Goal: Task Accomplishment & Management: Use online tool/utility

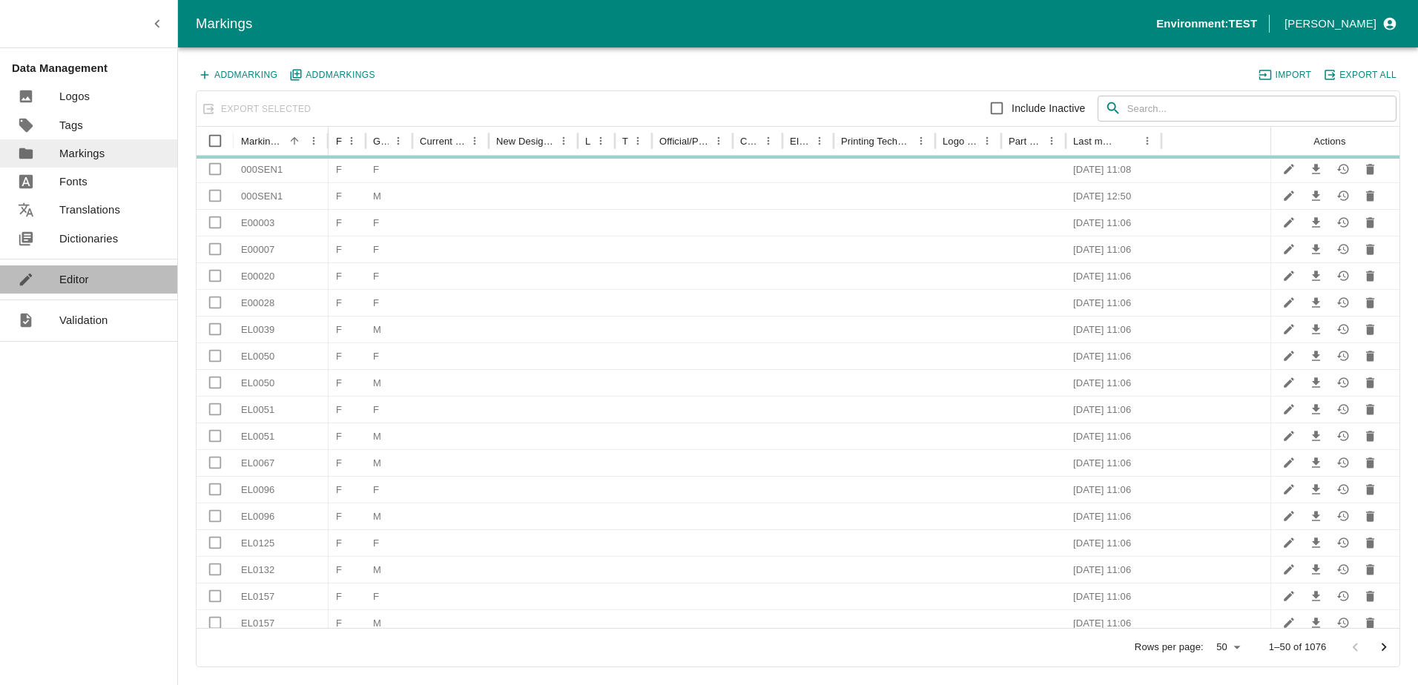
click at [82, 271] on p "Editor" at bounding box center [74, 279] width 30 height 16
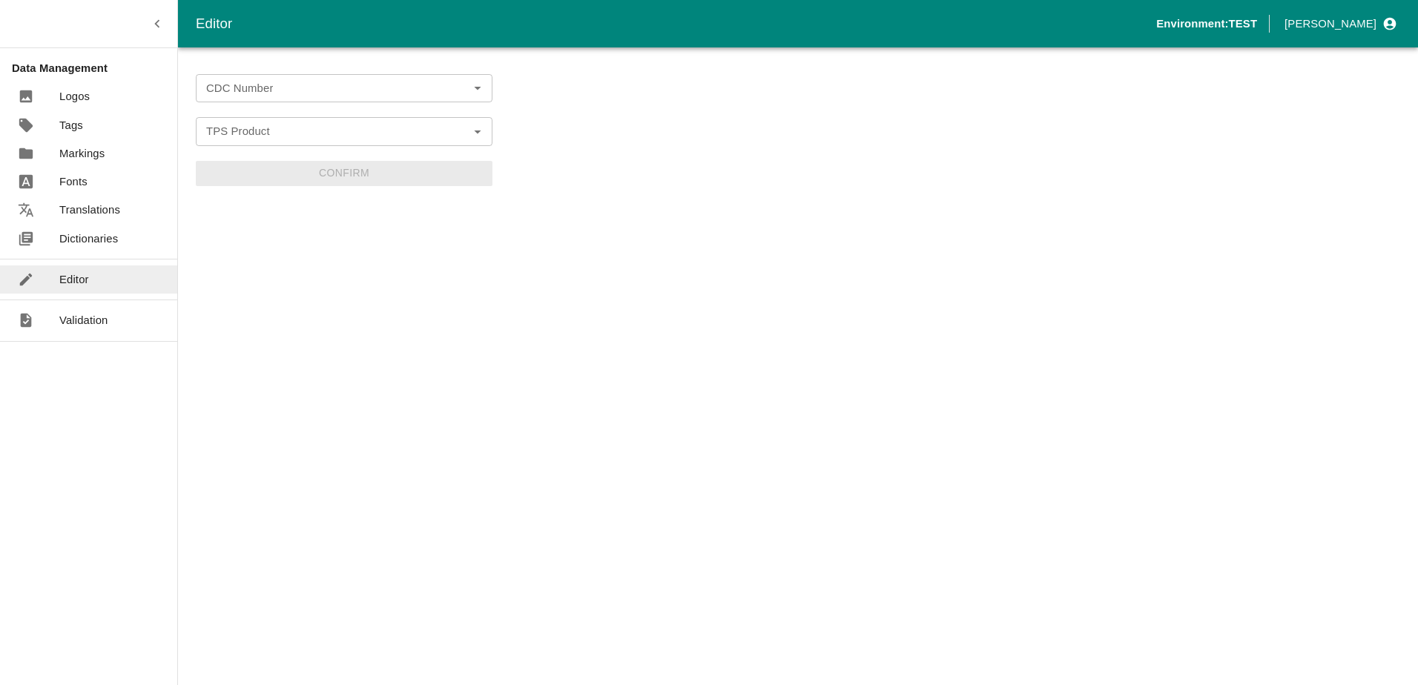
click at [246, 90] on input "CDC Number" at bounding box center [331, 88] width 263 height 19
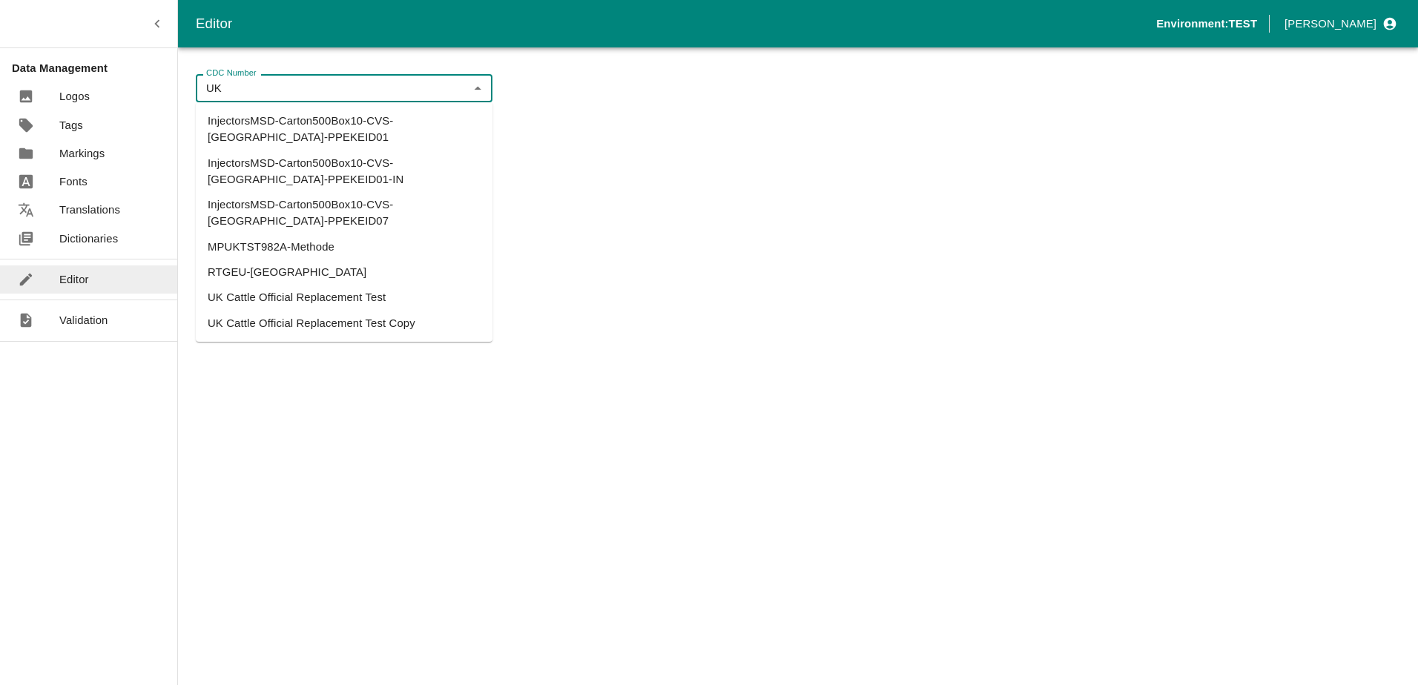
click at [333, 285] on li "UK Cattle Official Replacement Test" at bounding box center [344, 297] width 297 height 25
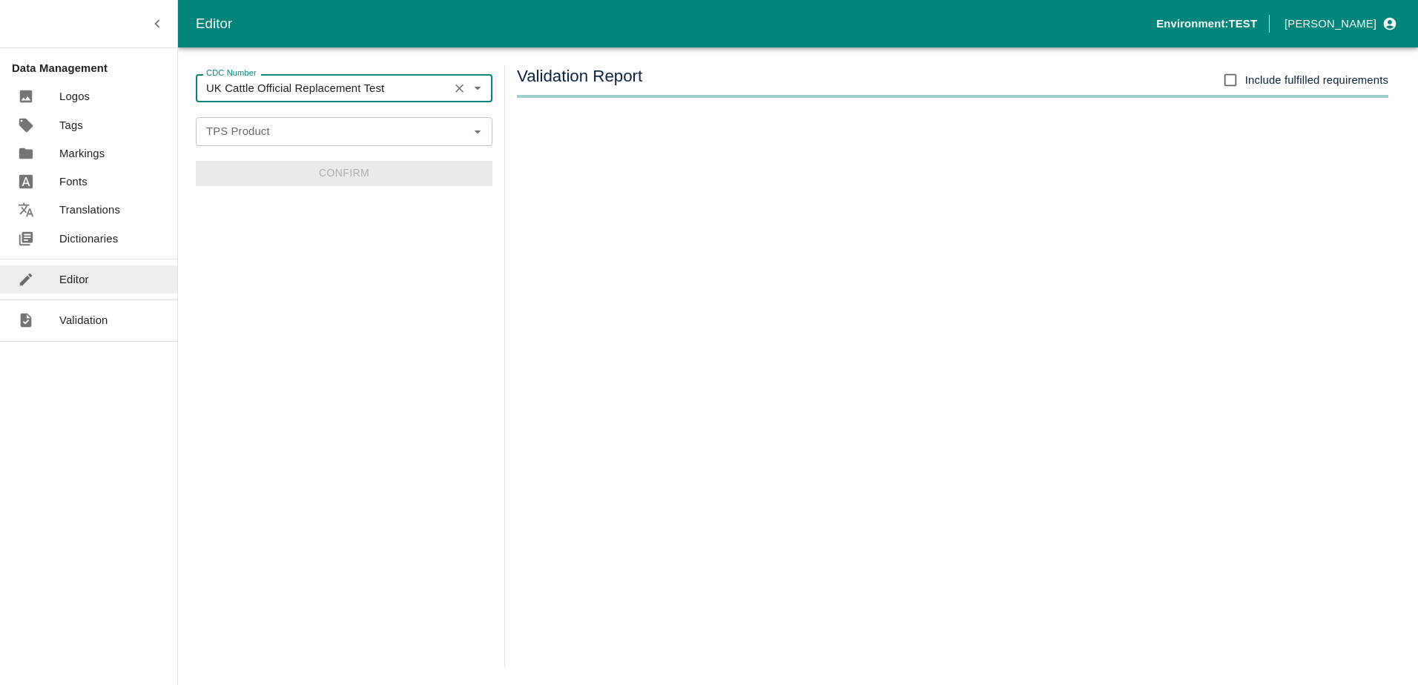
type input "UK Cattle Official Replacement Test"
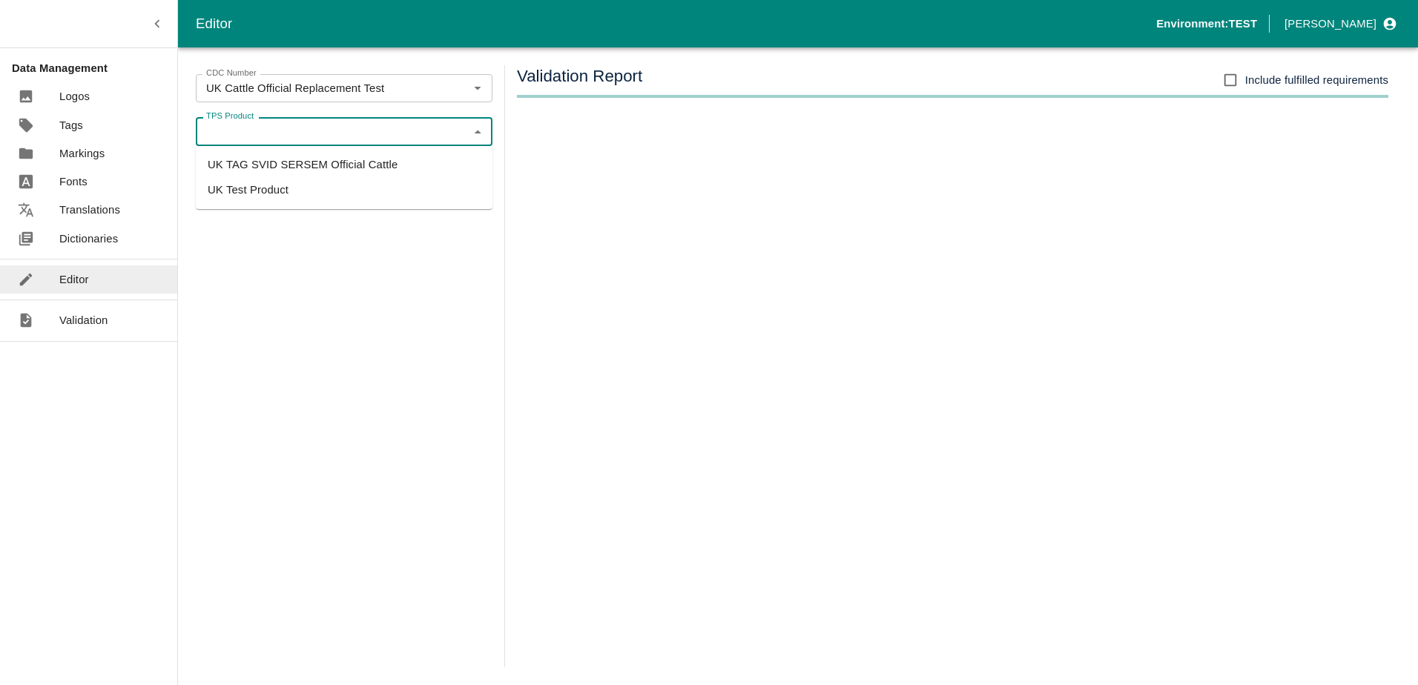
click at [327, 127] on input "TPS Product" at bounding box center [331, 131] width 263 height 19
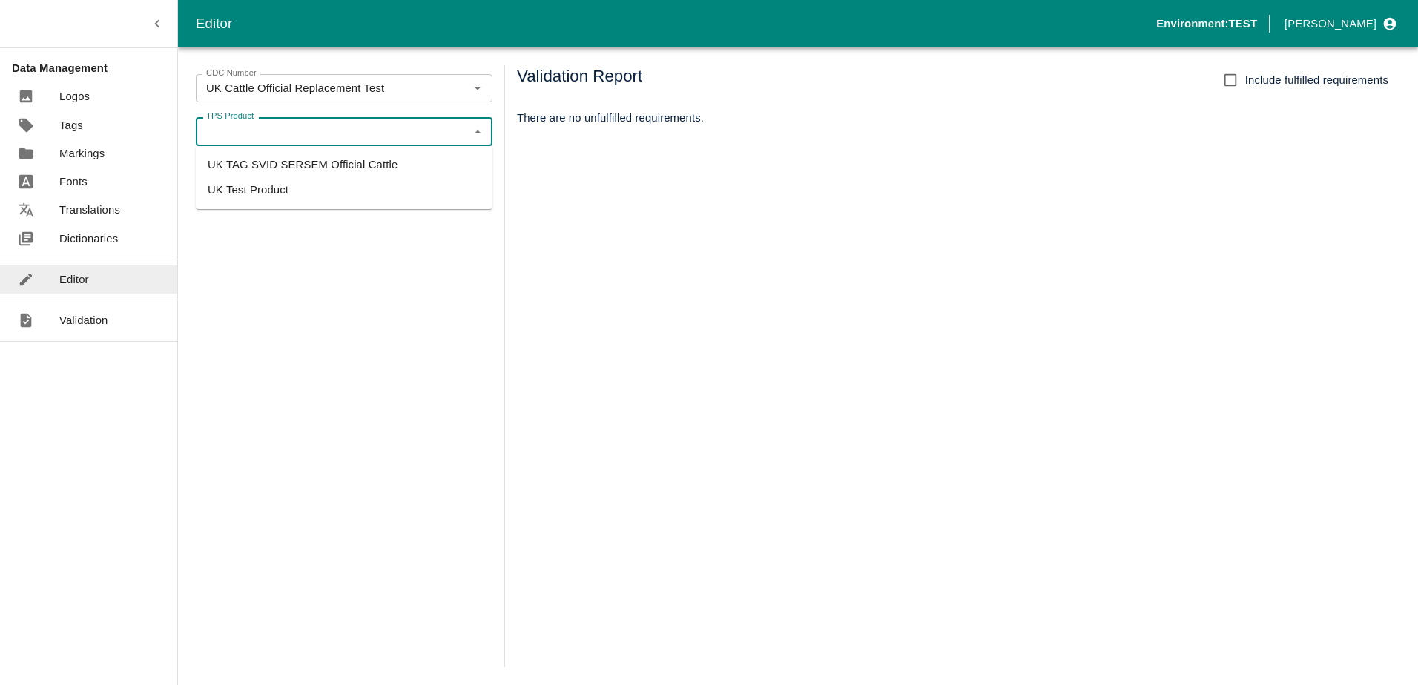
click at [329, 161] on li "UK TAG SVID SERSEM Official Cattle" at bounding box center [344, 164] width 297 height 25
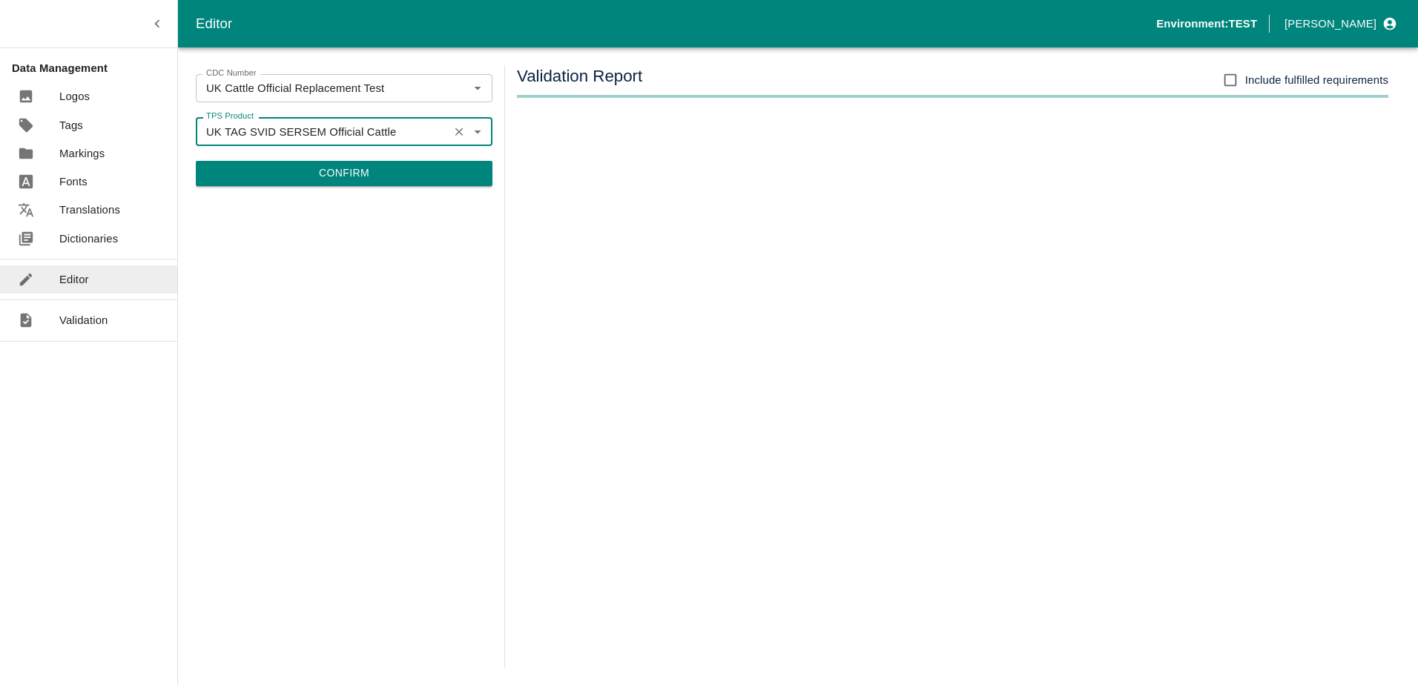
type input "UK TAG SVID SERSEM Official Cattle"
click at [388, 174] on button "Confirm" at bounding box center [344, 173] width 297 height 25
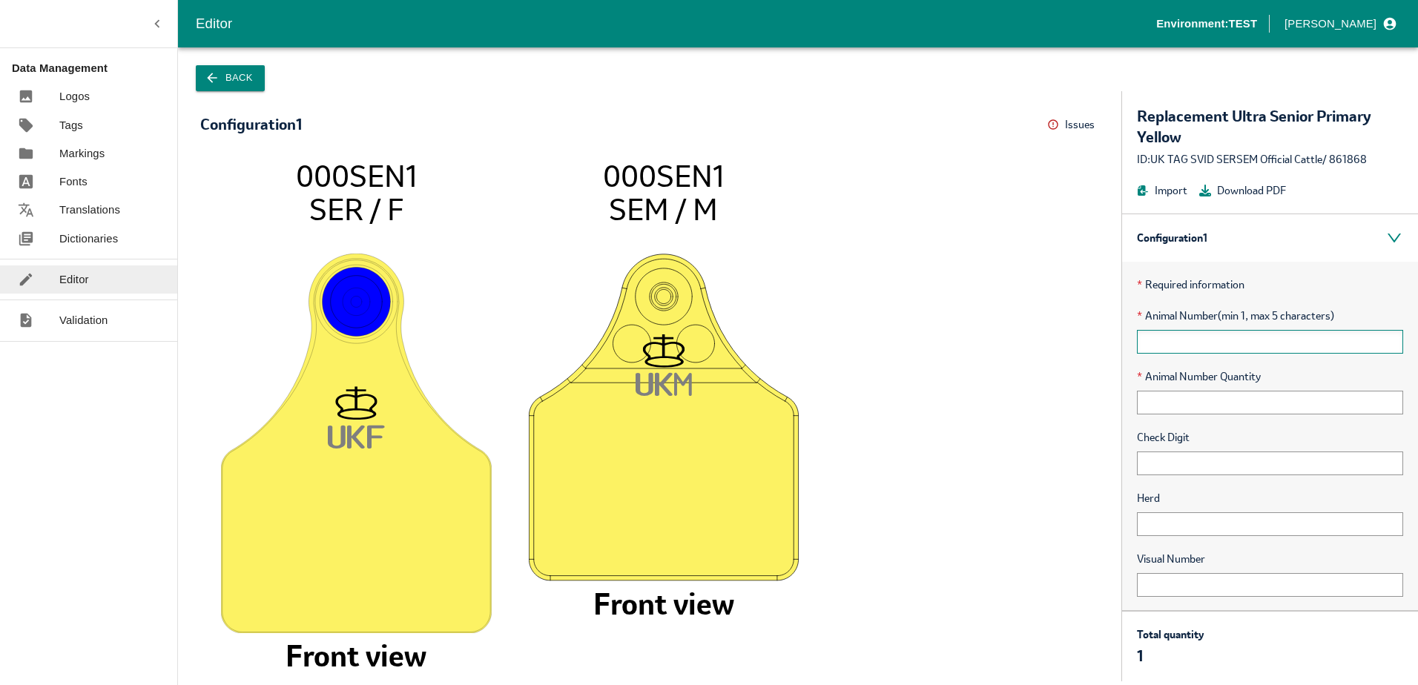
click at [1160, 340] on input "text" at bounding box center [1270, 342] width 266 height 24
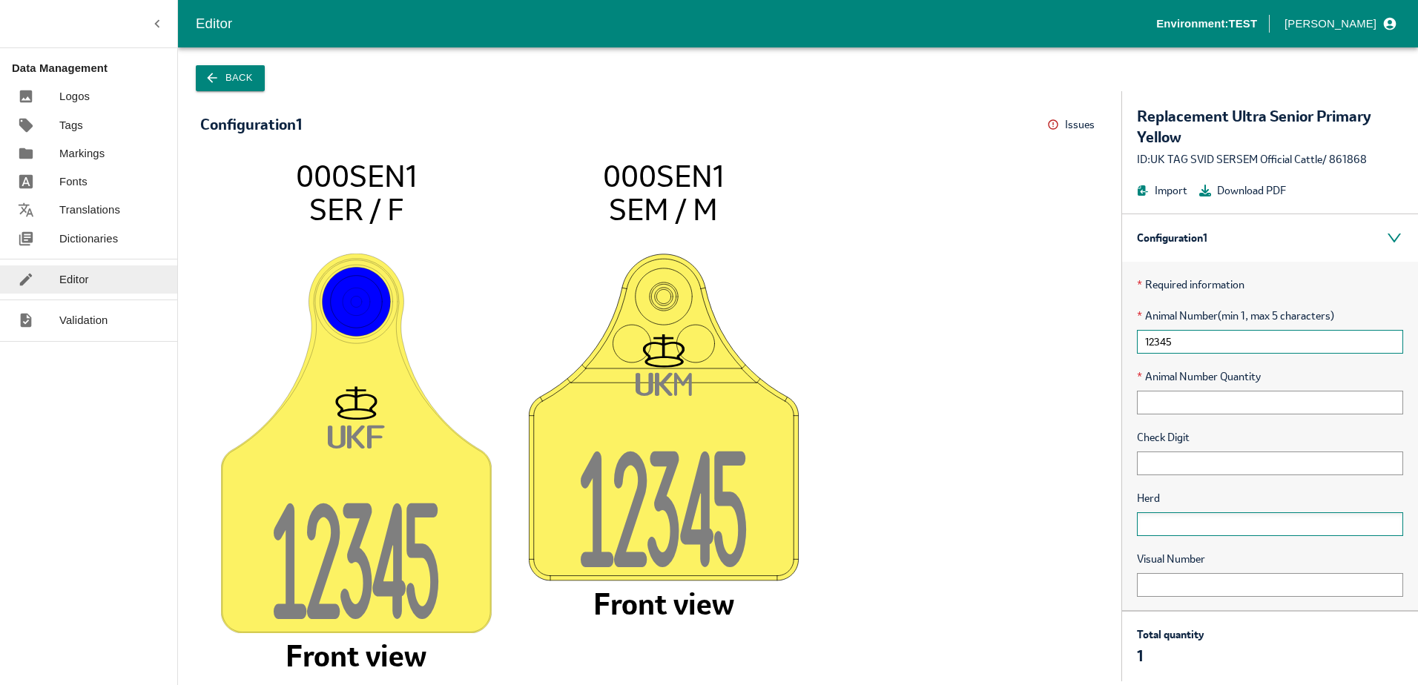
type input "12345"
click at [1168, 518] on input "text" at bounding box center [1270, 525] width 266 height 24
type input "12345"
click at [1184, 467] on input "text" at bounding box center [1270, 464] width 266 height 24
type input "1234"
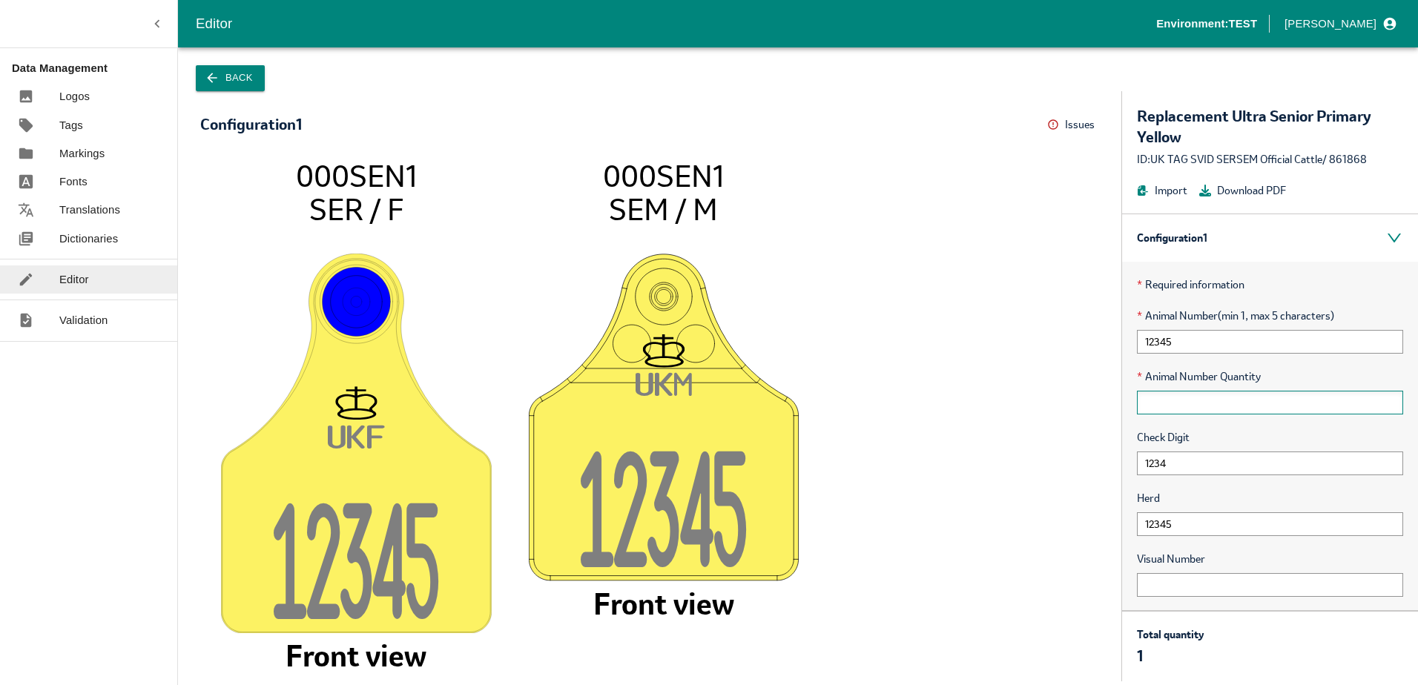
click at [1205, 401] on input "text" at bounding box center [1270, 403] width 266 height 24
click at [914, 475] on icon "UK F 1234 5 000SEN1 SER / F Front view UK M 1234 5 000SEN1 SEM / M Front view" at bounding box center [649, 413] width 869 height 508
click at [82, 214] on p "Translations" at bounding box center [89, 210] width 61 height 16
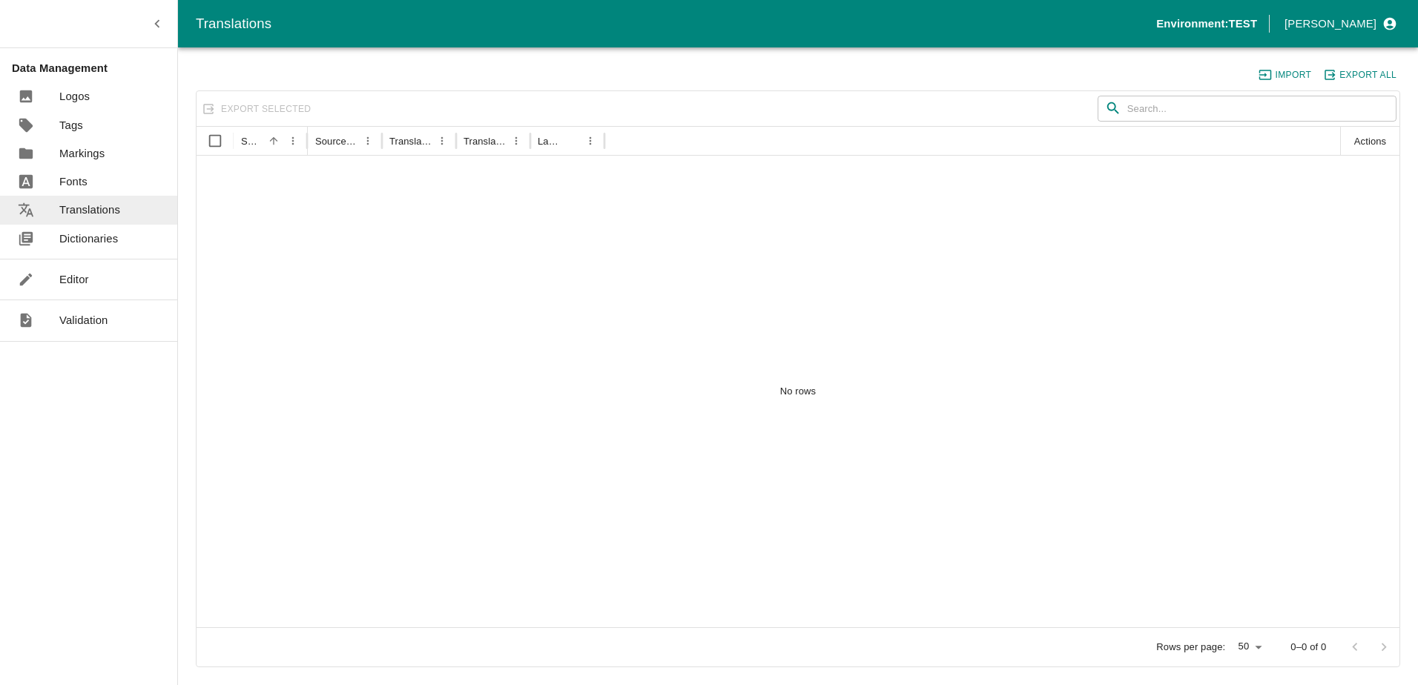
click at [91, 277] on link "Editor" at bounding box center [88, 280] width 177 height 28
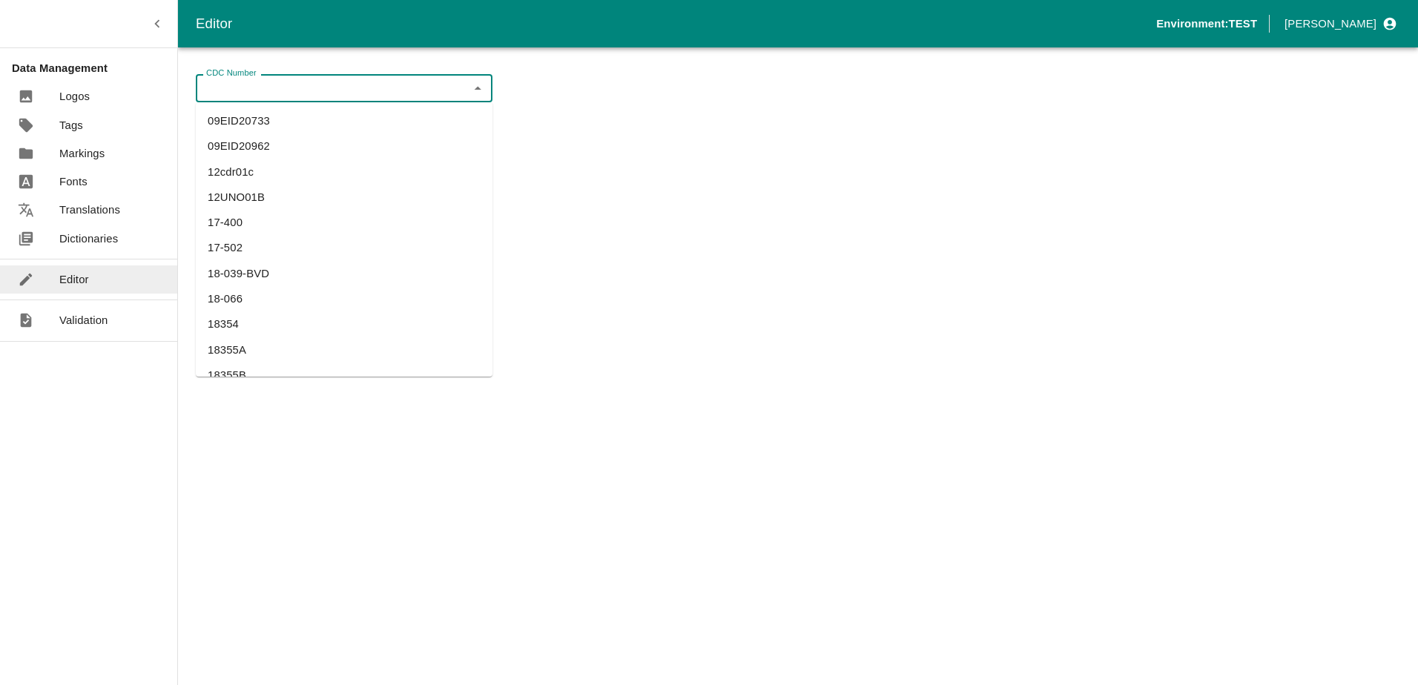
click at [251, 83] on div "CDC Number CDC Number" at bounding box center [344, 88] width 297 height 28
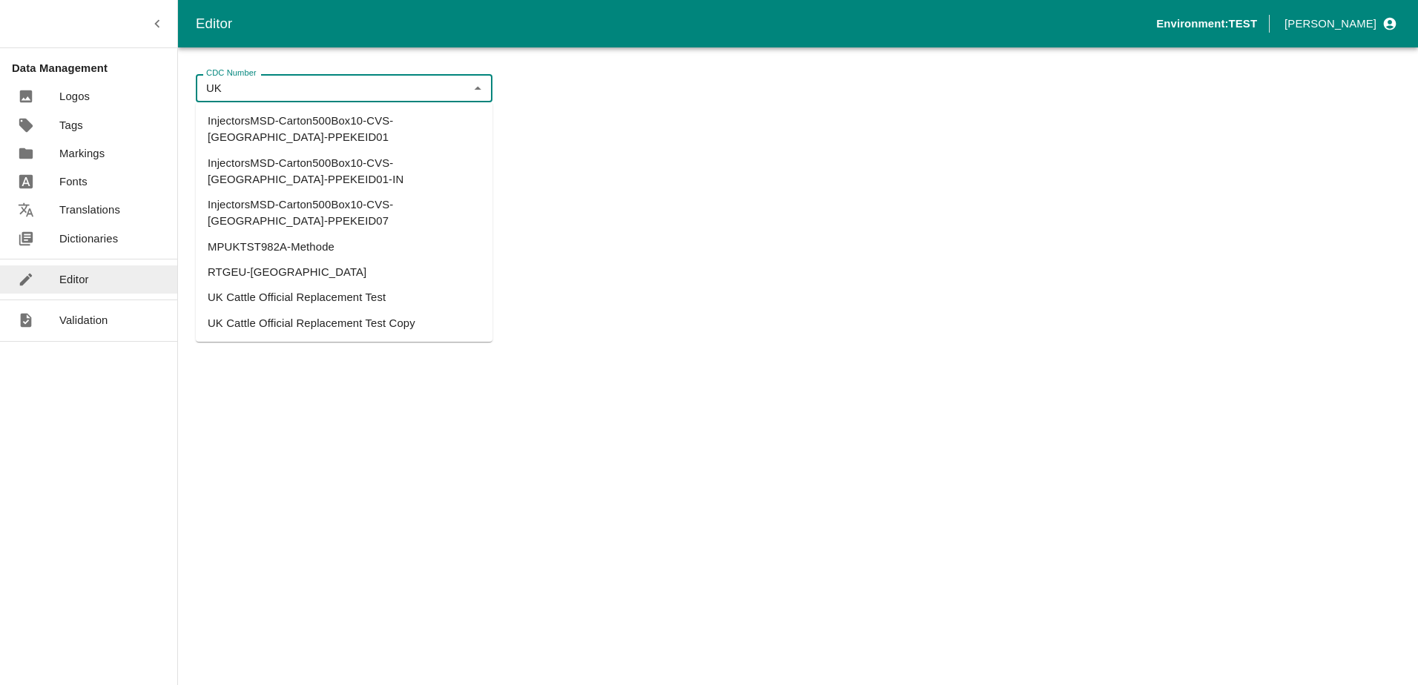
click at [309, 285] on li "UK Cattle Official Replacement Test" at bounding box center [344, 297] width 297 height 25
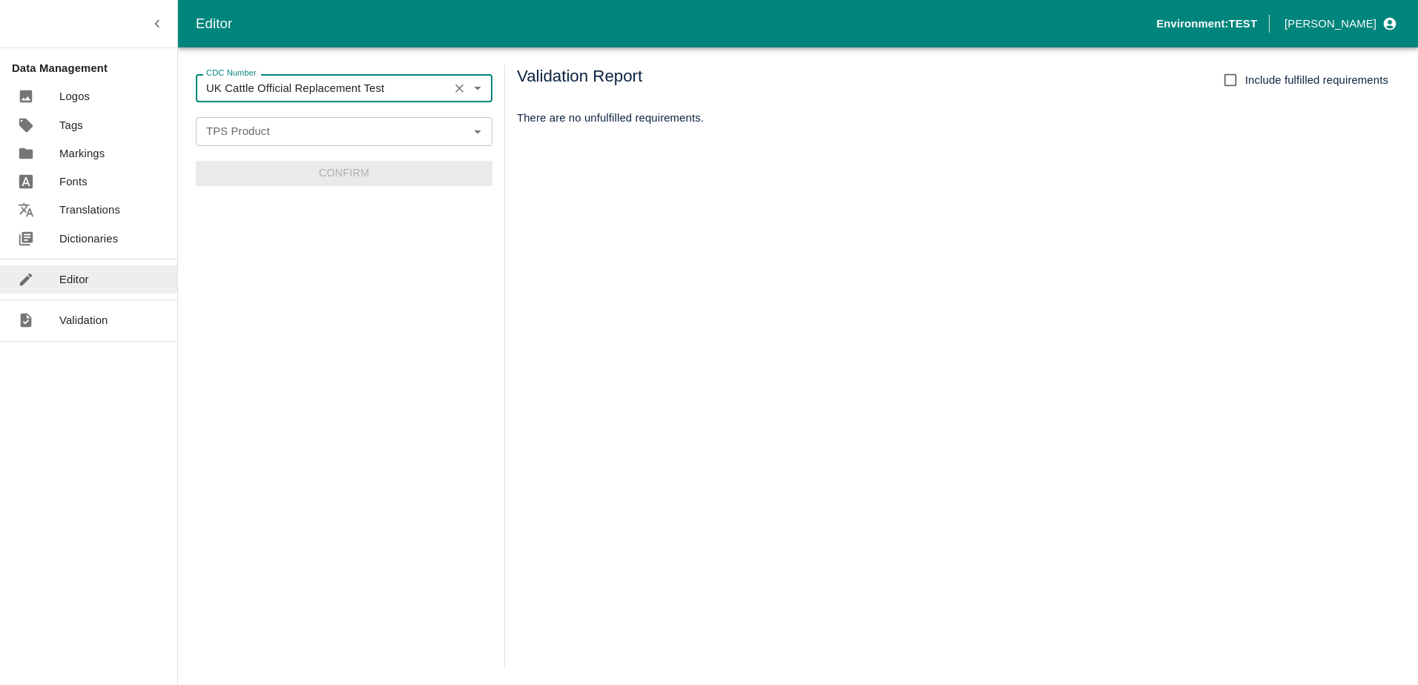
type input "UK Cattle Official Replacement Test"
click at [277, 139] on input "TPS Product" at bounding box center [331, 131] width 263 height 19
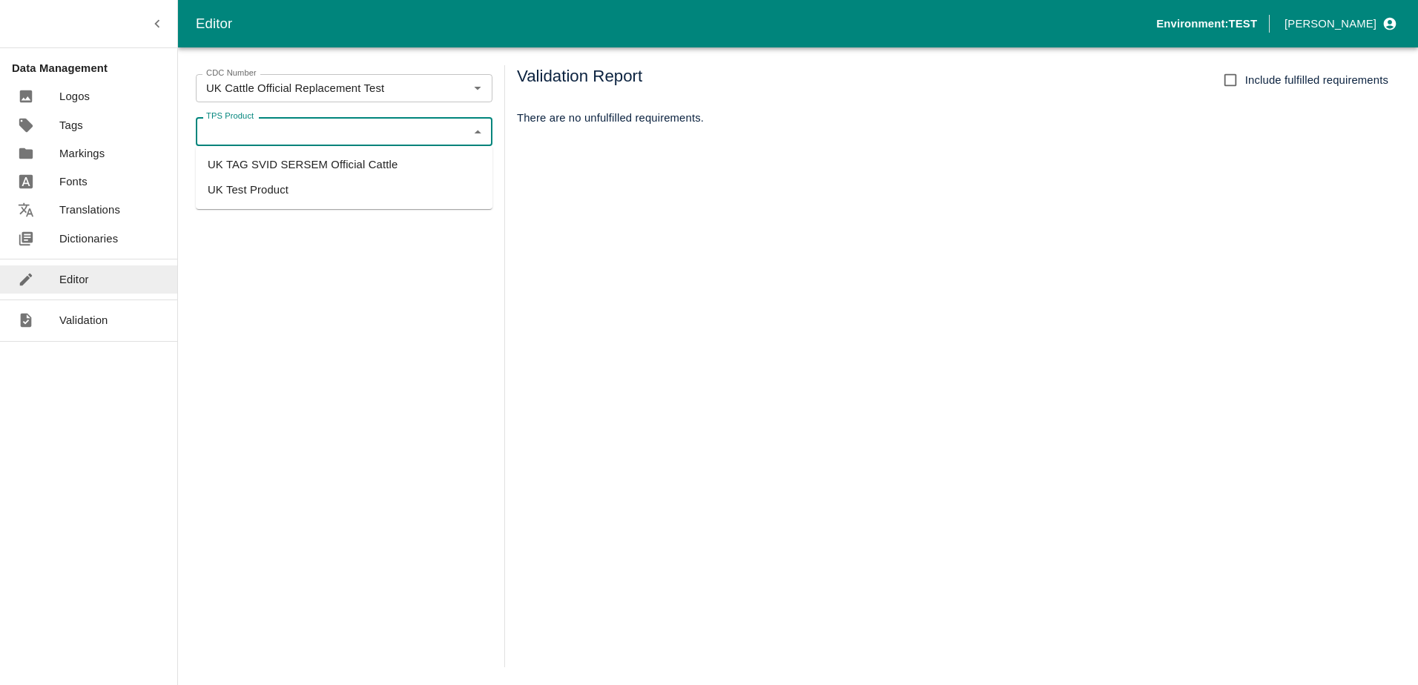
click at [300, 168] on li "UK TAG SVID SERSEM Official Cattle" at bounding box center [344, 164] width 297 height 25
type input "UK TAG SVID SERSEM Official Cattle"
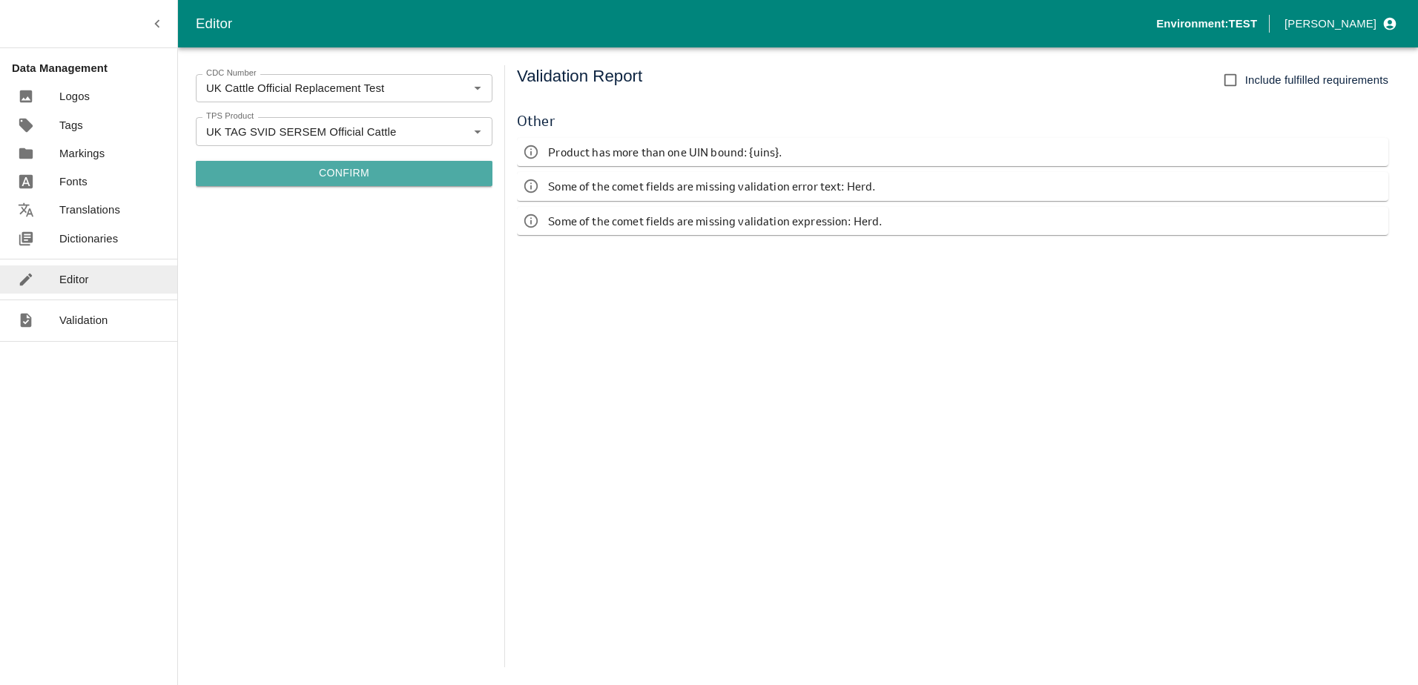
click at [408, 173] on button "Confirm" at bounding box center [344, 173] width 297 height 25
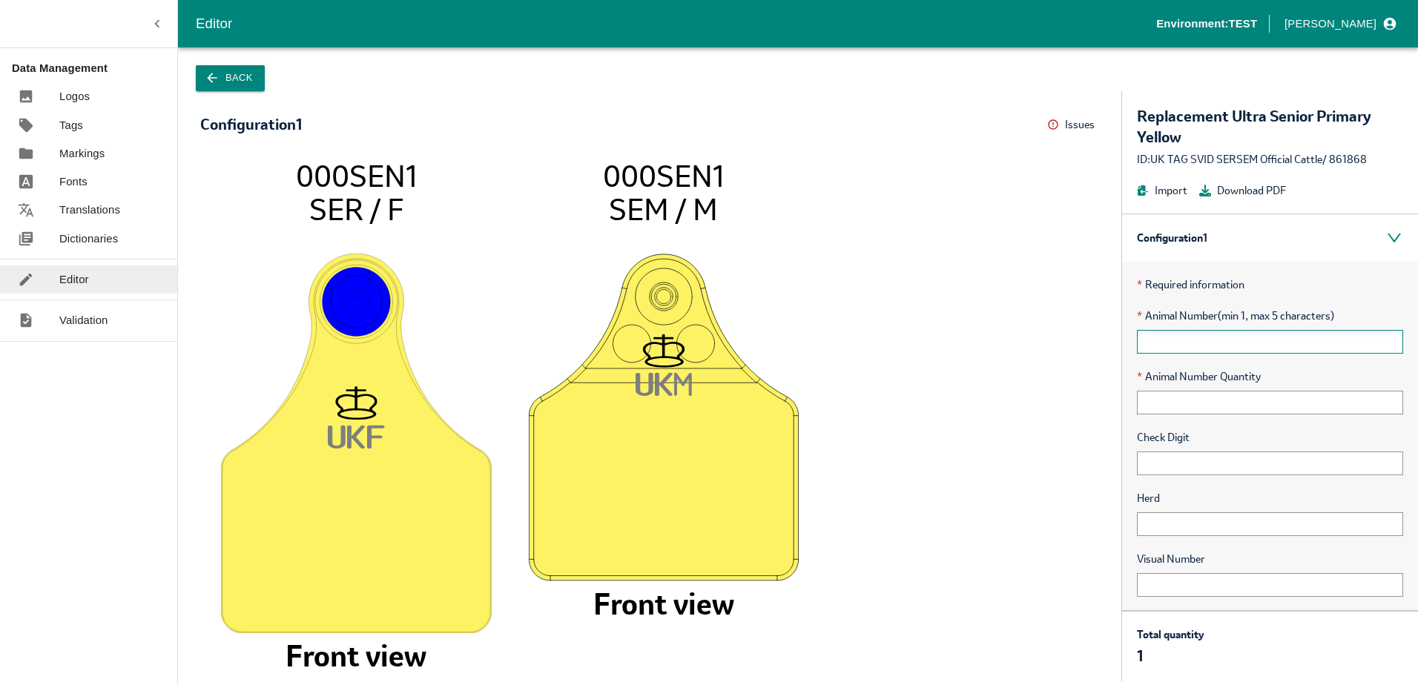
click at [1198, 351] on input "text" at bounding box center [1270, 342] width 266 height 24
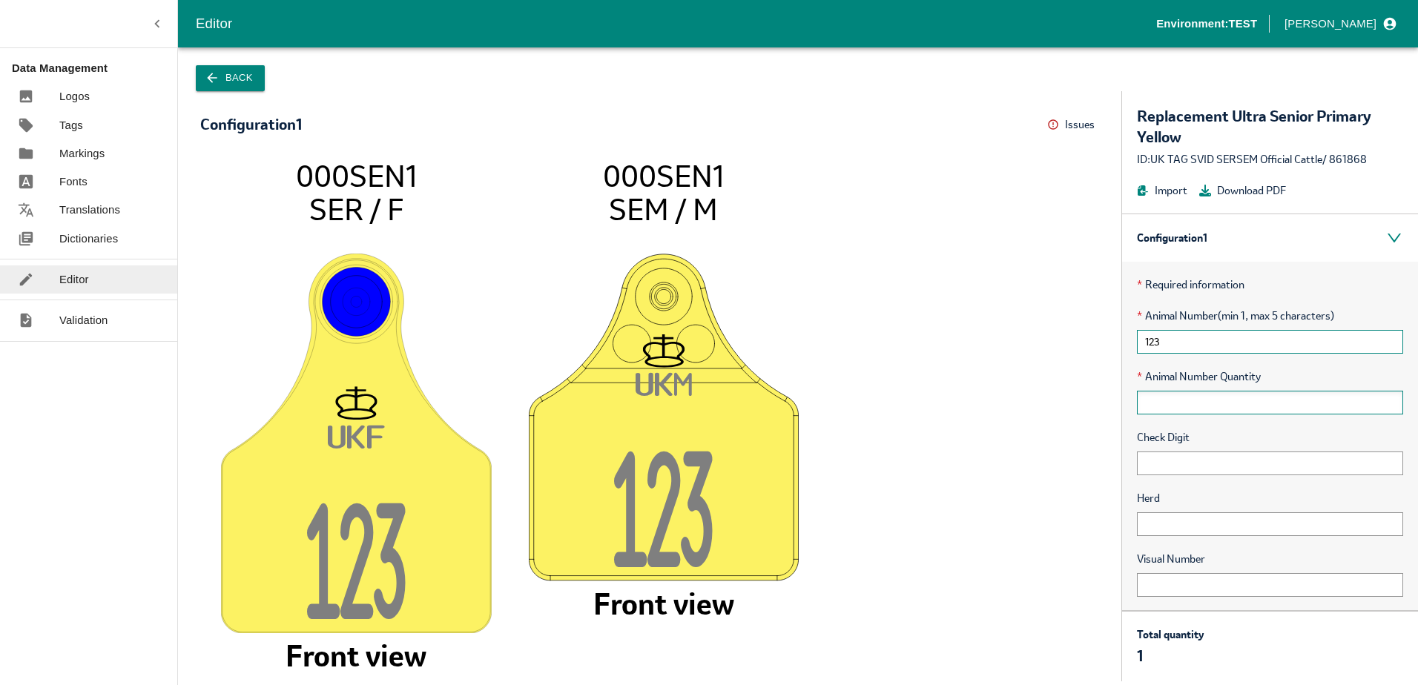
type input "123"
click at [1157, 406] on input "text" at bounding box center [1270, 403] width 266 height 24
click at [1155, 460] on input "text" at bounding box center [1270, 464] width 266 height 24
type input "123"
click at [1262, 413] on input "text" at bounding box center [1270, 403] width 266 height 24
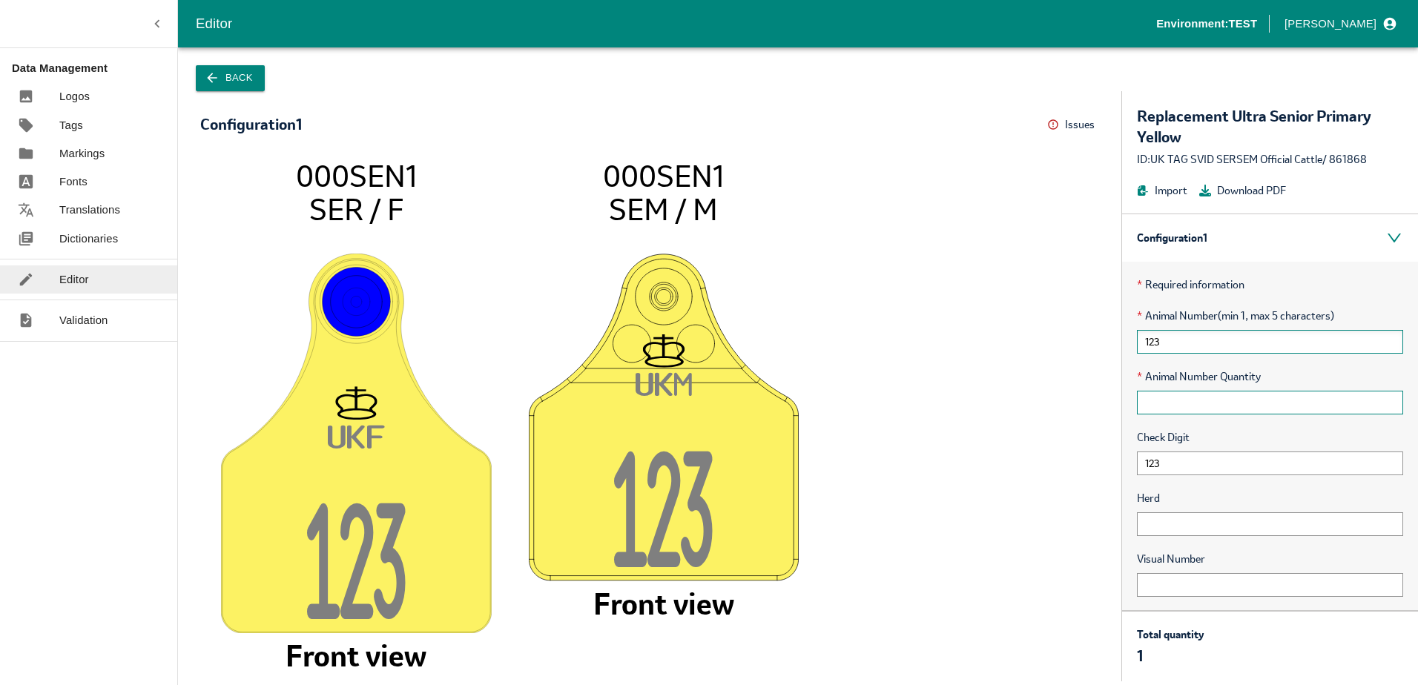
scroll to position [98, 0]
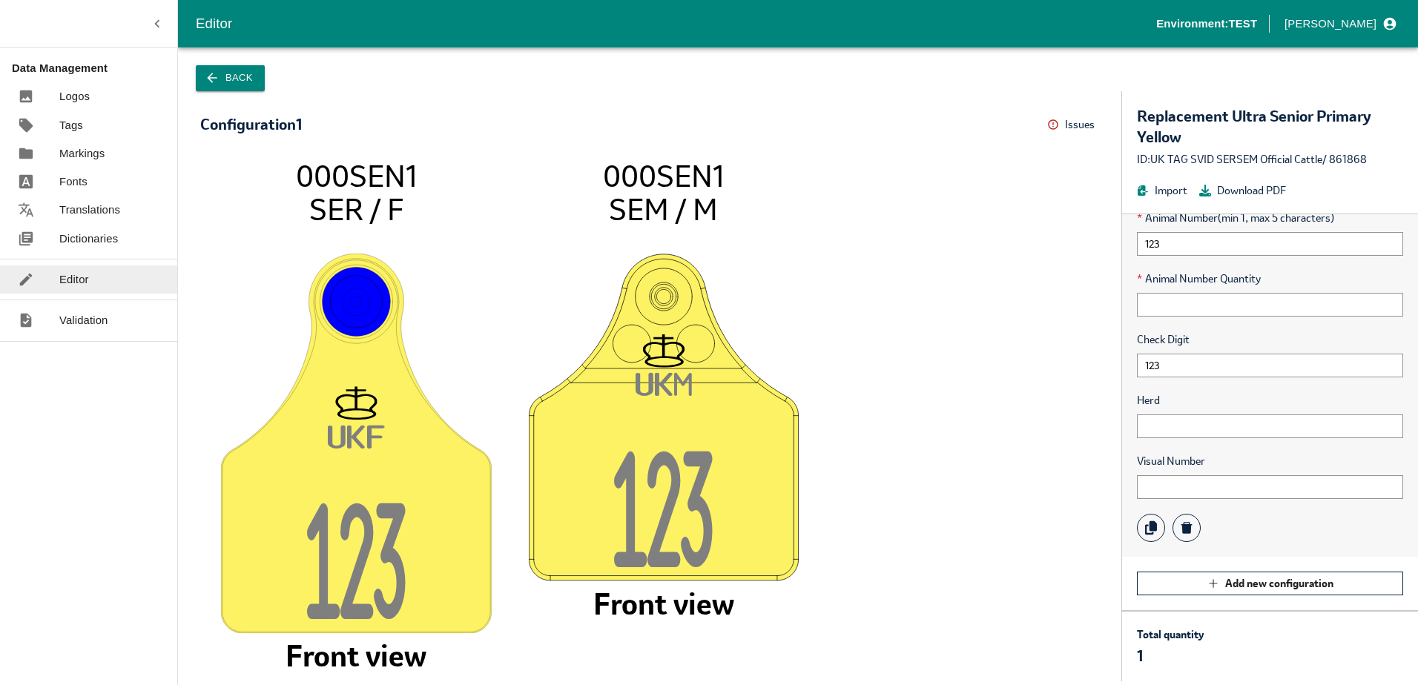
click at [1134, 422] on div "* Required information * Animal Number (min 1, max 5 characters) 123 * Animal N…" at bounding box center [1270, 360] width 296 height 393
click at [1144, 425] on input "text" at bounding box center [1270, 427] width 266 height 24
click at [1150, 426] on input "1" at bounding box center [1270, 427] width 266 height 24
type input "123"
click at [1152, 488] on input "text" at bounding box center [1270, 487] width 266 height 24
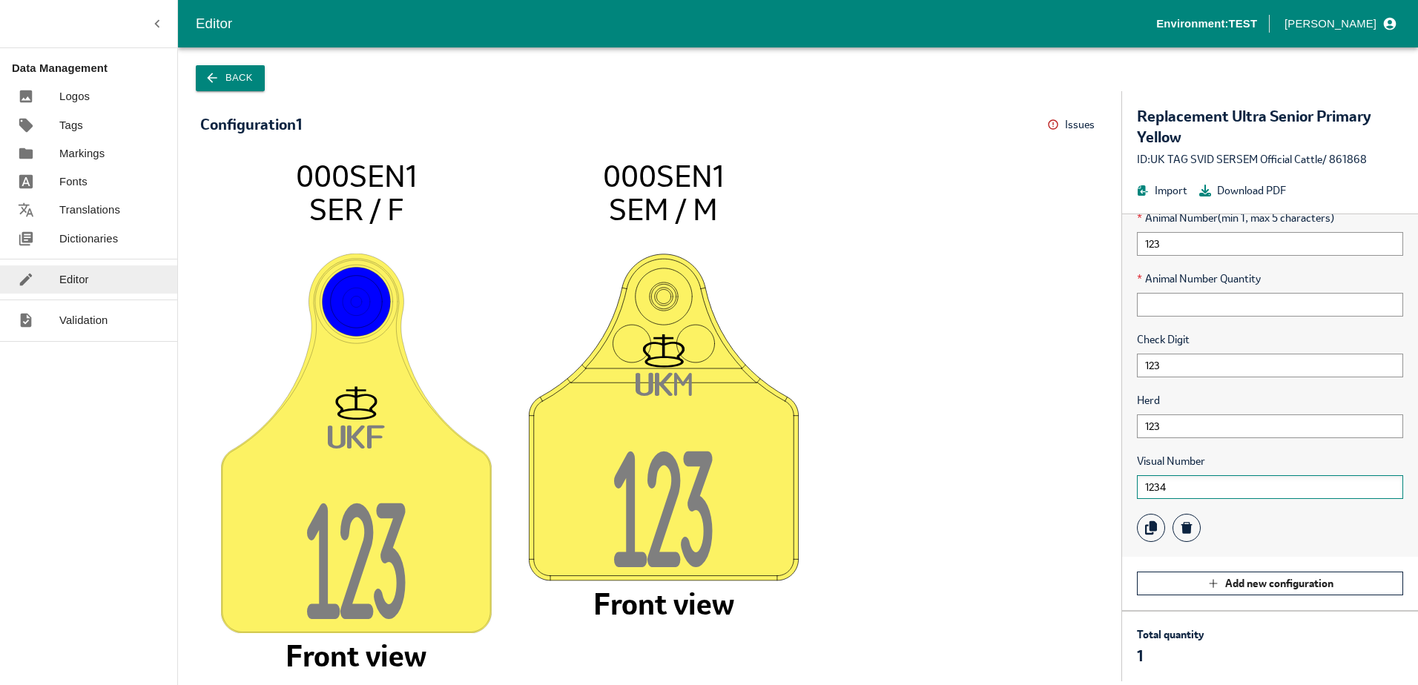
type input "1234"
click at [257, 251] on icon "UK F 12 3 000SEN1 SER / F Front view UK M 12 3 000SEN1 SEM / M Front view" at bounding box center [649, 413] width 869 height 508
click at [108, 237] on p "Dictionaries" at bounding box center [88, 239] width 59 height 16
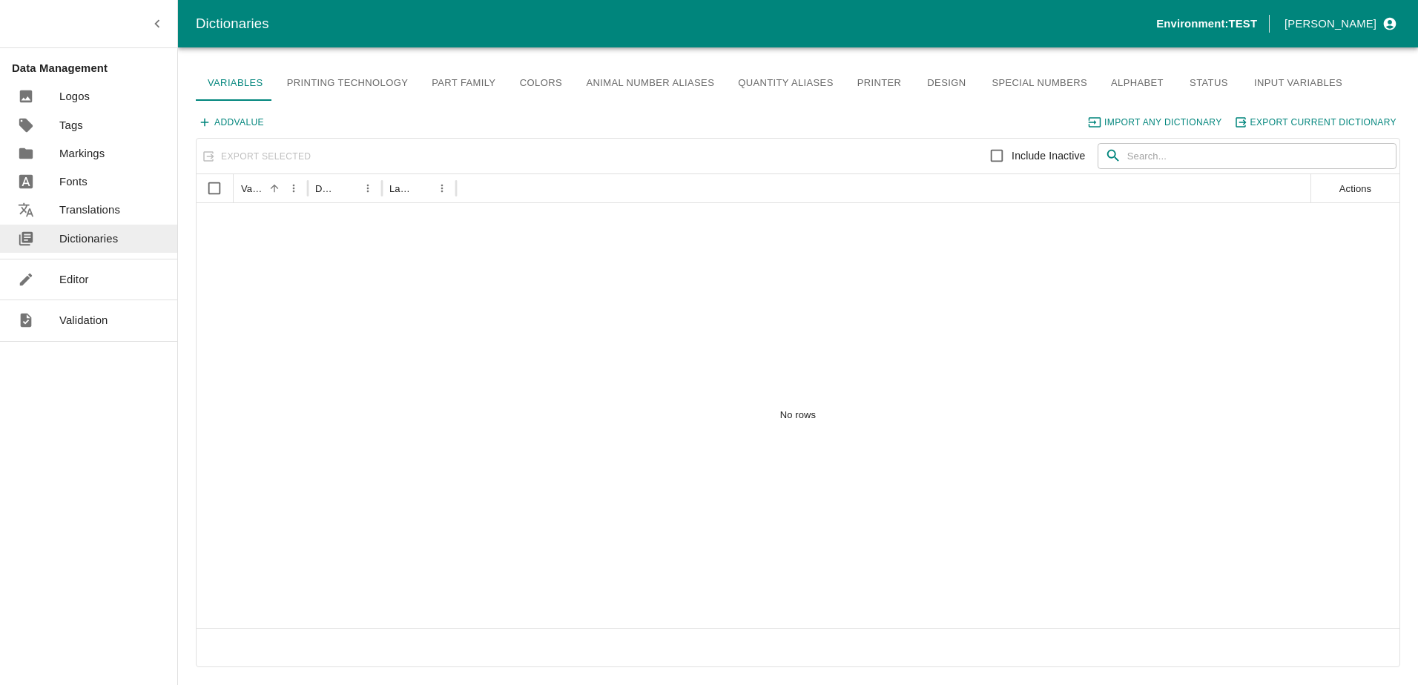
click at [85, 283] on p "Editor" at bounding box center [74, 279] width 30 height 16
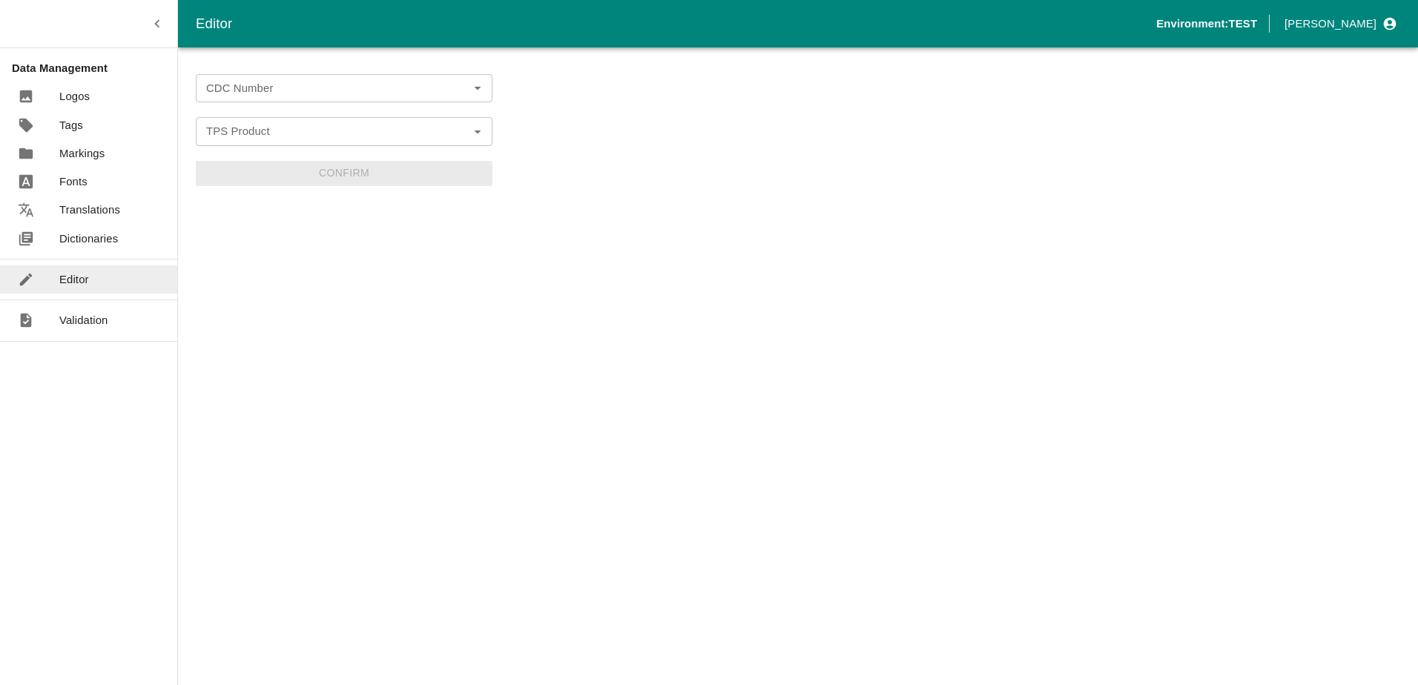
click at [249, 93] on input "CDC Number" at bounding box center [331, 88] width 263 height 19
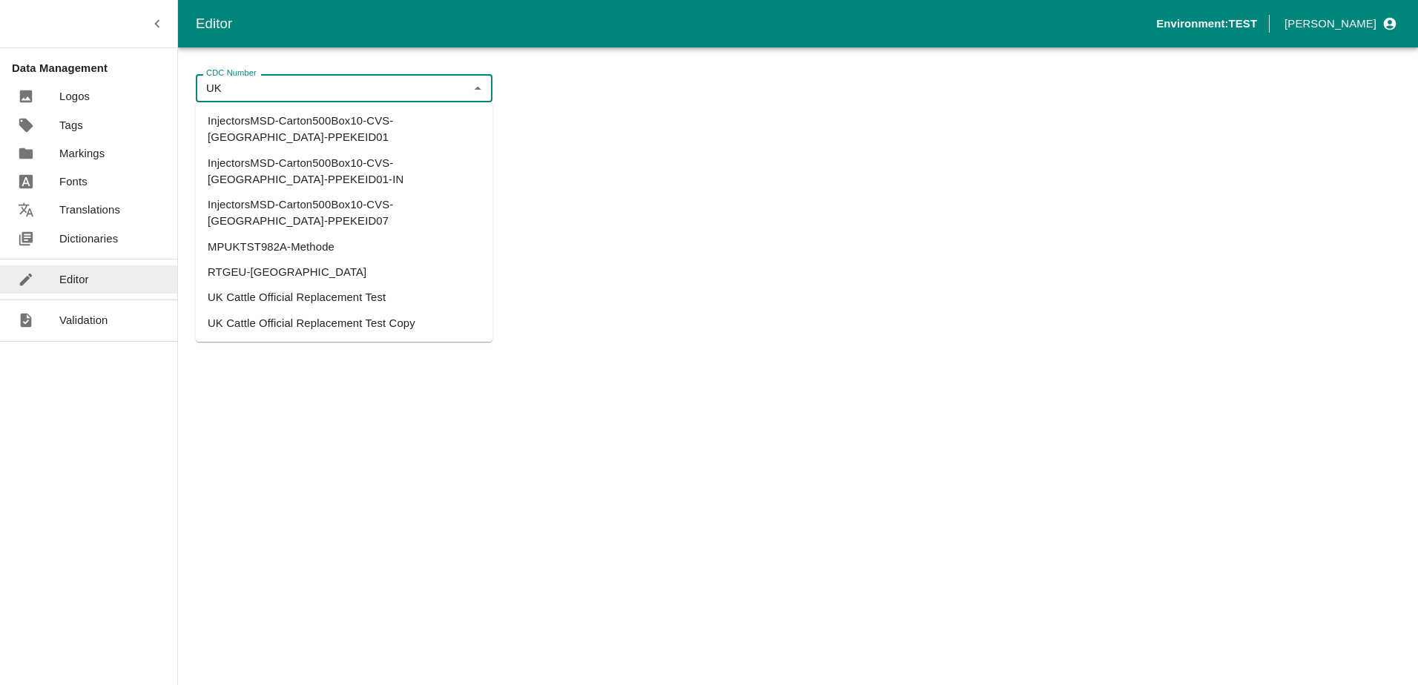
click at [343, 285] on li "UK Cattle Official Replacement Test" at bounding box center [344, 297] width 297 height 25
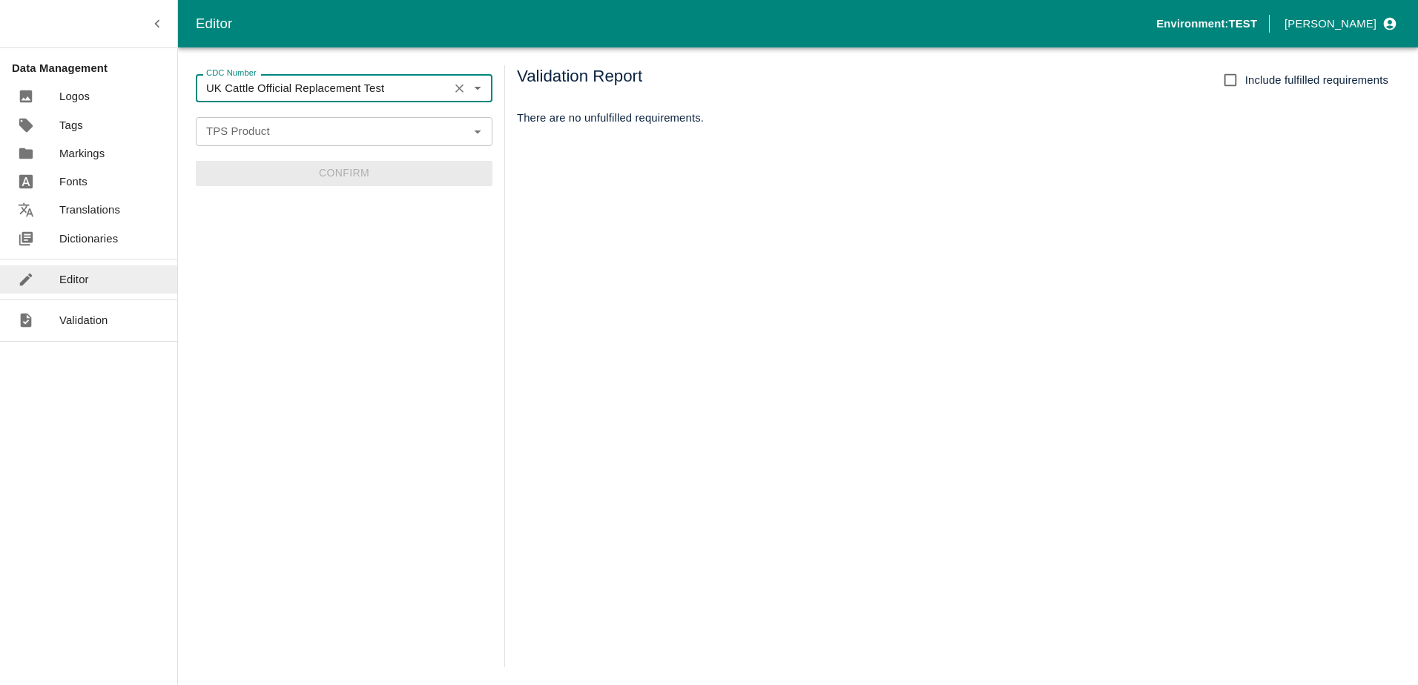
type input "UK Cattle Official Replacement Test"
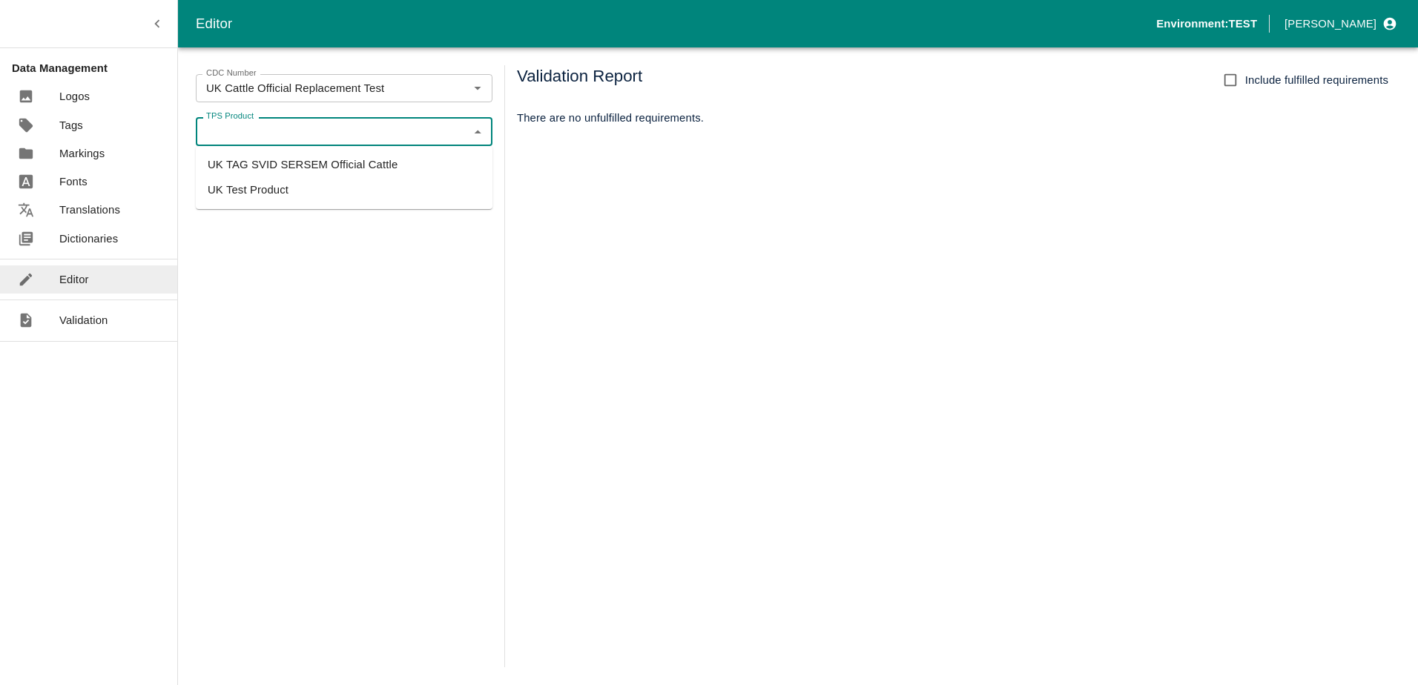
click at [296, 134] on input "TPS Product" at bounding box center [331, 131] width 263 height 19
click at [306, 158] on li "UK TAG SVID SERSEM Official Cattle" at bounding box center [344, 164] width 297 height 25
type input "UK TAG SVID SERSEM Official Cattle"
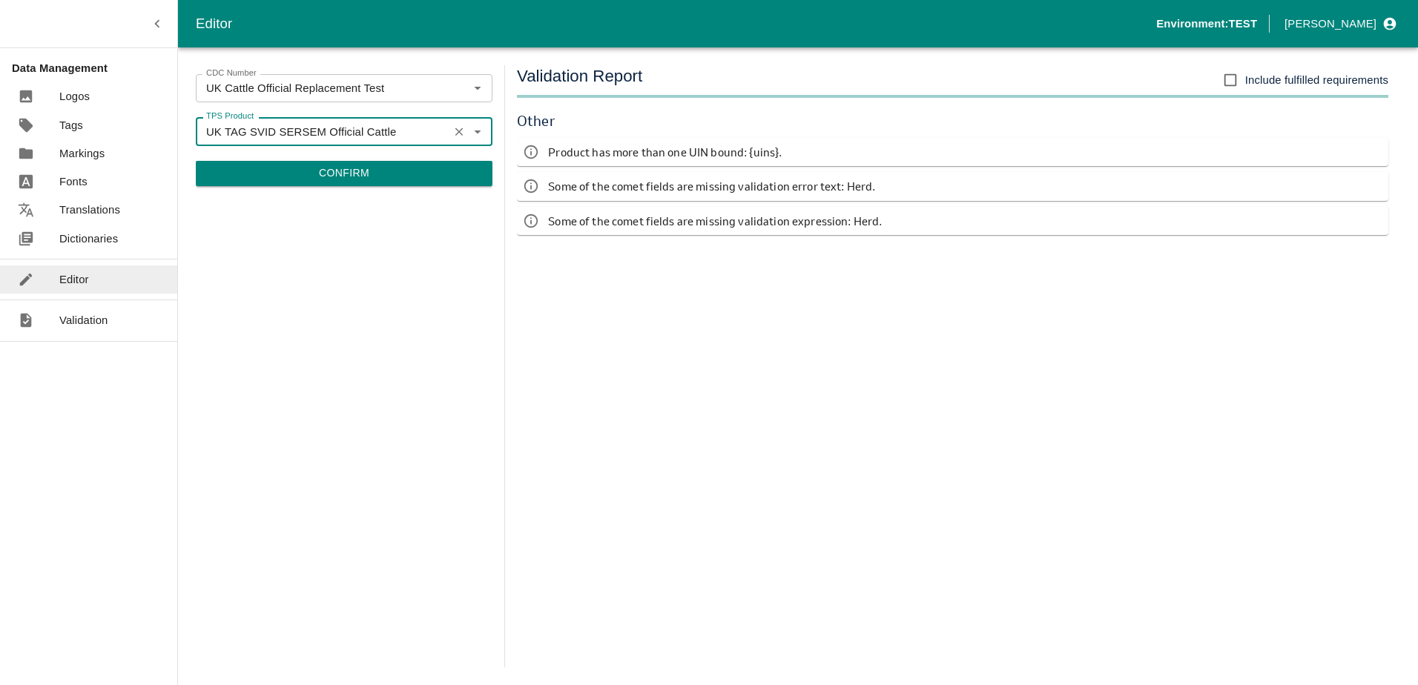
click at [380, 171] on button "Confirm" at bounding box center [344, 173] width 297 height 25
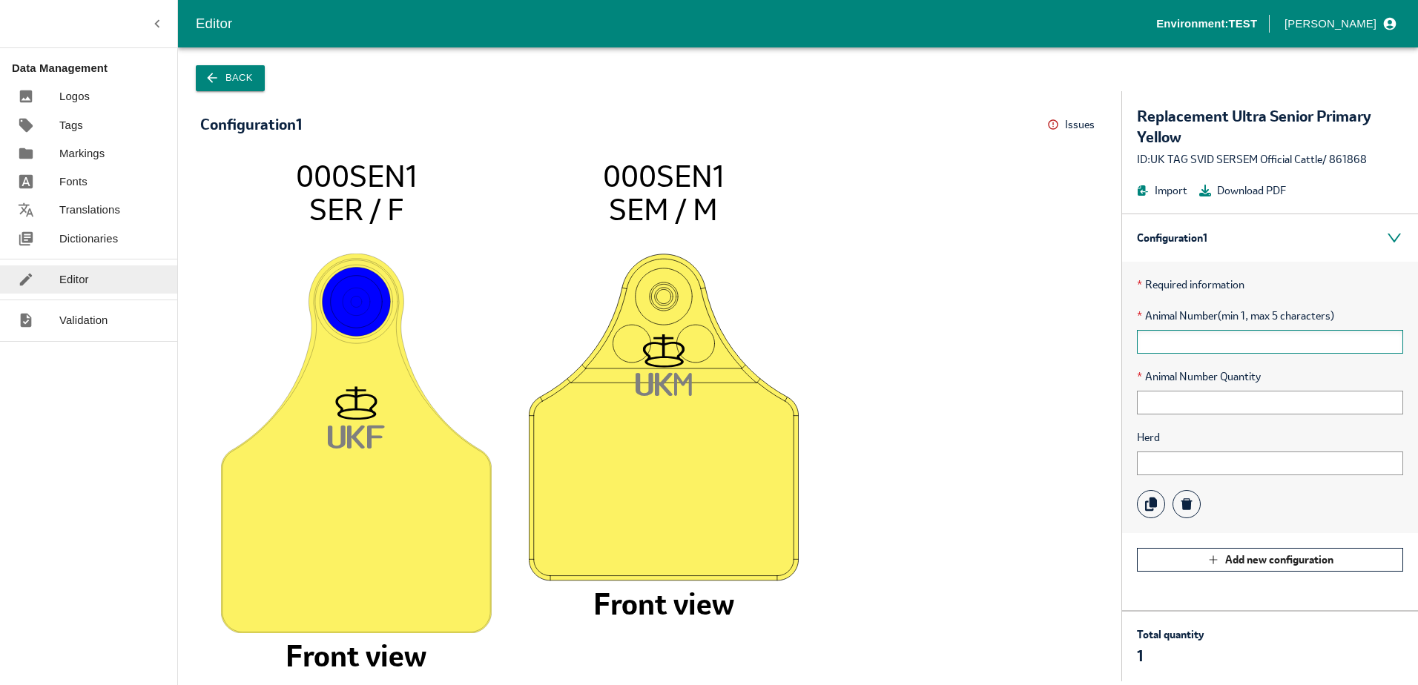
click at [1174, 343] on input "text" at bounding box center [1270, 342] width 266 height 24
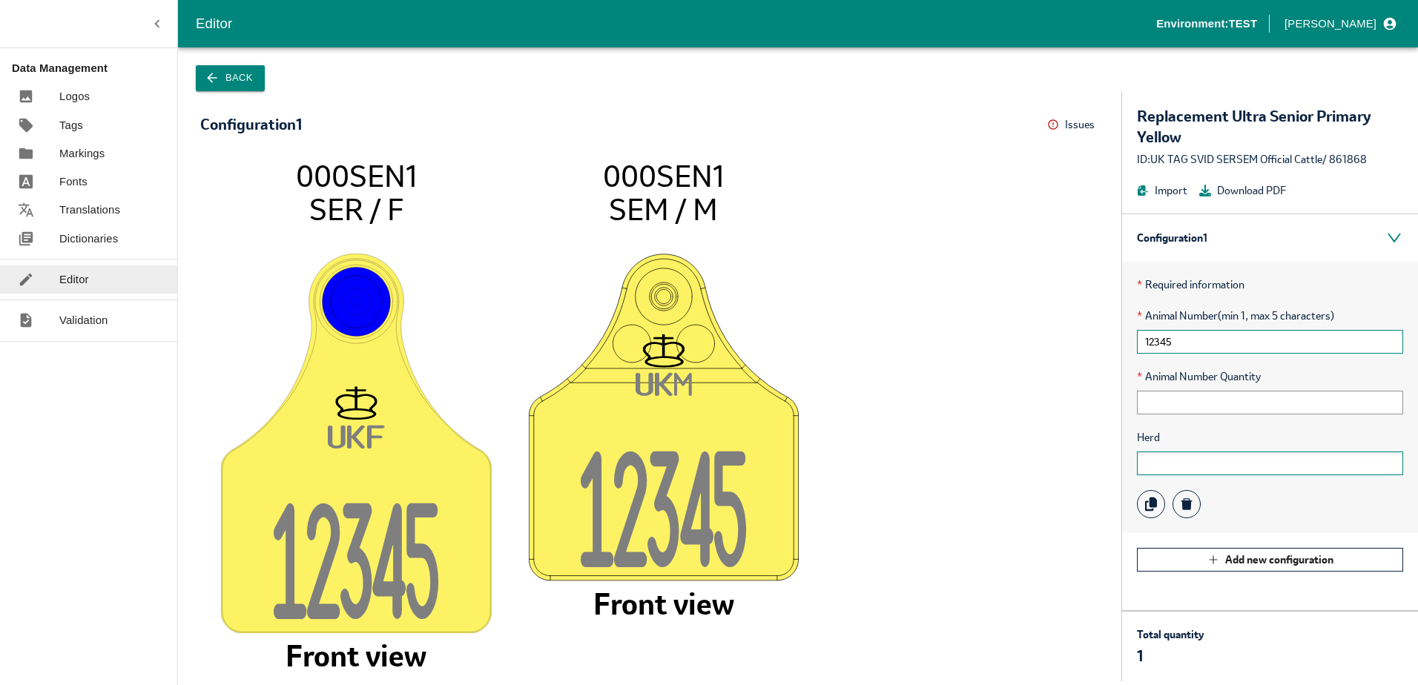
type input "12345"
click at [1171, 464] on input "text" at bounding box center [1270, 464] width 266 height 24
type input "12345"
click at [1205, 418] on div "* Required information * Animal Number (min 1, max 5 characters) 12345 * Animal…" at bounding box center [1270, 397] width 296 height 271
click at [1201, 406] on input "text" at bounding box center [1270, 403] width 266 height 24
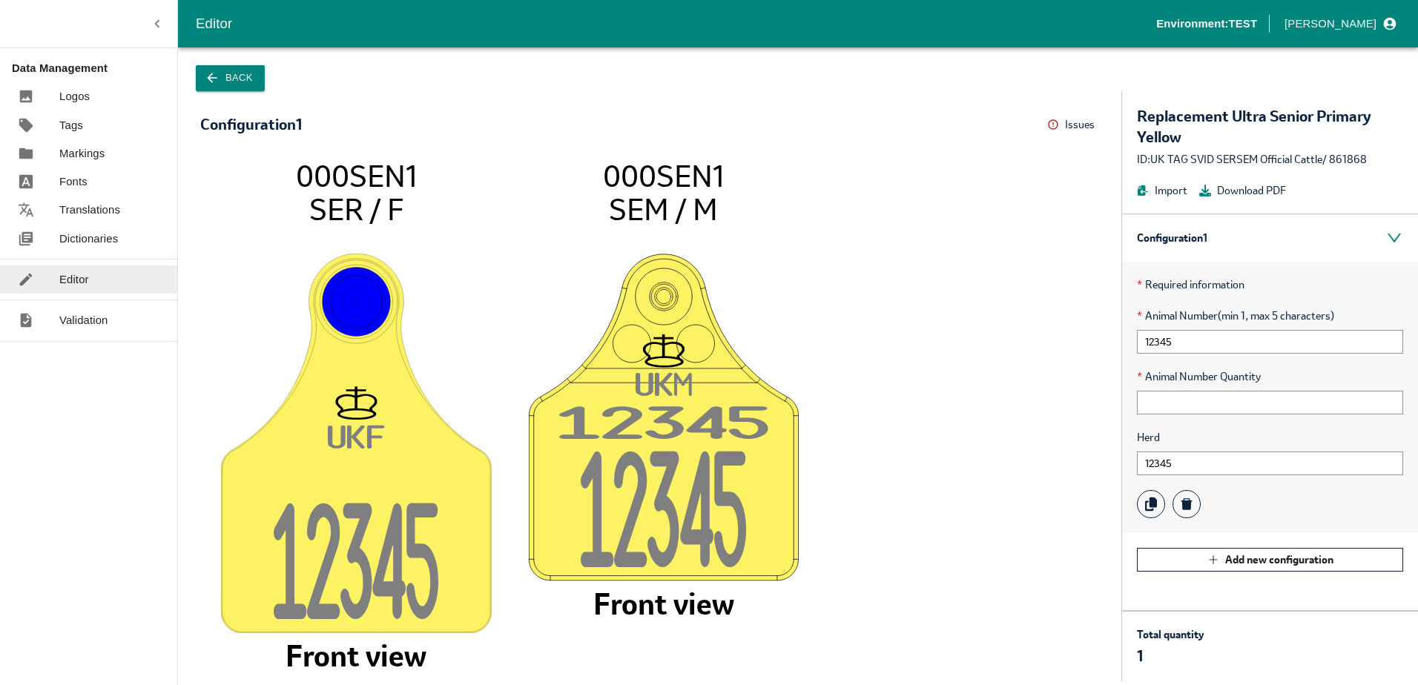
click at [989, 461] on icon "UK F 1234 5 000SEN1 SER / F Front view UK M 1234 5 1234 5 000SEN1 SEM / M Front…" at bounding box center [649, 413] width 869 height 508
click at [1237, 403] on input "text" at bounding box center [1270, 403] width 266 height 24
click at [1070, 426] on icon "UK F 1234 5 000SEN1 SER / F Front view UK M 1234 5 1234 5 000SEN1 SEM / M Front…" at bounding box center [649, 413] width 869 height 508
click at [1190, 343] on input "12345" at bounding box center [1270, 342] width 266 height 24
type input "1"
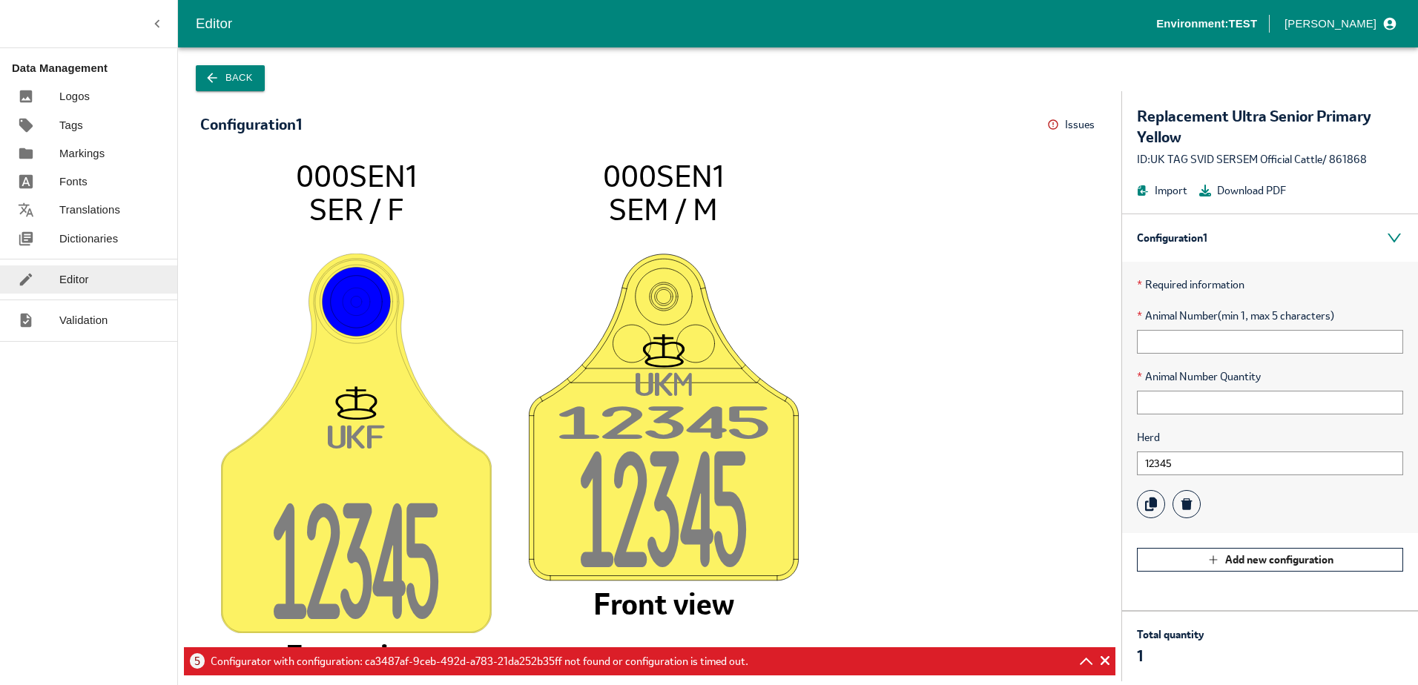
click at [1210, 475] on div "* Required information * Animal Number (min 1, max 5 characters) * Animal Numbe…" at bounding box center [1270, 397] width 296 height 271
click at [1206, 473] on input "12345" at bounding box center [1270, 464] width 266 height 24
type input "1"
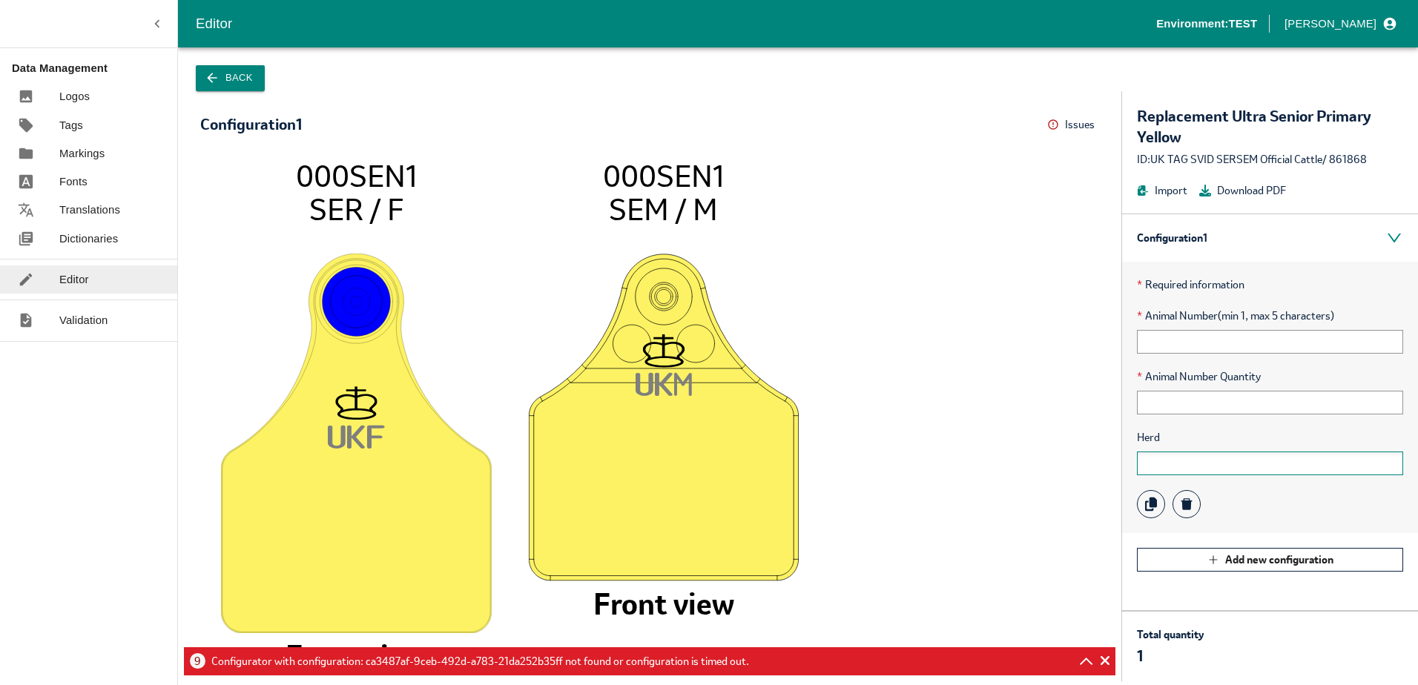
click at [1198, 463] on input "text" at bounding box center [1270, 464] width 266 height 24
type input "123456"
click at [1193, 391] on input "text" at bounding box center [1270, 403] width 266 height 24
click at [1155, 447] on div "Herd 123456" at bounding box center [1270, 452] width 266 height 46
click at [1164, 478] on div "* Required information * Animal Number (min 1, max 5 characters) * Animal Numbe…" at bounding box center [1270, 397] width 296 height 271
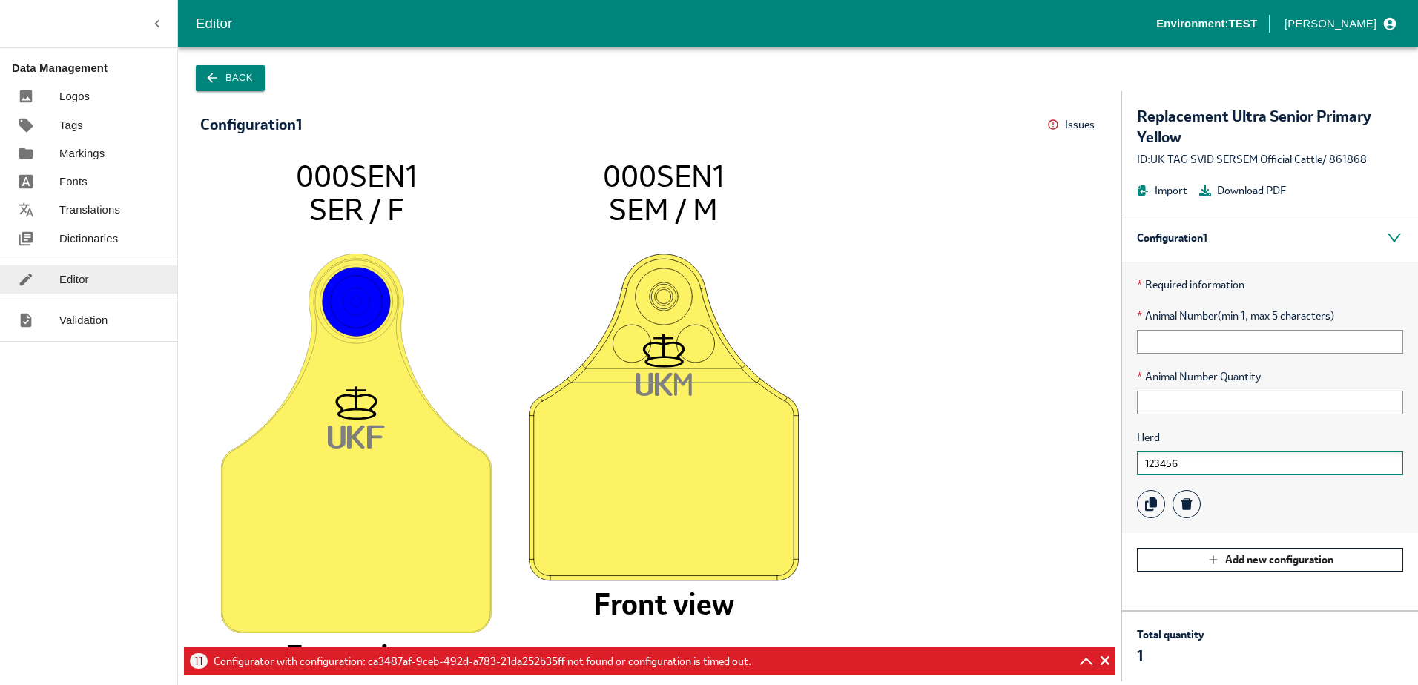
click at [1170, 467] on input "123456" at bounding box center [1270, 464] width 266 height 24
click at [1193, 462] on input "123456" at bounding box center [1270, 464] width 266 height 24
click at [1175, 342] on input "text" at bounding box center [1270, 342] width 266 height 24
click at [1173, 342] on input "text" at bounding box center [1270, 342] width 266 height 24
click at [1162, 345] on input "text" at bounding box center [1270, 342] width 266 height 24
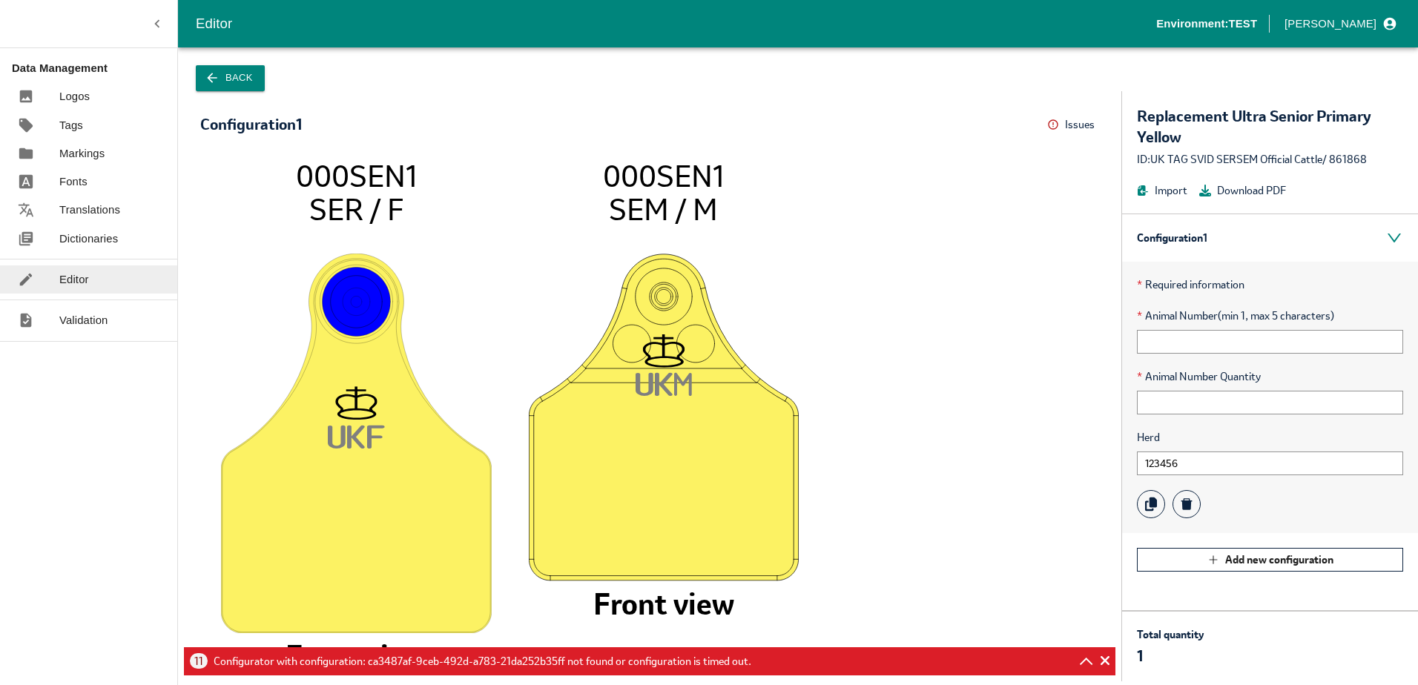
click at [1191, 279] on p "* Required information" at bounding box center [1270, 285] width 266 height 16
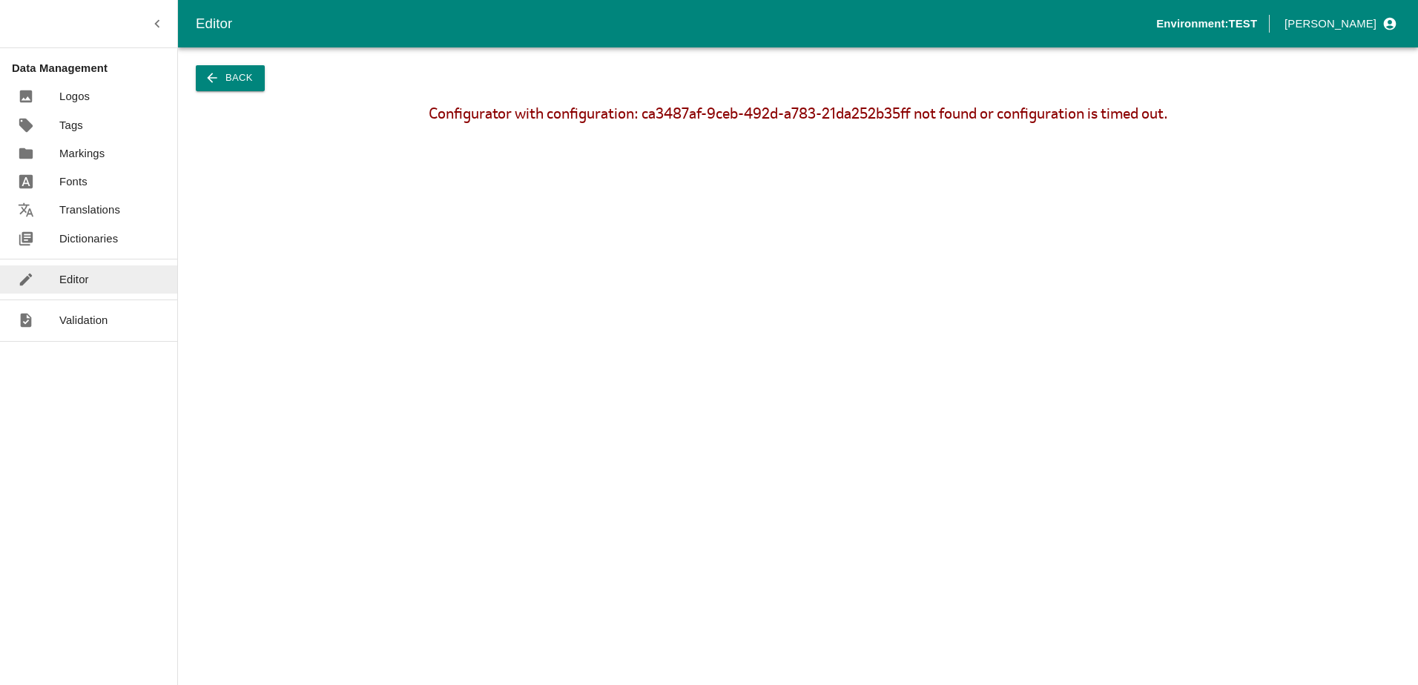
click at [102, 233] on p "Dictionaries" at bounding box center [88, 239] width 59 height 16
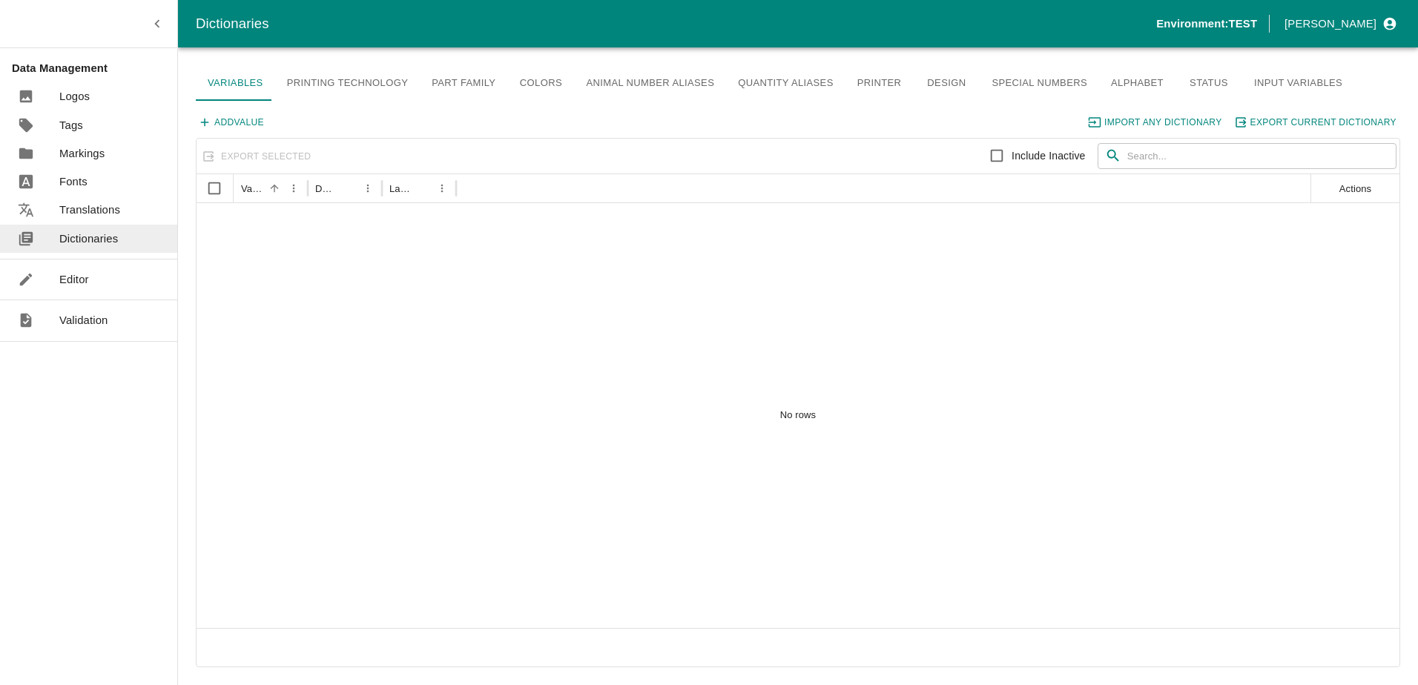
click at [85, 268] on link "Editor" at bounding box center [88, 280] width 177 height 28
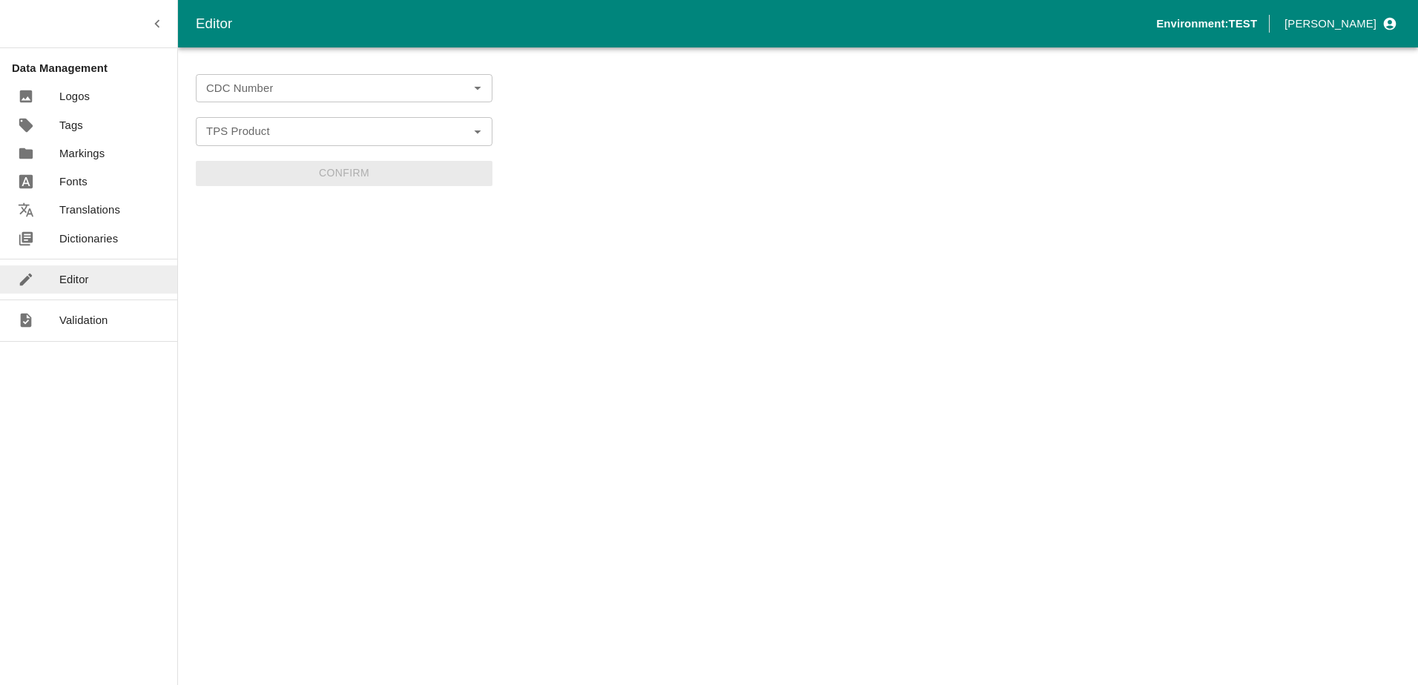
click at [235, 76] on div "CDC Number CDC Number TPS Product TPS Product Confirm" at bounding box center [344, 366] width 297 height 602
drag, startPoint x: 235, startPoint y: 76, endPoint x: 331, endPoint y: 99, distance: 98.6
click at [331, 99] on div "CDC Number" at bounding box center [344, 88] width 297 height 28
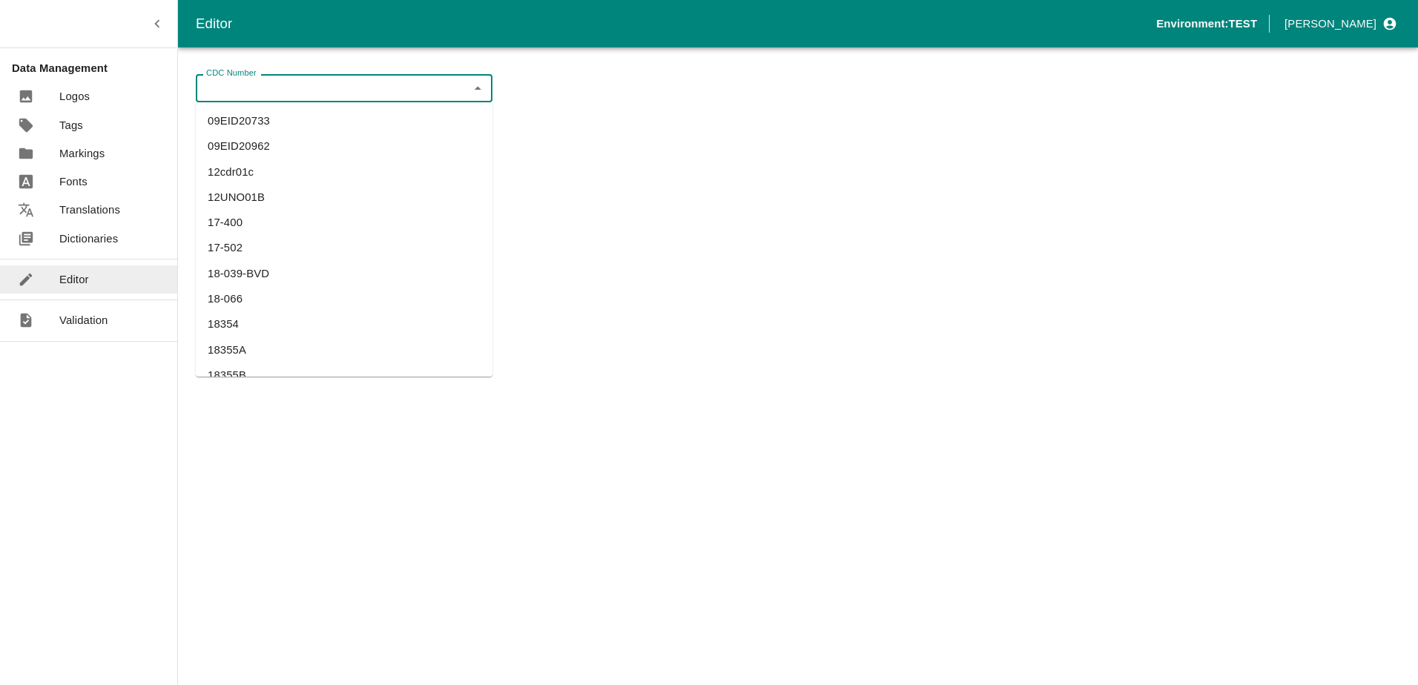
click at [331, 99] on div "CDC Number" at bounding box center [344, 88] width 297 height 28
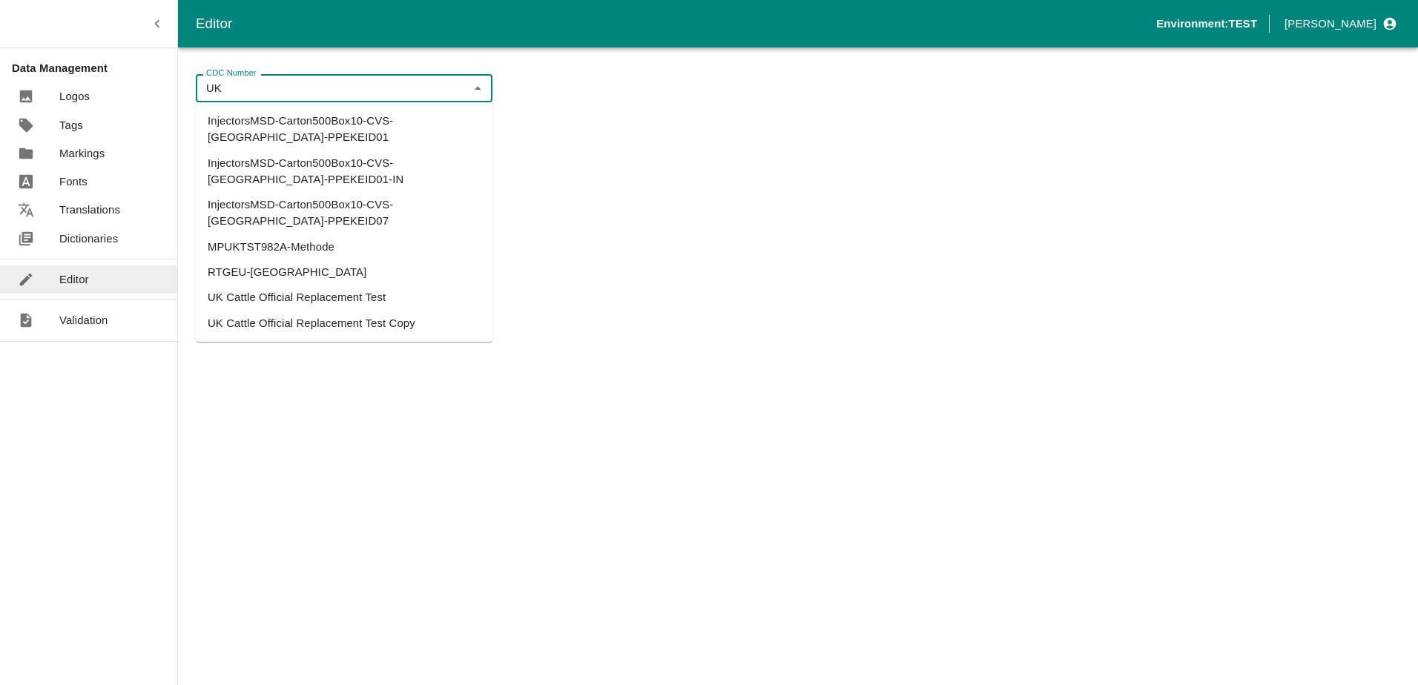
click at [337, 285] on li "UK Cattle Official Replacement Test" at bounding box center [344, 297] width 297 height 25
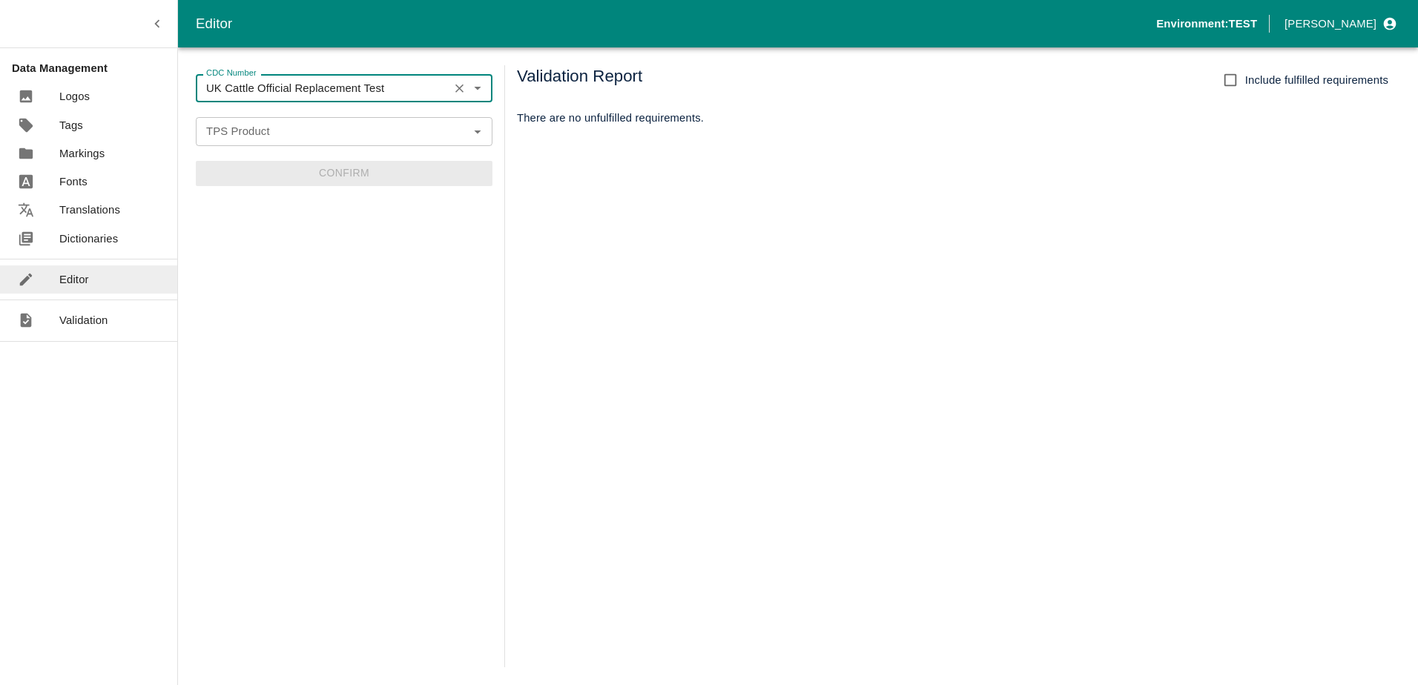
type input "UK Cattle Official Replacement Test"
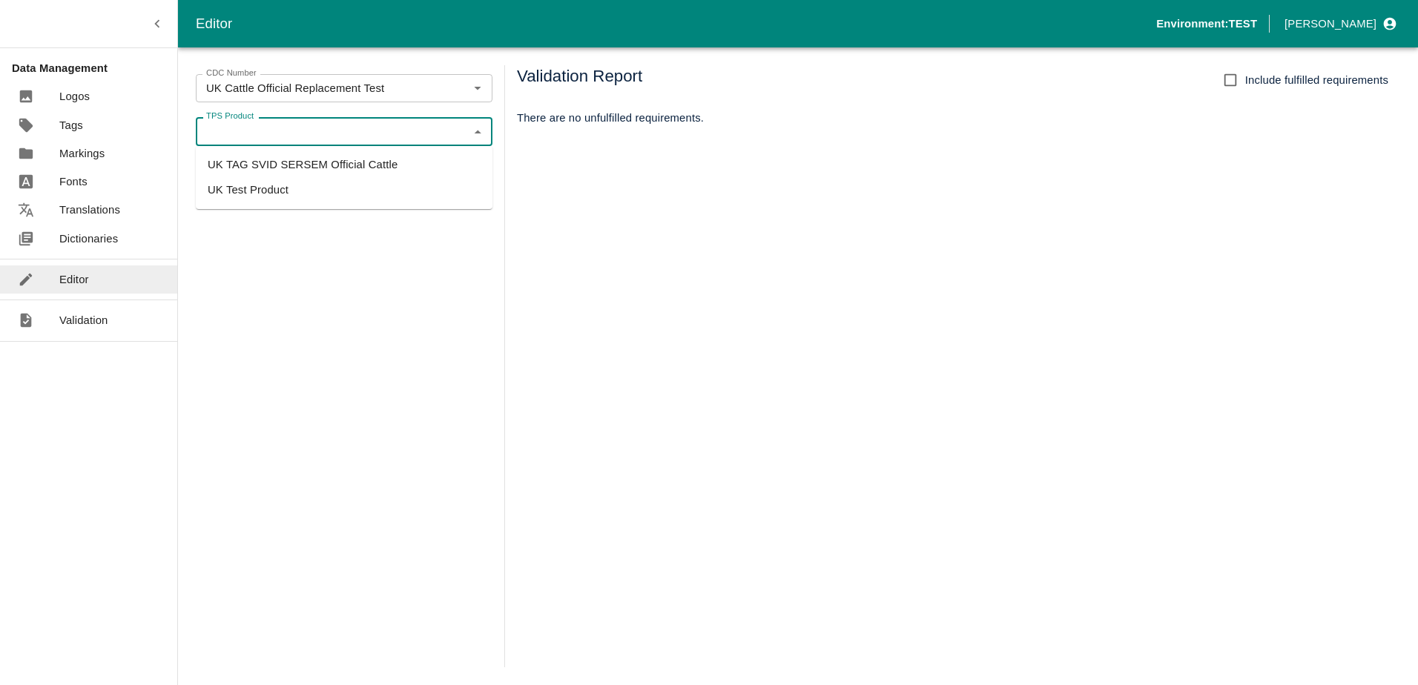
click at [323, 124] on input "TPS Product" at bounding box center [331, 131] width 263 height 19
click at [396, 171] on li "UK TAG SVID SERSEM Official Cattle" at bounding box center [344, 164] width 297 height 25
type input "UK TAG SVID SERSEM Official Cattle"
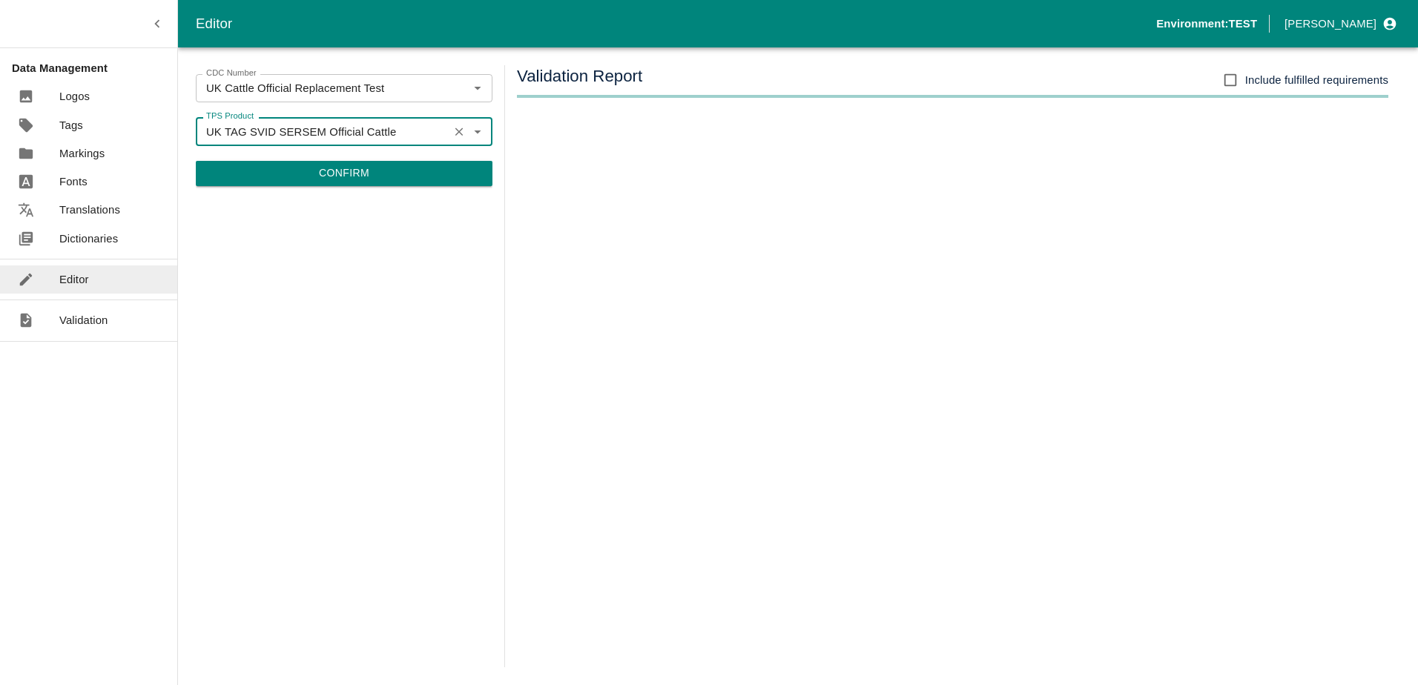
click at [407, 173] on button "Confirm" at bounding box center [344, 173] width 297 height 25
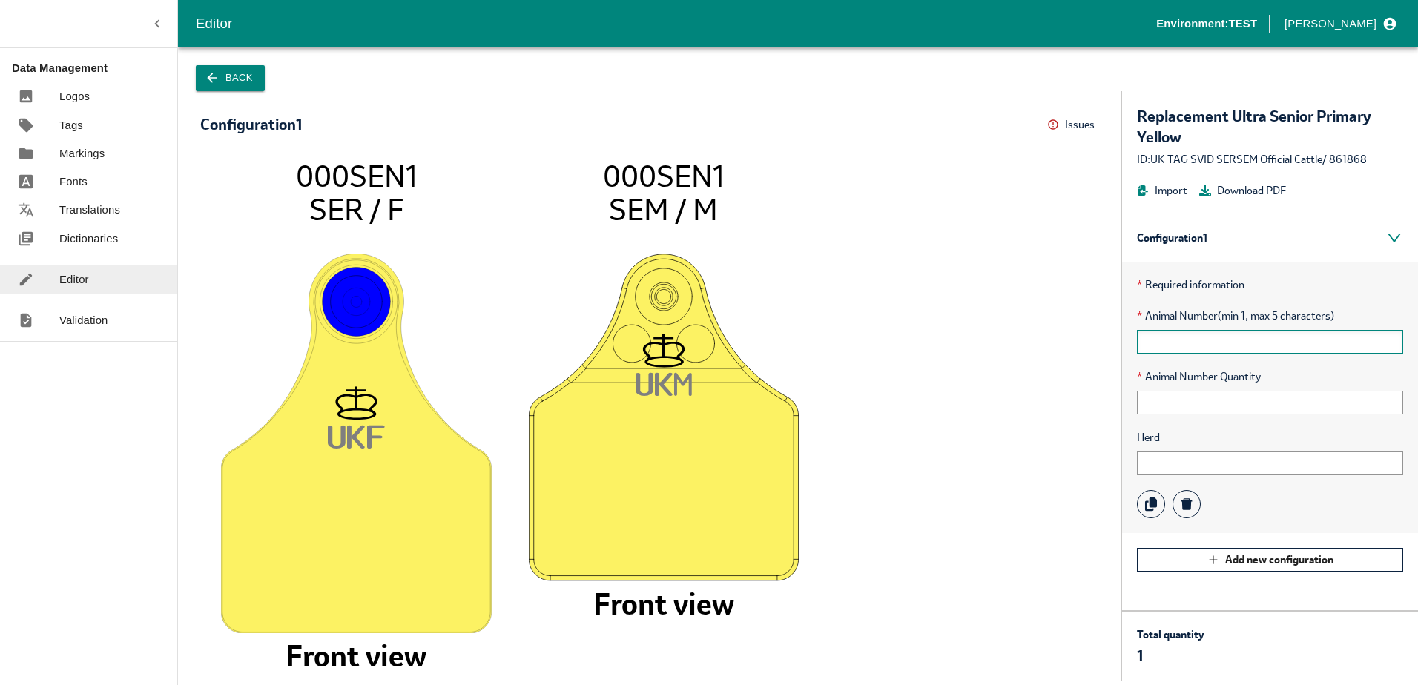
click at [1179, 337] on input "text" at bounding box center [1270, 342] width 266 height 24
click at [1159, 337] on input "text" at bounding box center [1270, 342] width 266 height 24
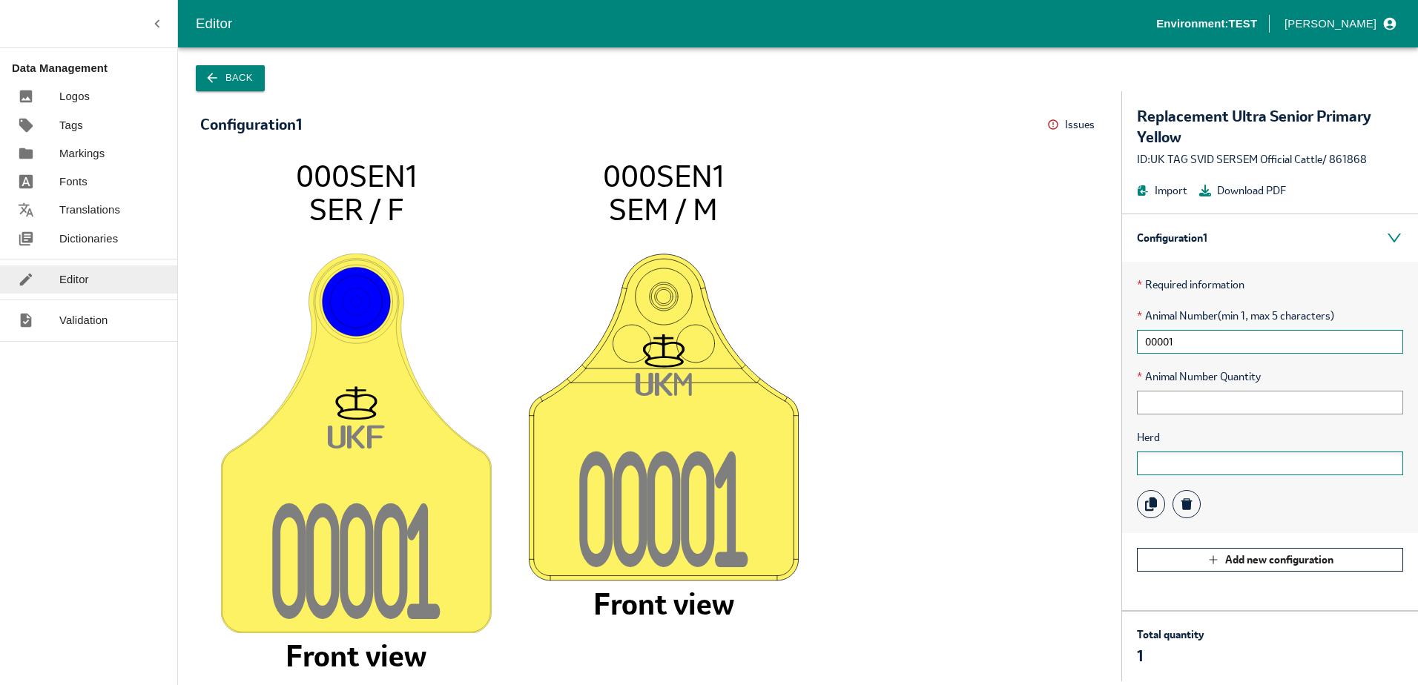
type input "00001"
click at [1161, 464] on input "text" at bounding box center [1270, 464] width 266 height 24
click at [1225, 393] on input "text" at bounding box center [1270, 403] width 266 height 24
click at [1196, 399] on input "text" at bounding box center [1270, 403] width 266 height 24
click at [1205, 343] on input "00001" at bounding box center [1270, 342] width 266 height 24
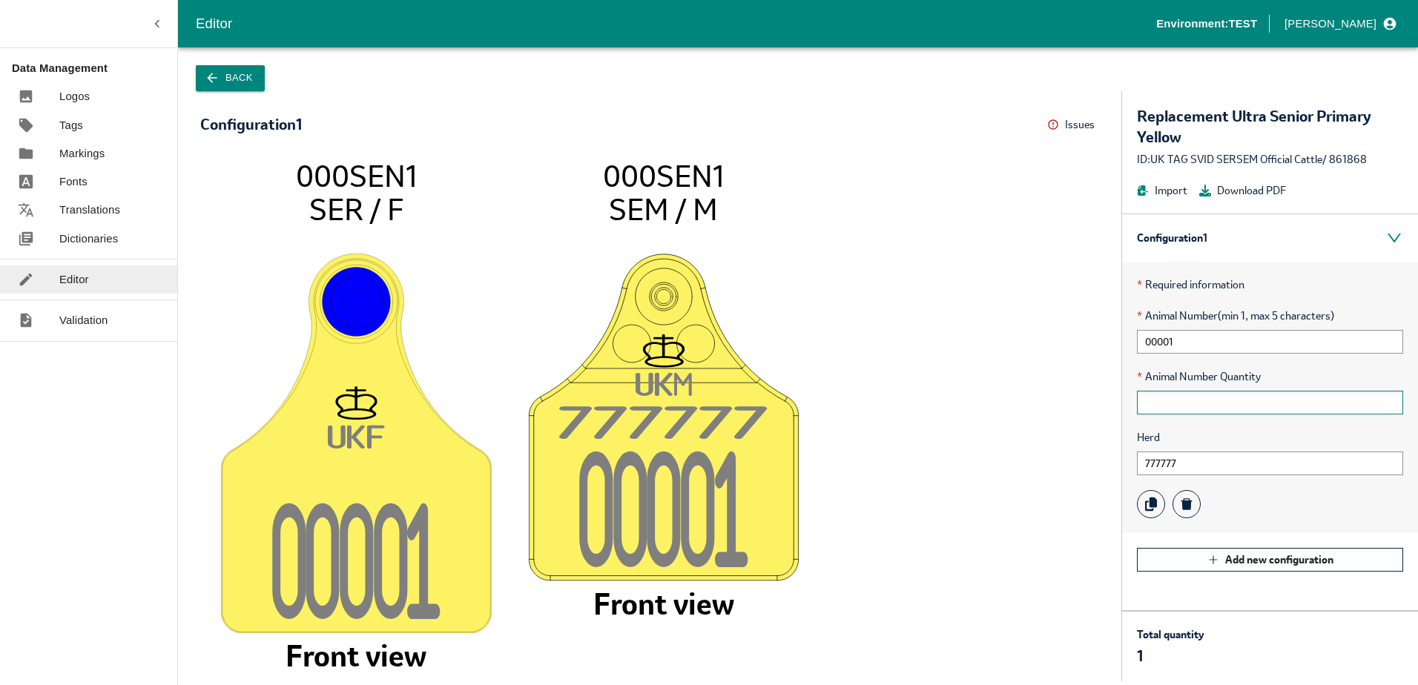
click at [1207, 412] on input "text" at bounding box center [1270, 403] width 266 height 24
drag, startPoint x: 1205, startPoint y: 394, endPoint x: 1204, endPoint y: 402, distance: 8.2
click at [1204, 402] on input "text" at bounding box center [1270, 403] width 266 height 24
click at [1187, 337] on input "00001" at bounding box center [1270, 342] width 266 height 24
click at [1205, 455] on input "777777" at bounding box center [1270, 464] width 266 height 24
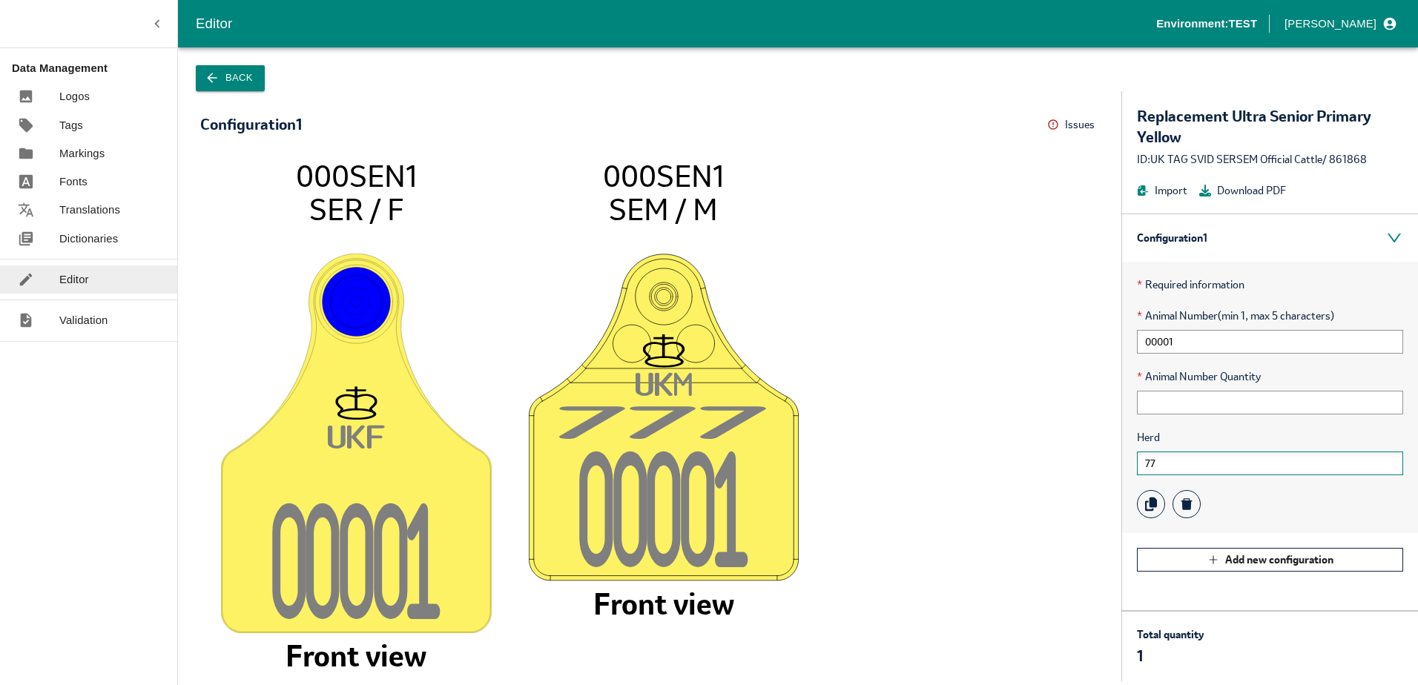
type input "7"
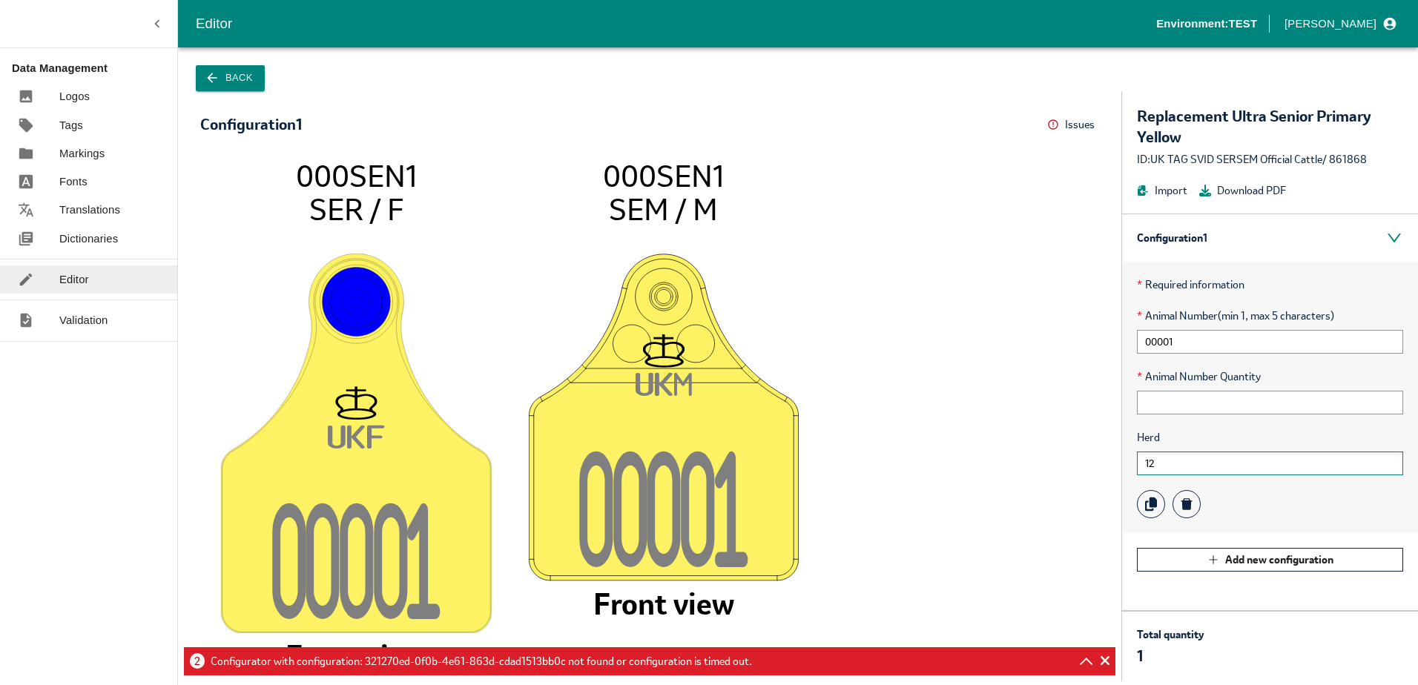
type input "1"
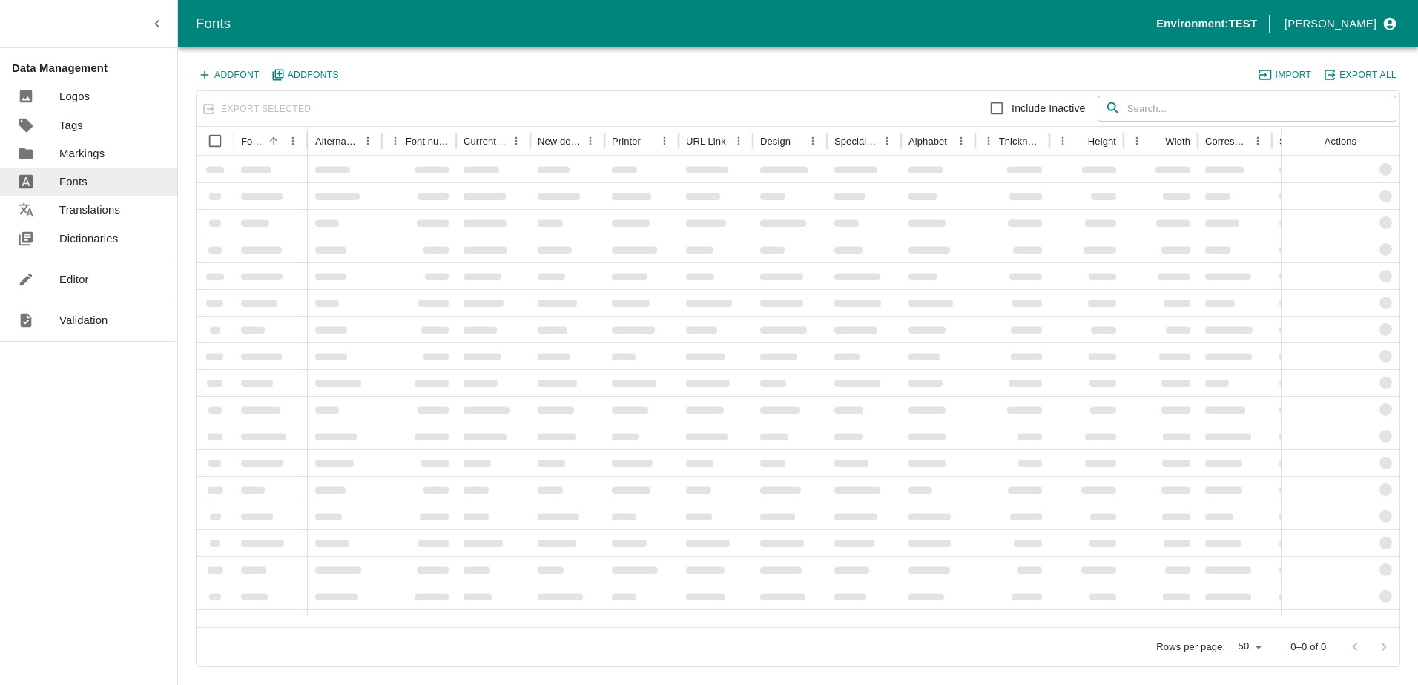
click at [99, 236] on p "Dictionaries" at bounding box center [88, 239] width 59 height 16
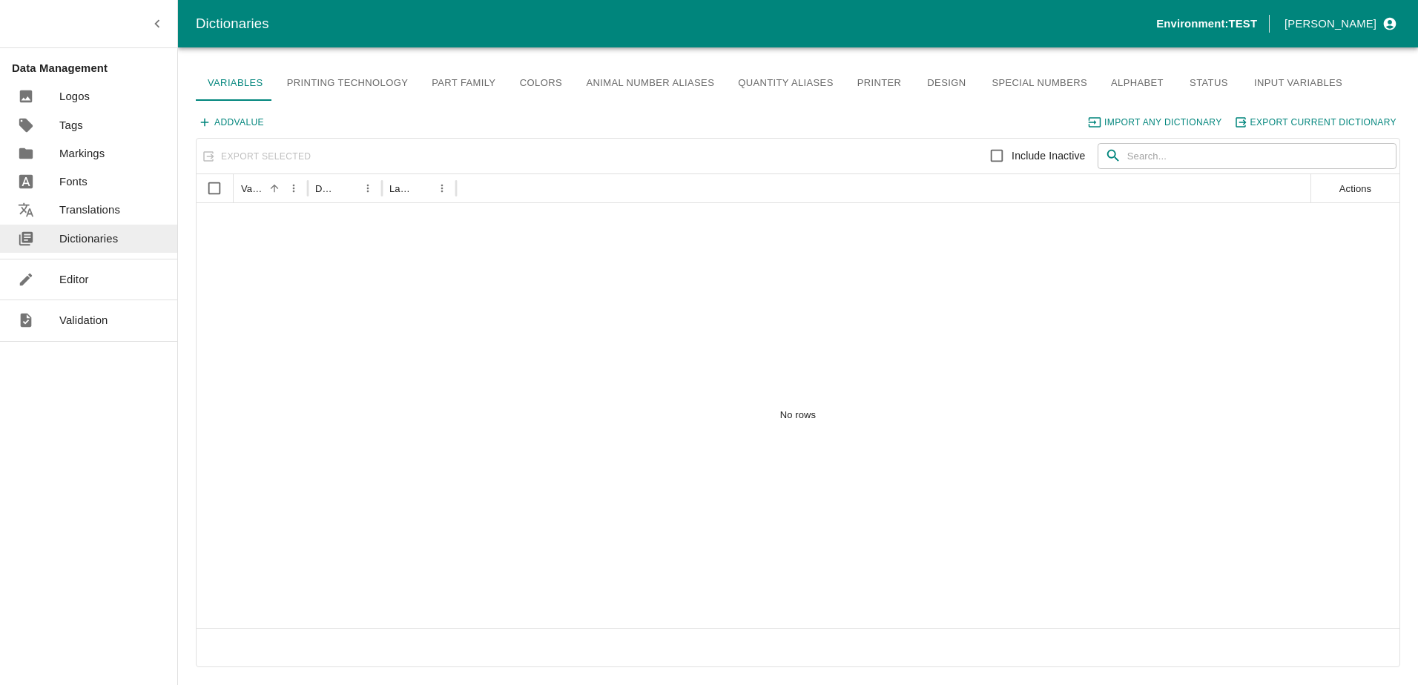
click at [86, 279] on p "Editor" at bounding box center [74, 279] width 30 height 16
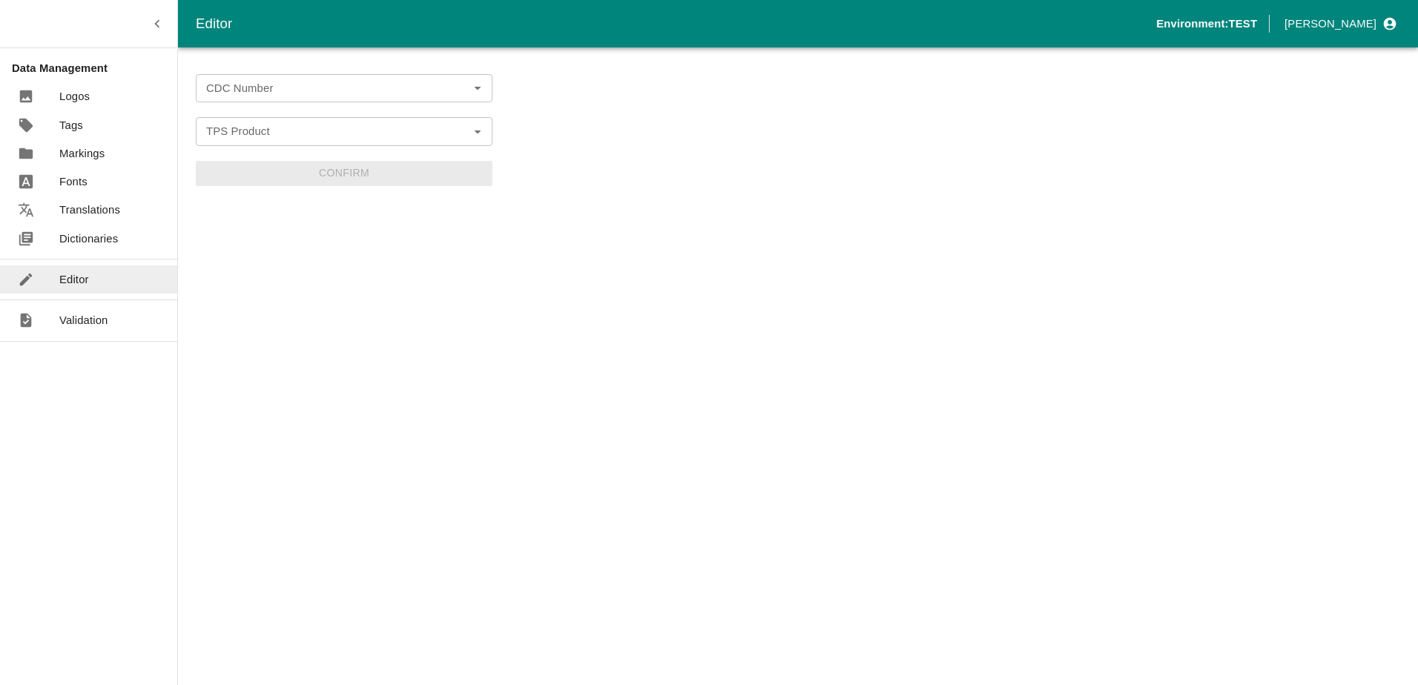
click at [271, 88] on input "CDC Number" at bounding box center [331, 88] width 263 height 19
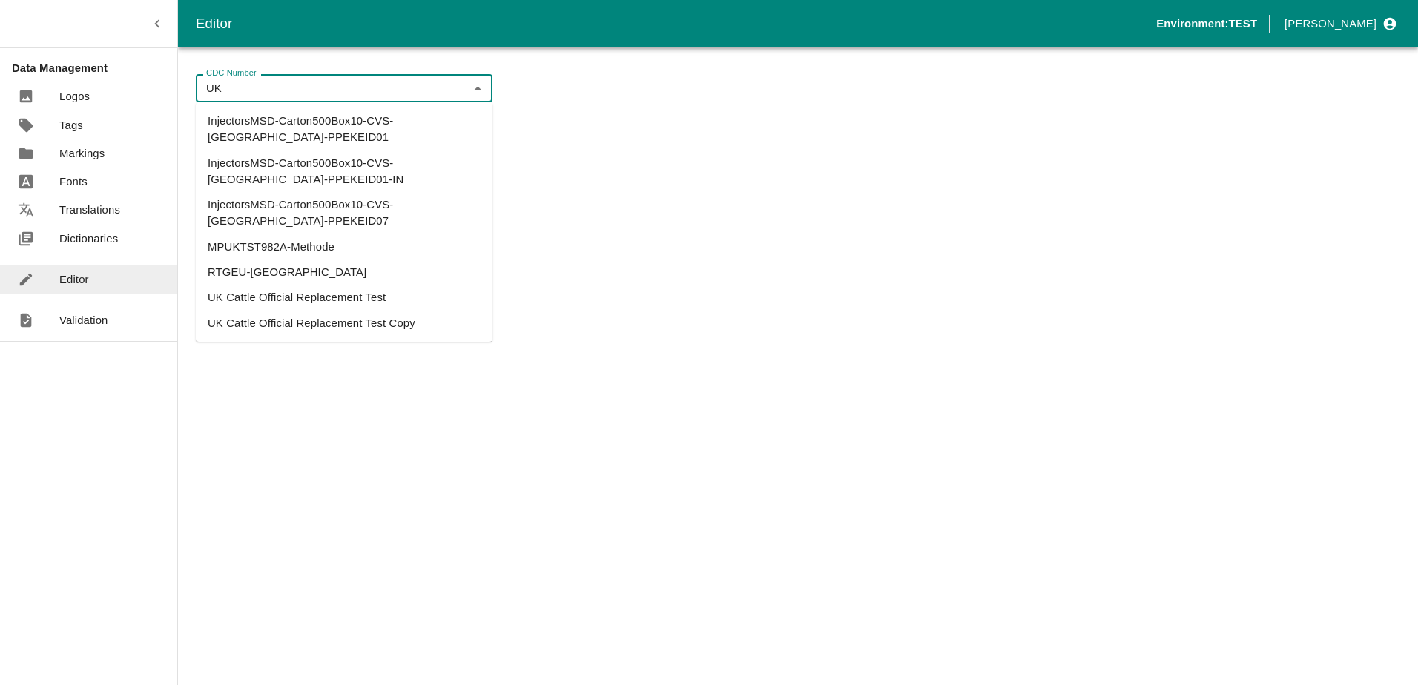
click at [301, 285] on li "UK Cattle Official Replacement Test" at bounding box center [344, 297] width 297 height 25
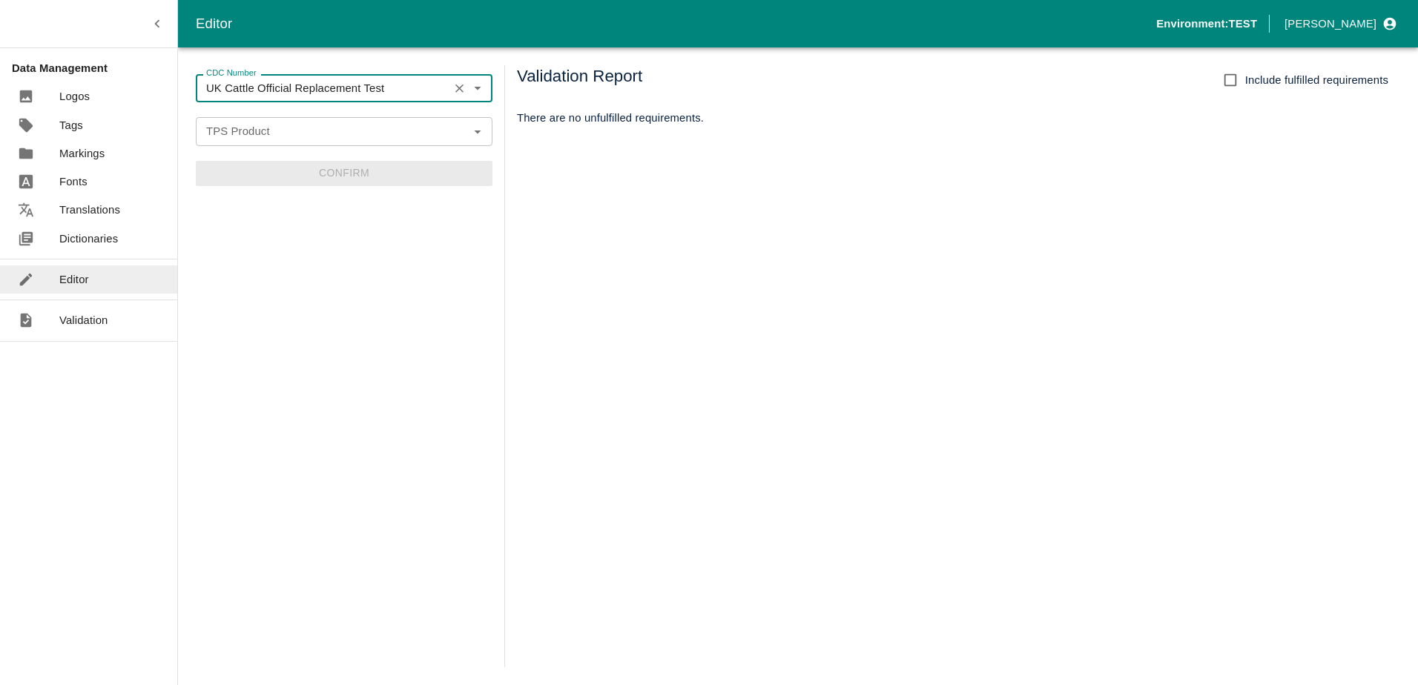
type input "UK Cattle Official Replacement Test"
click at [279, 122] on input "TPS Product" at bounding box center [331, 131] width 263 height 19
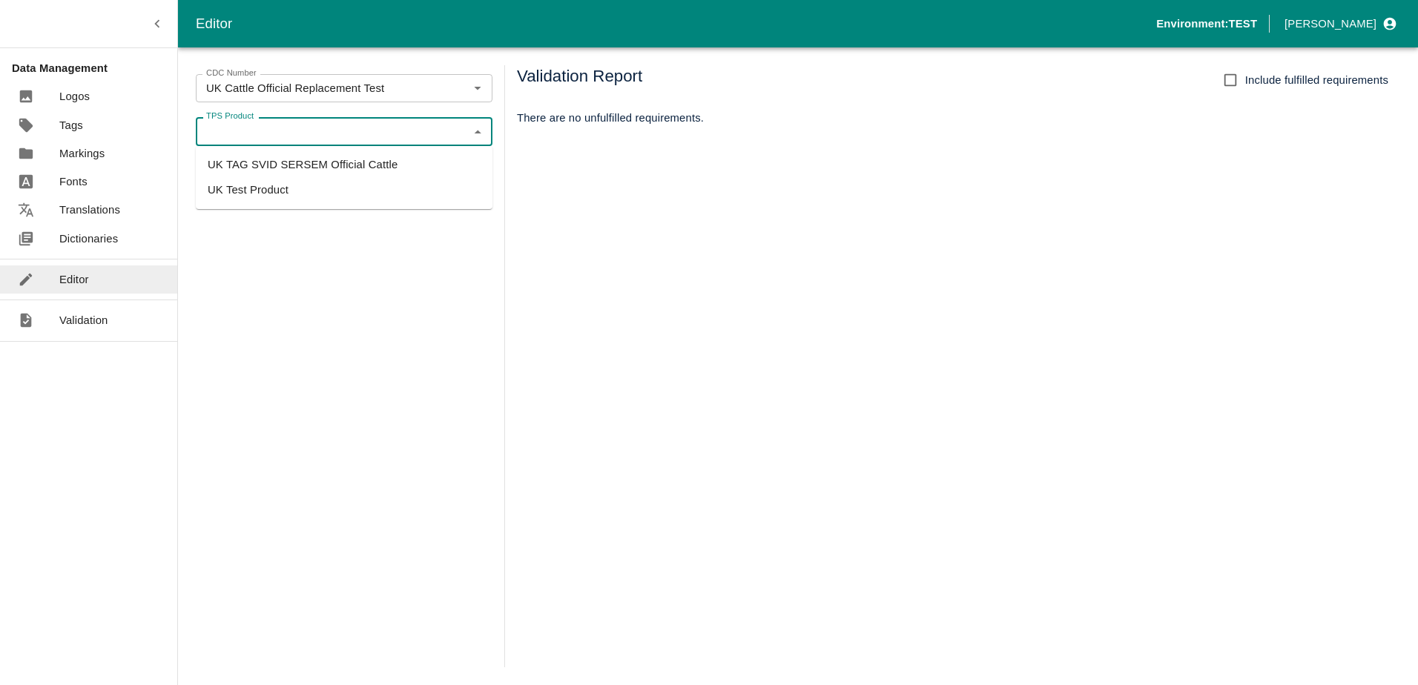
click at [282, 168] on li "UK TAG SVID SERSEM Official Cattle" at bounding box center [344, 164] width 297 height 25
type input "UK TAG SVID SERSEM Official Cattle"
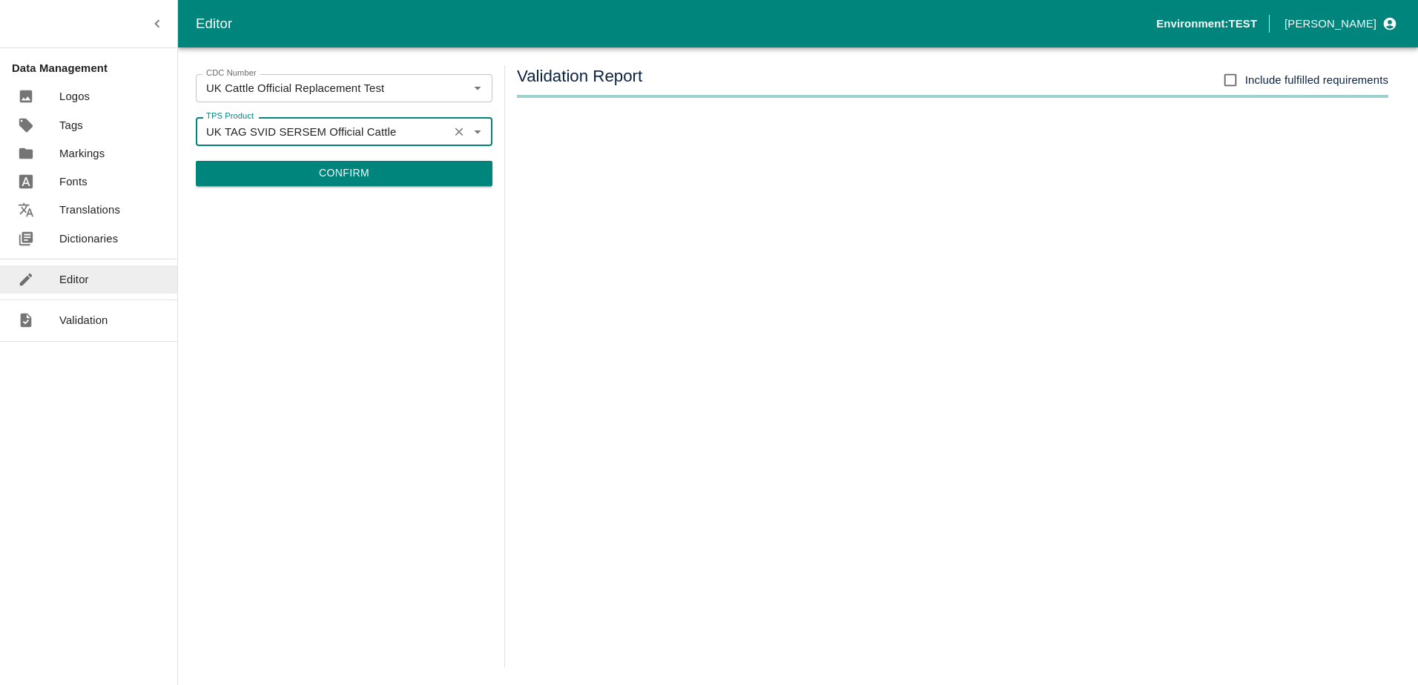
click at [286, 170] on button "Confirm" at bounding box center [344, 173] width 297 height 25
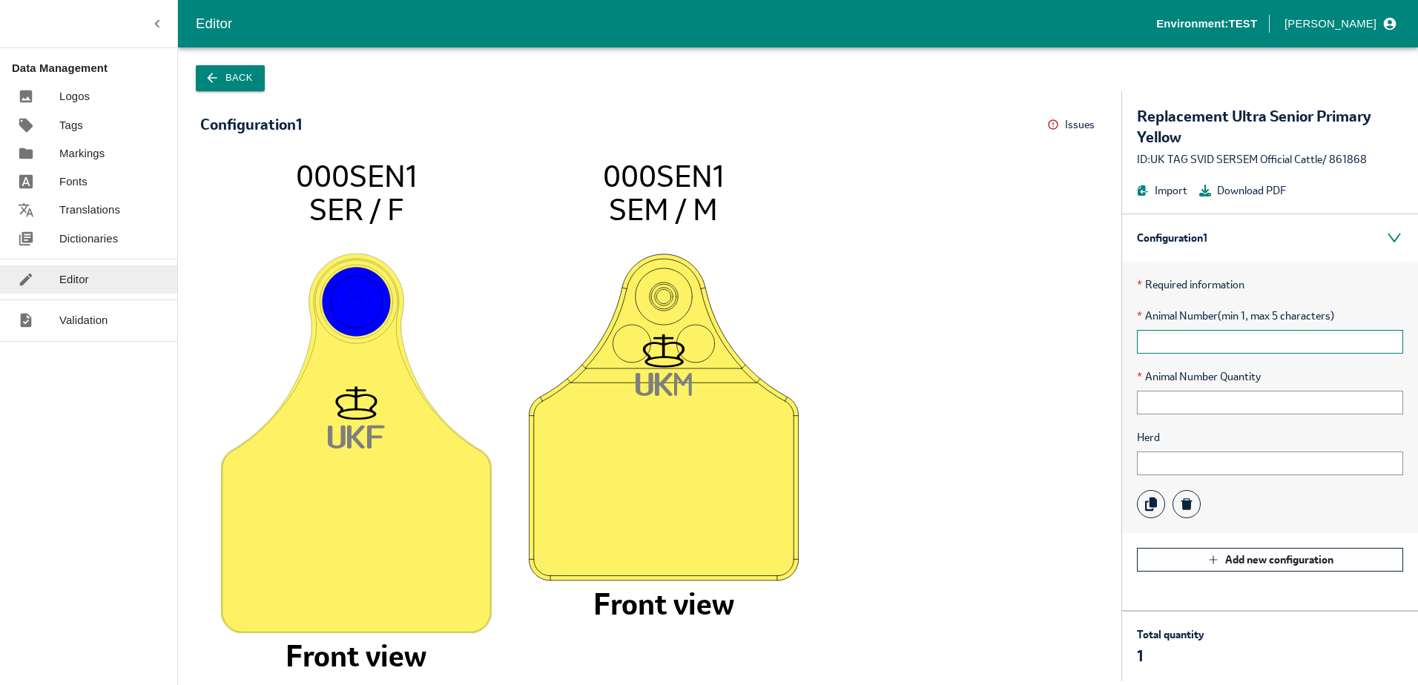
click at [1216, 337] on input "text" at bounding box center [1270, 342] width 266 height 24
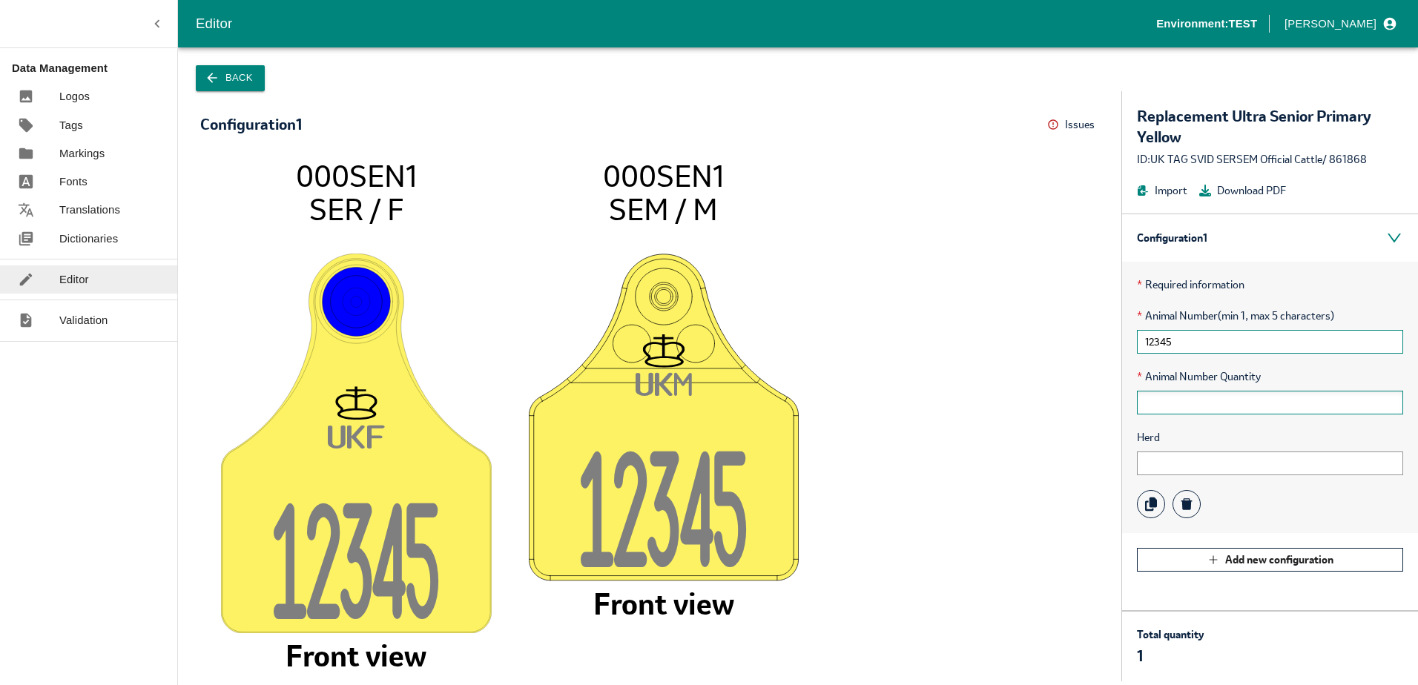
type input "12345"
click at [1187, 406] on input "text" at bounding box center [1270, 403] width 266 height 24
click at [1164, 465] on input "text" at bounding box center [1270, 464] width 266 height 24
type input "q"
type input "123456"
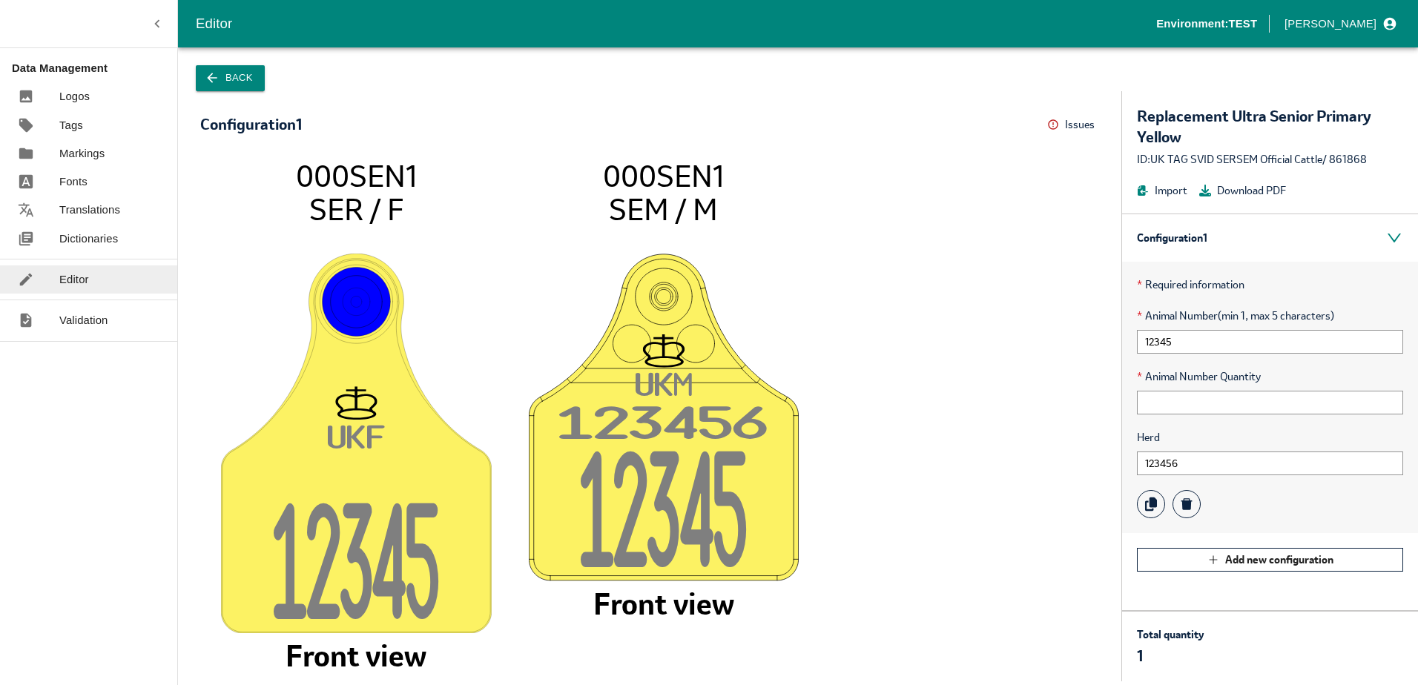
click at [67, 209] on p "Translations" at bounding box center [89, 210] width 61 height 16
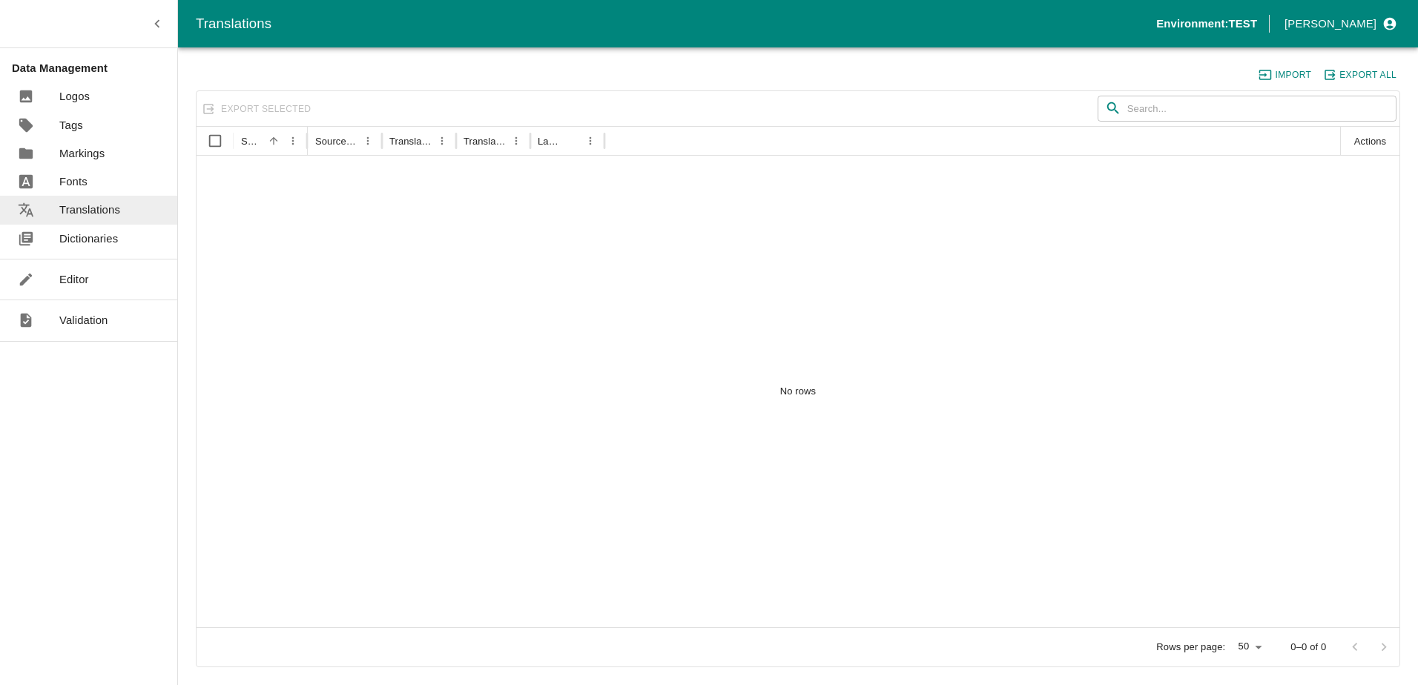
click at [89, 243] on p "Dictionaries" at bounding box center [88, 239] width 59 height 16
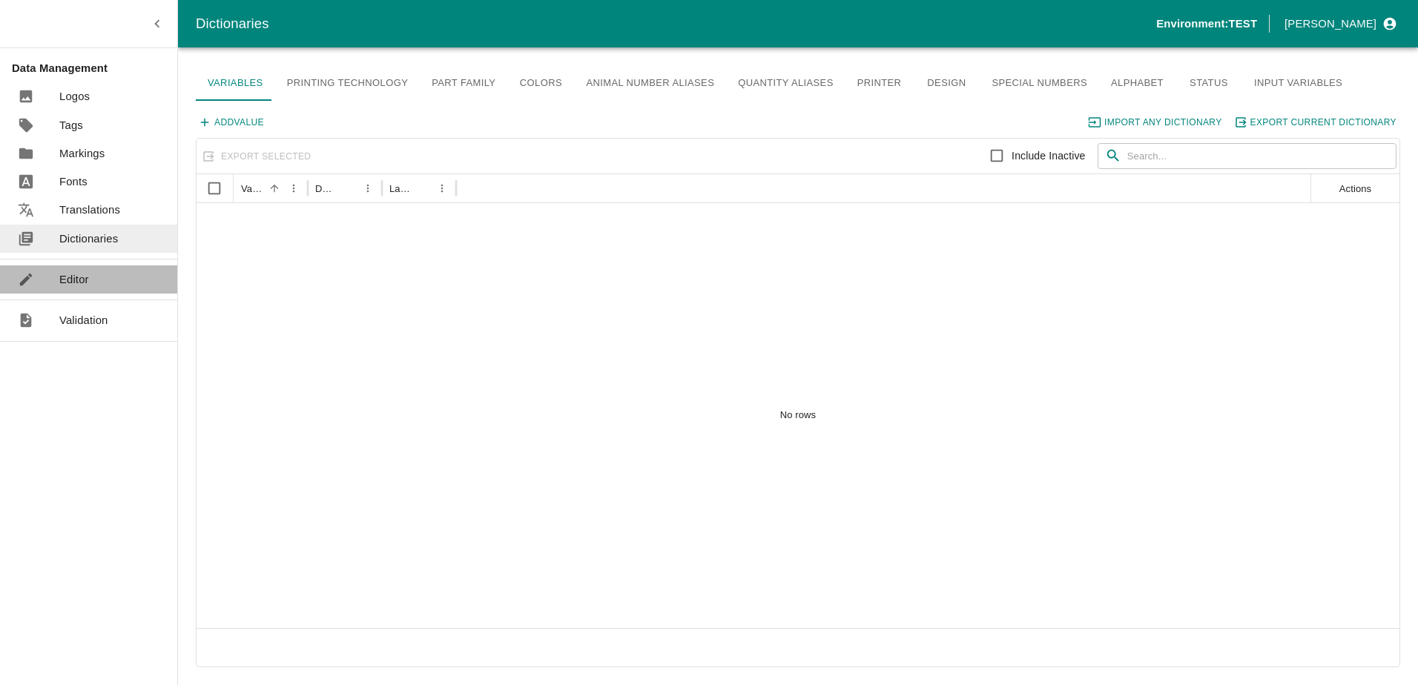
click at [90, 286] on link "Editor" at bounding box center [88, 280] width 177 height 28
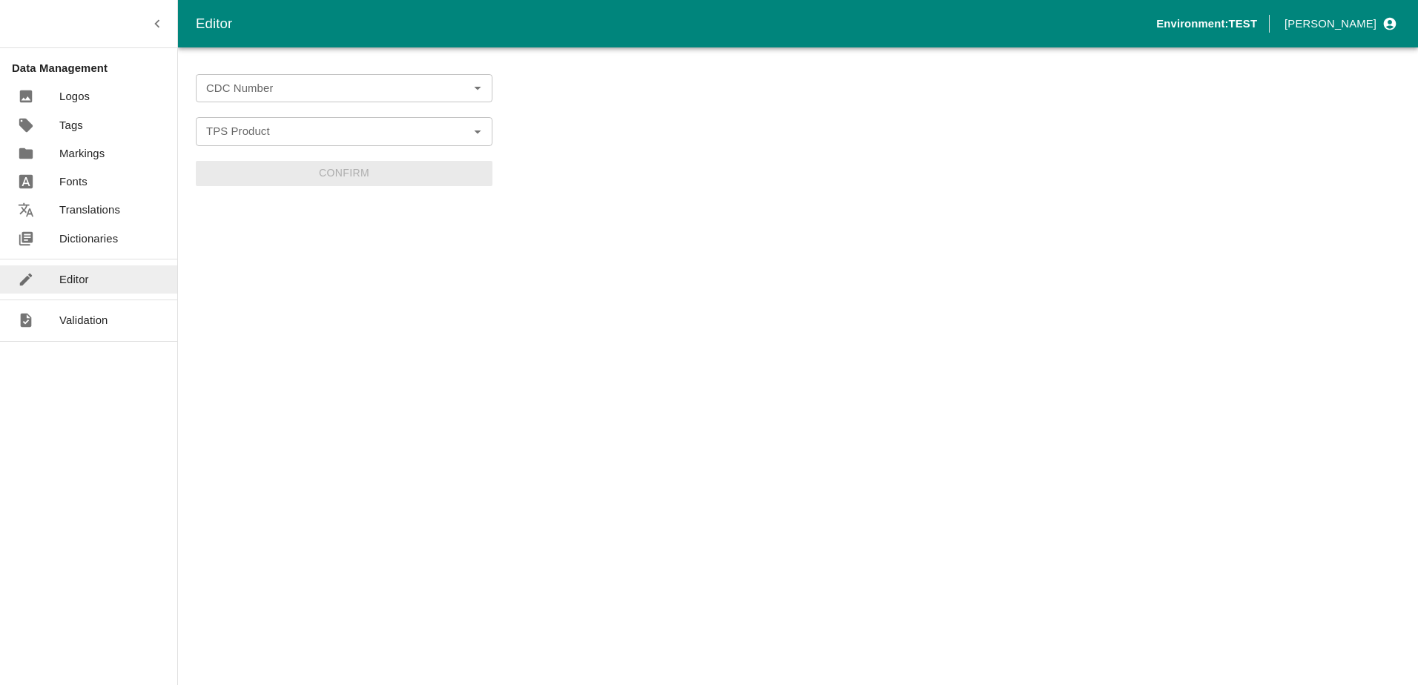
click at [319, 91] on input "CDC Number" at bounding box center [331, 88] width 263 height 19
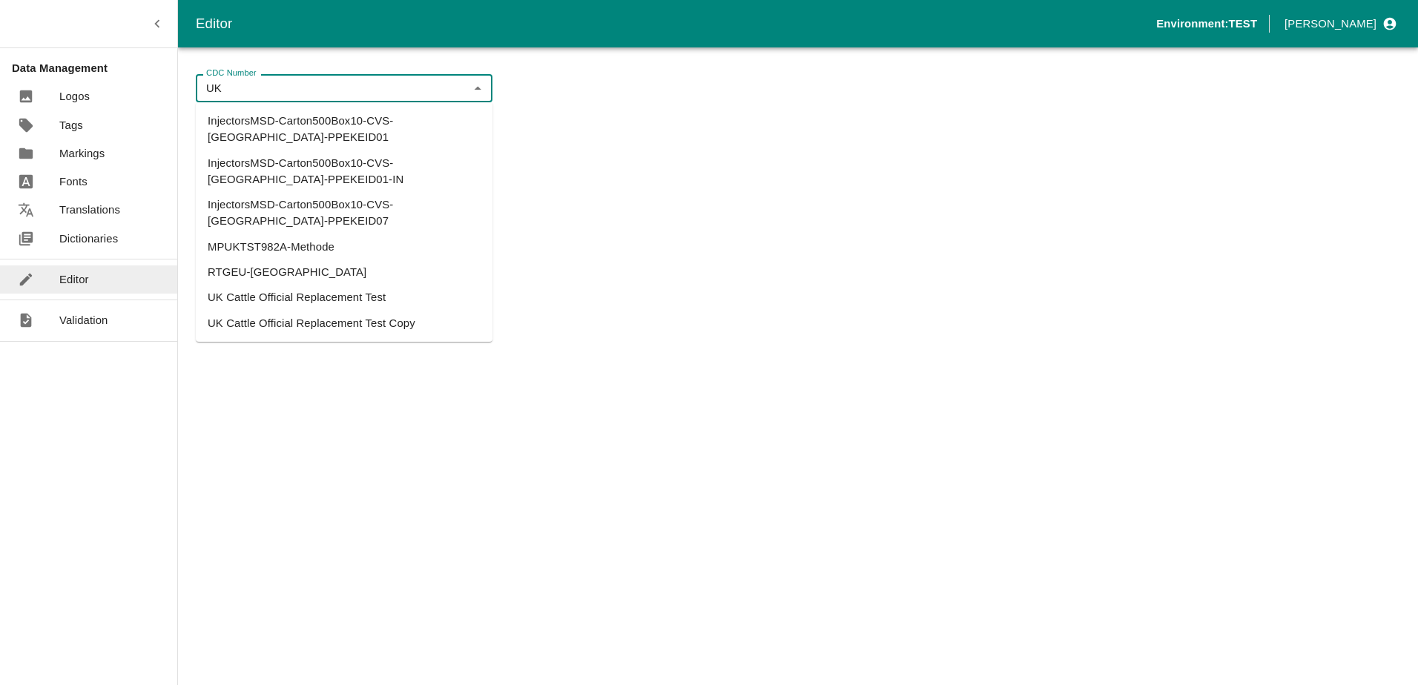
click at [323, 285] on li "UK Cattle Official Replacement Test" at bounding box center [344, 297] width 297 height 25
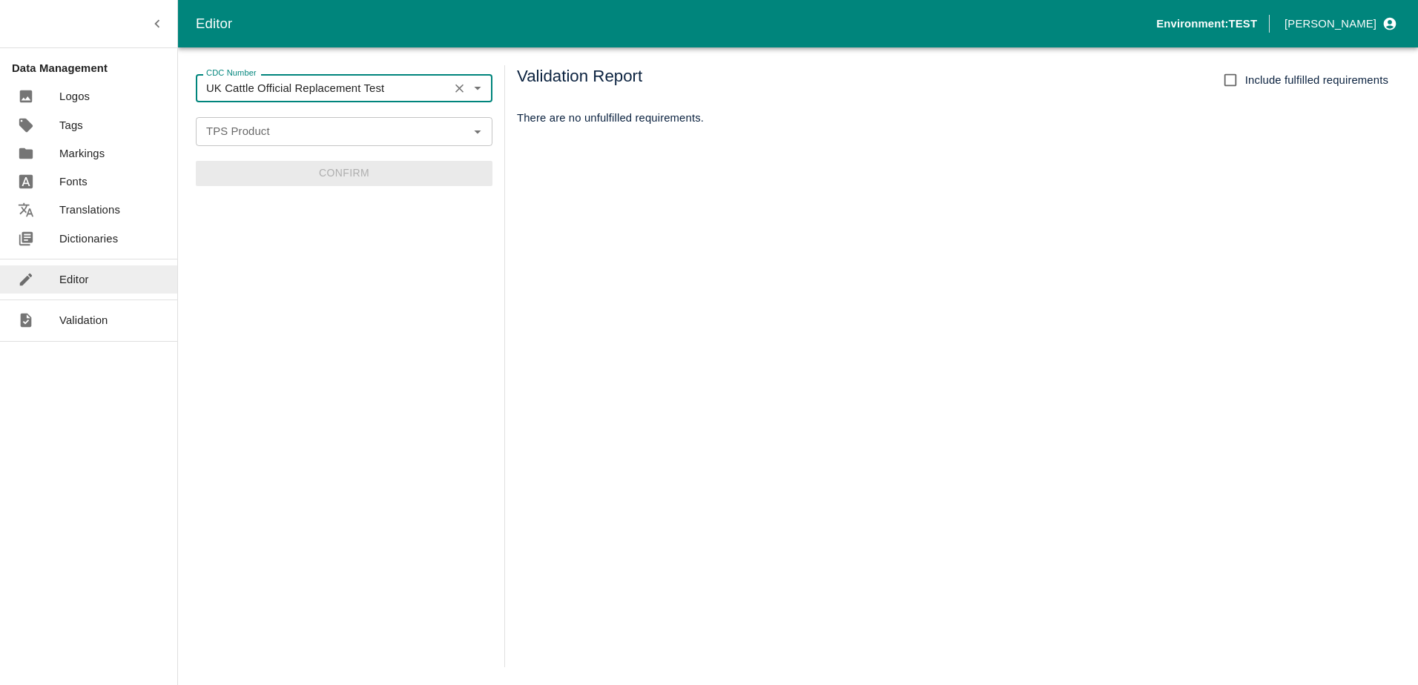
type input "UK Cattle Official Replacement Test"
click at [279, 138] on input "TPS Product" at bounding box center [331, 131] width 263 height 19
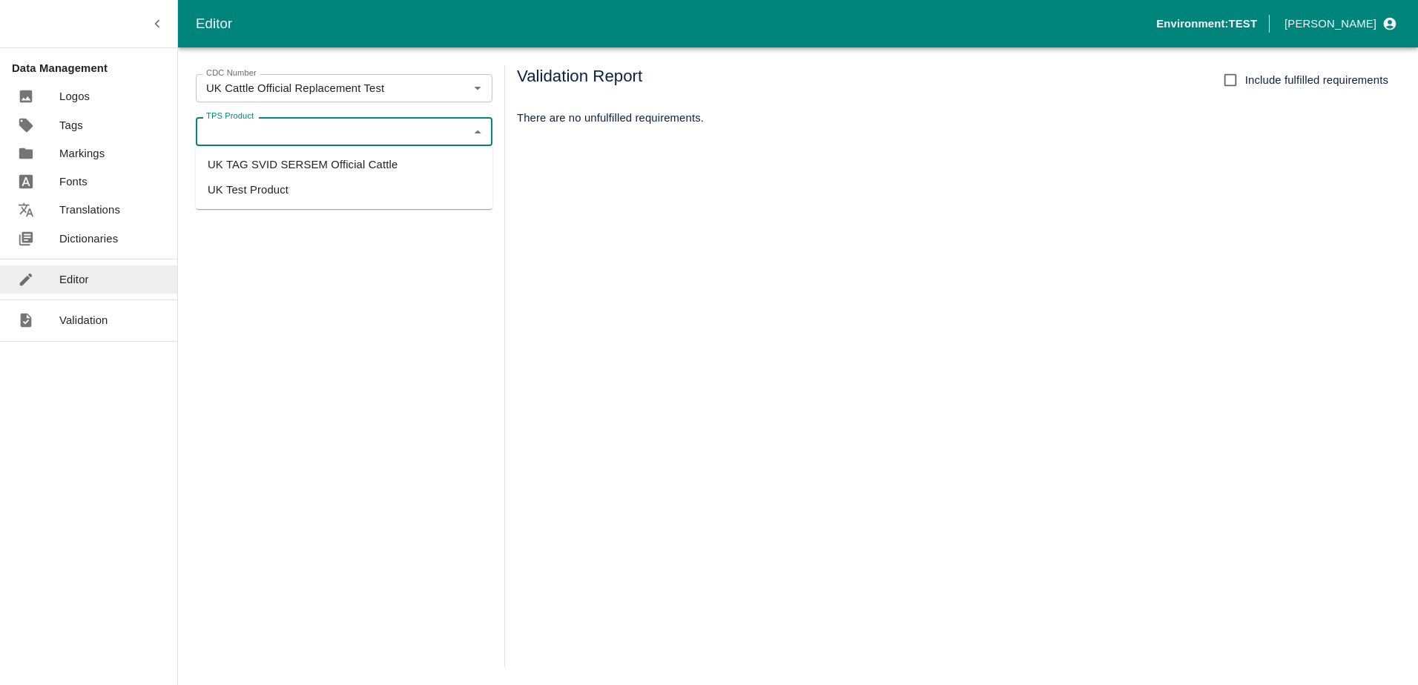
click at [290, 163] on li "UK TAG SVID SERSEM Official Cattle" at bounding box center [344, 164] width 297 height 25
type input "UK TAG SVID SERSEM Official Cattle"
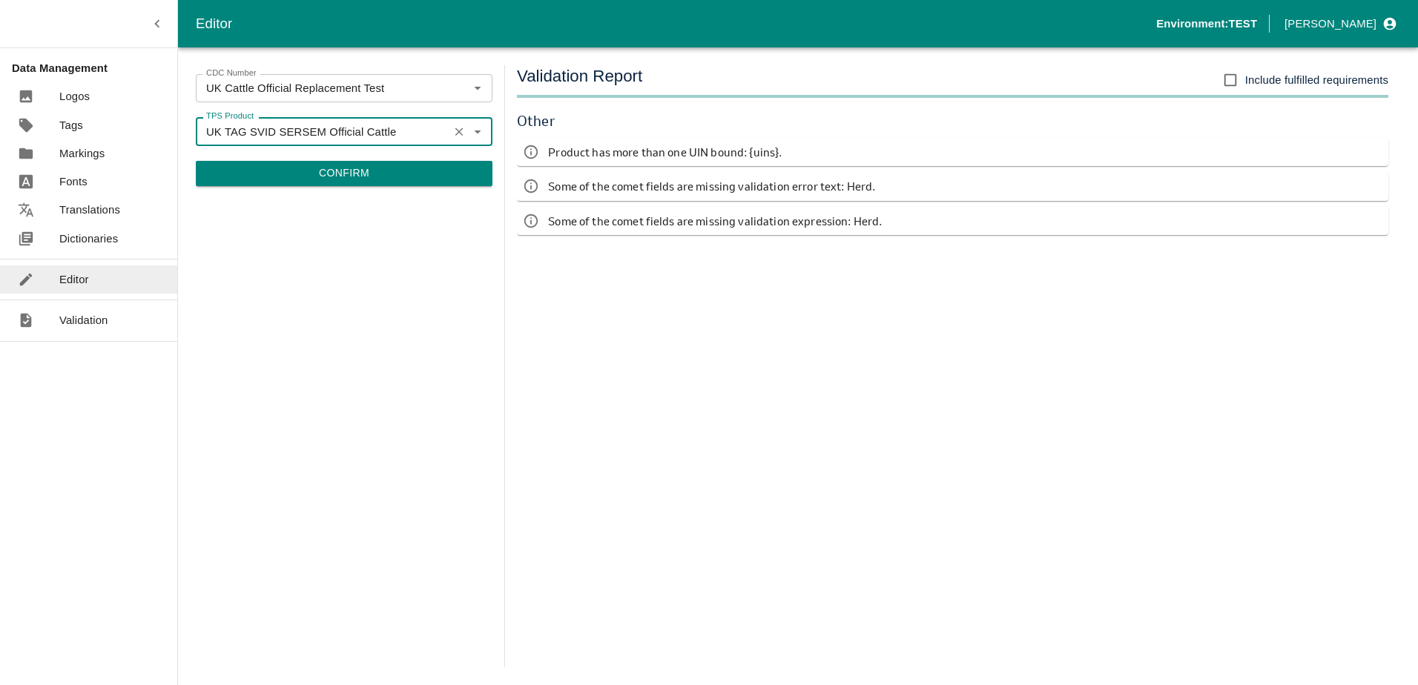
click at [300, 179] on button "Confirm" at bounding box center [344, 173] width 297 height 25
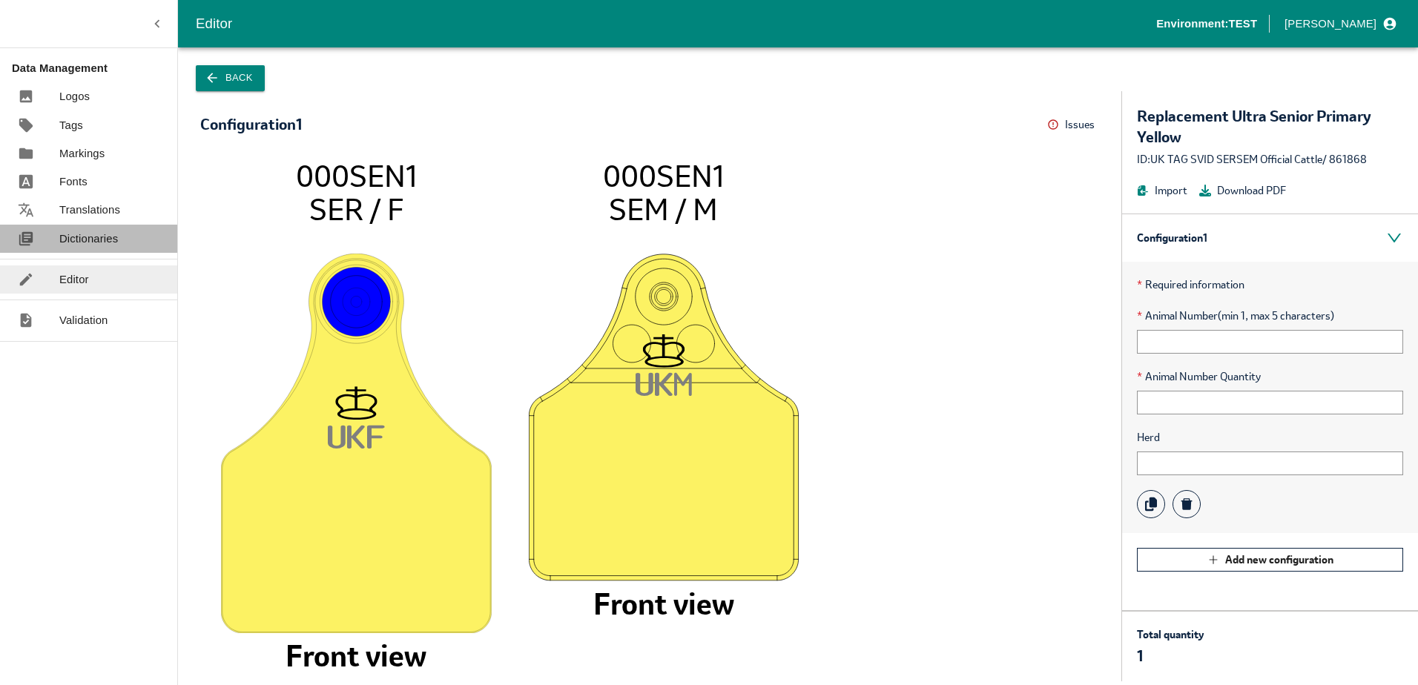
click at [80, 231] on p "Dictionaries" at bounding box center [88, 239] width 59 height 16
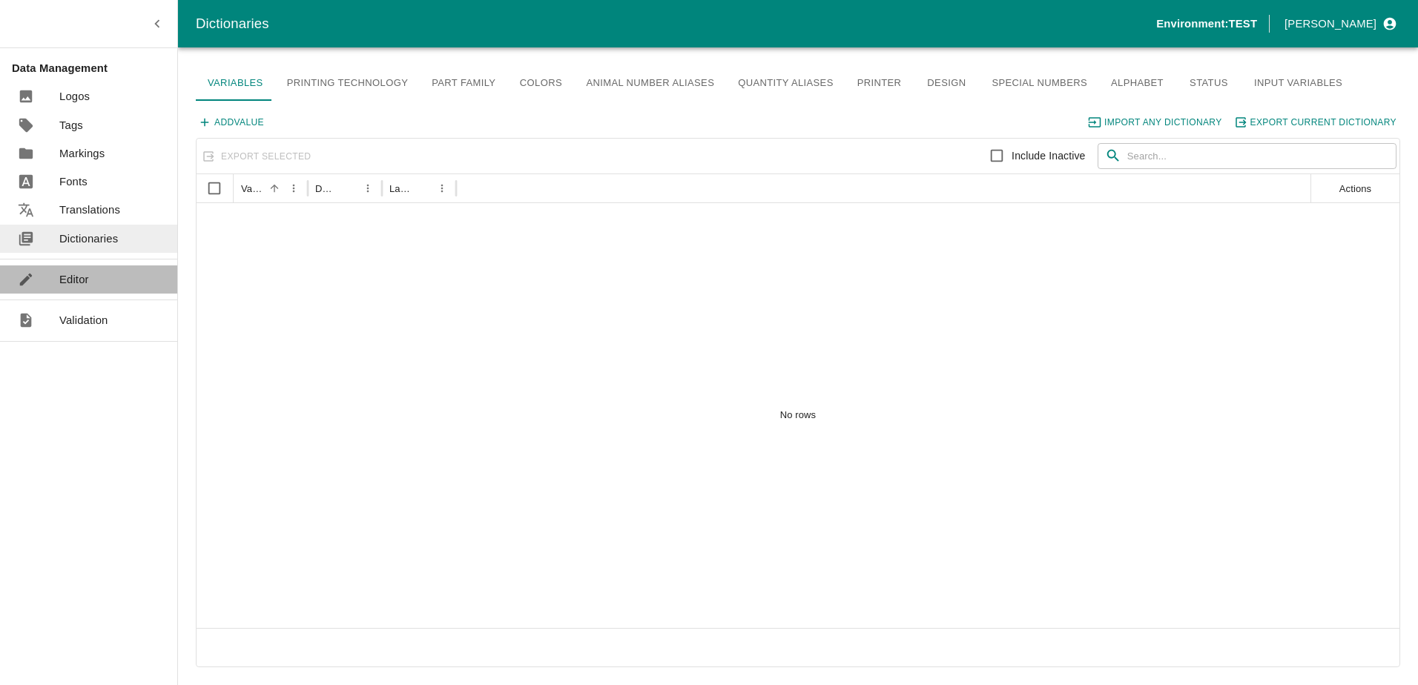
click at [88, 276] on link "Editor" at bounding box center [88, 280] width 177 height 28
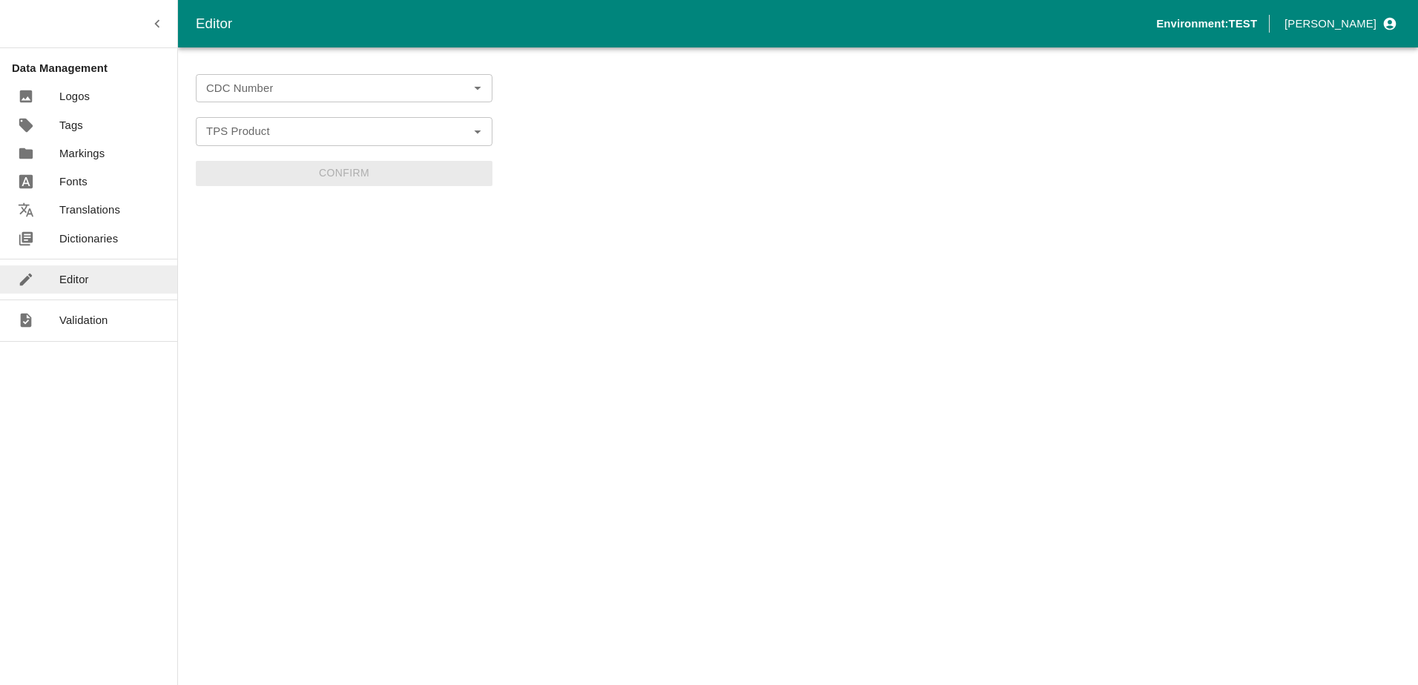
click at [266, 92] on input "CDC Number" at bounding box center [331, 88] width 263 height 19
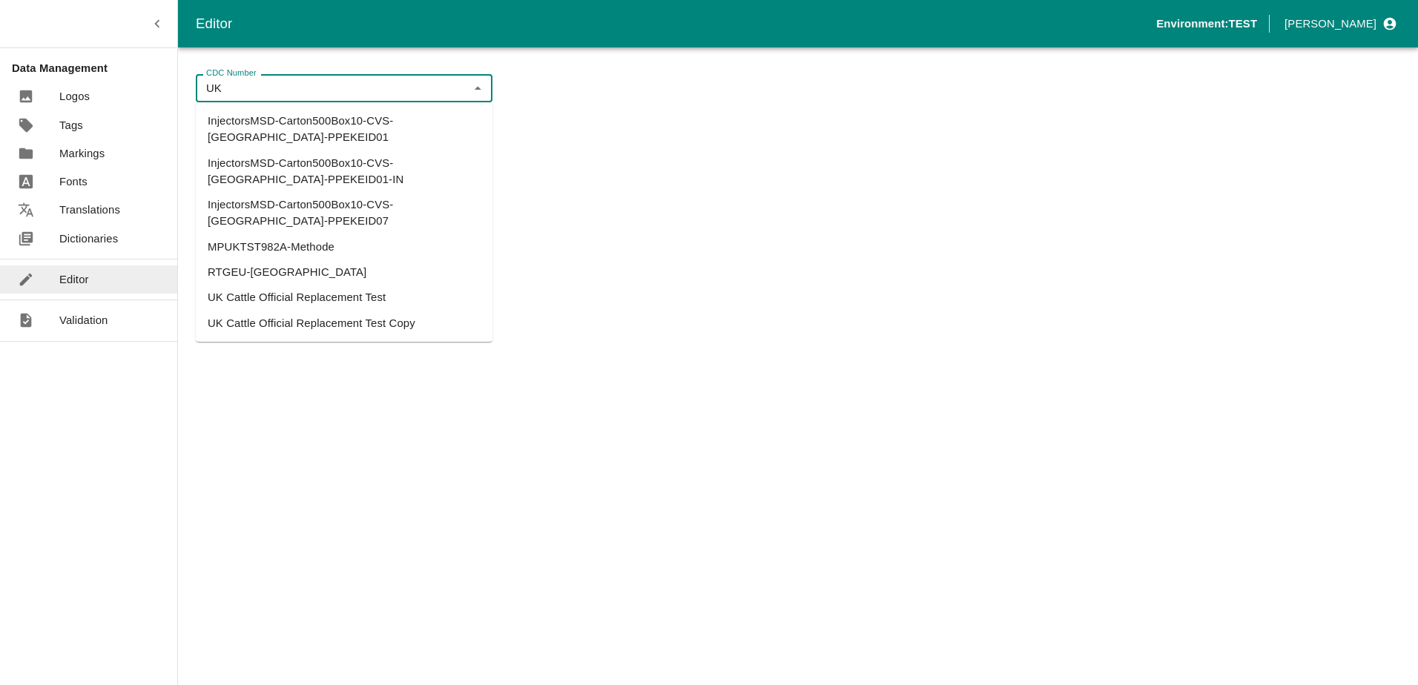
click at [320, 285] on li "UK Cattle Official Replacement Test" at bounding box center [344, 297] width 297 height 25
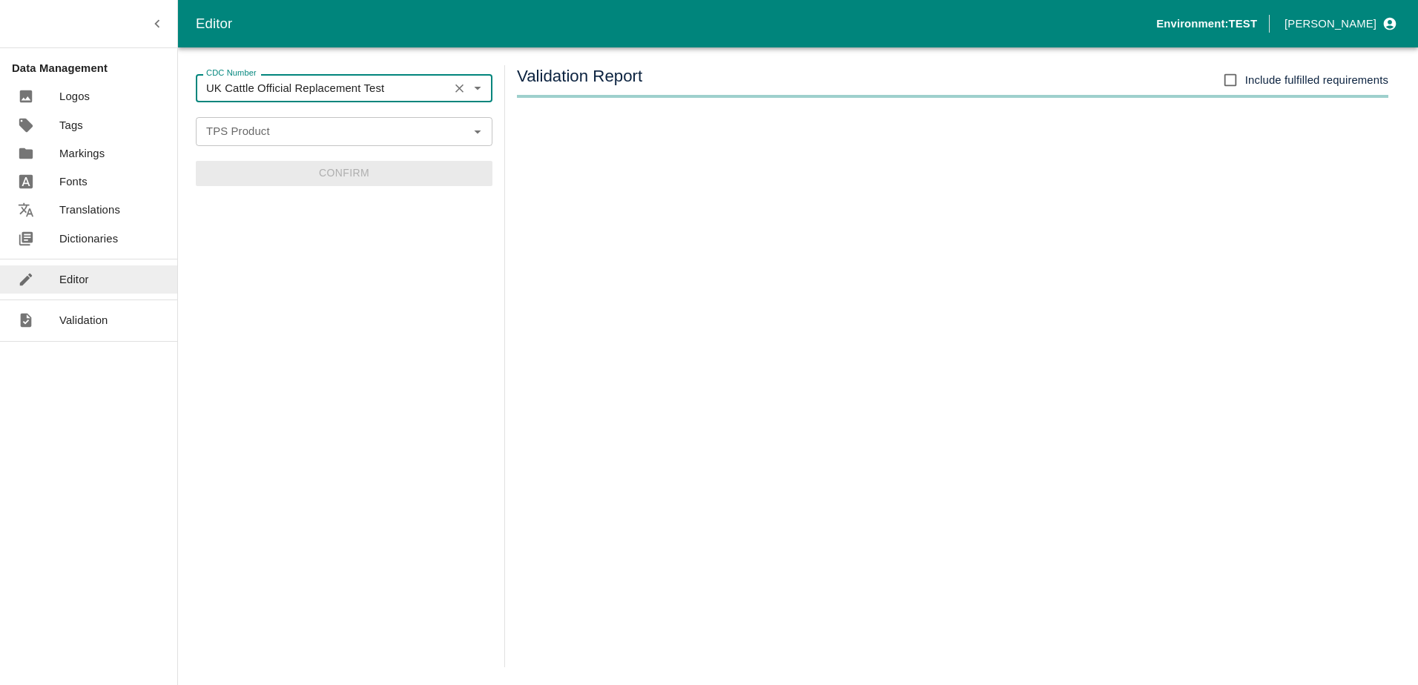
type input "UK Cattle Official Replacement Test"
click at [283, 150] on form "CDC Number UK Cattle Official Replacement Test CDC Number TPS Product TPS Produ…" at bounding box center [344, 130] width 297 height 112
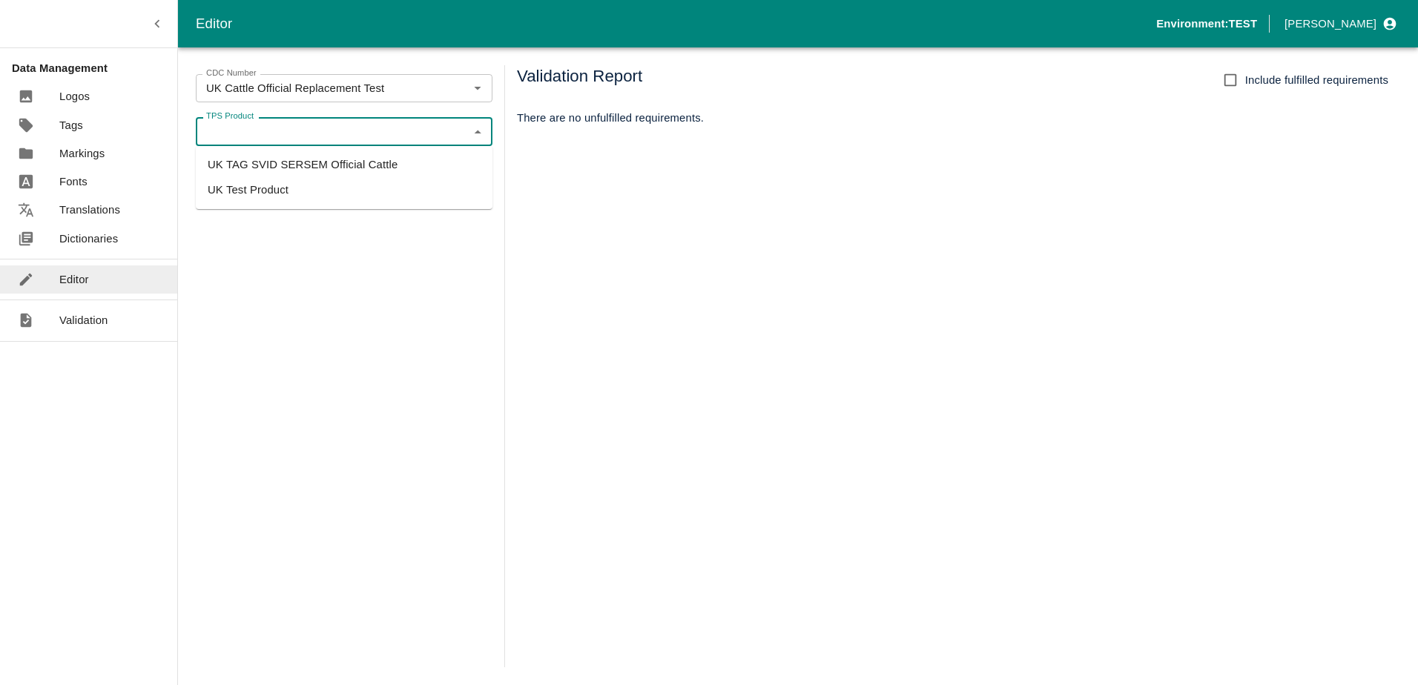
click at [277, 132] on input "TPS Product" at bounding box center [331, 131] width 263 height 19
click at [284, 172] on li "UK TAG SVID SERSEM Official Cattle" at bounding box center [344, 164] width 297 height 25
type input "UK TAG SVID SERSEM Official Cattle"
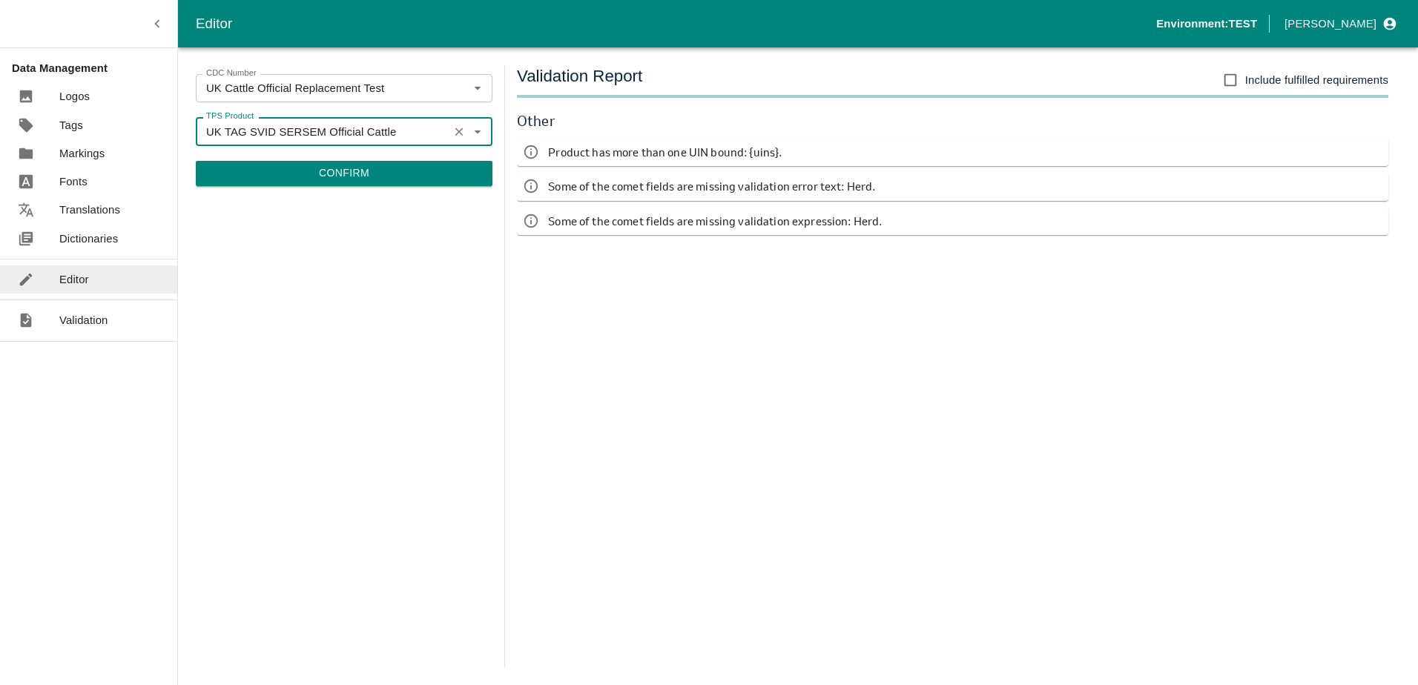
click at [389, 169] on button "Confirm" at bounding box center [344, 173] width 297 height 25
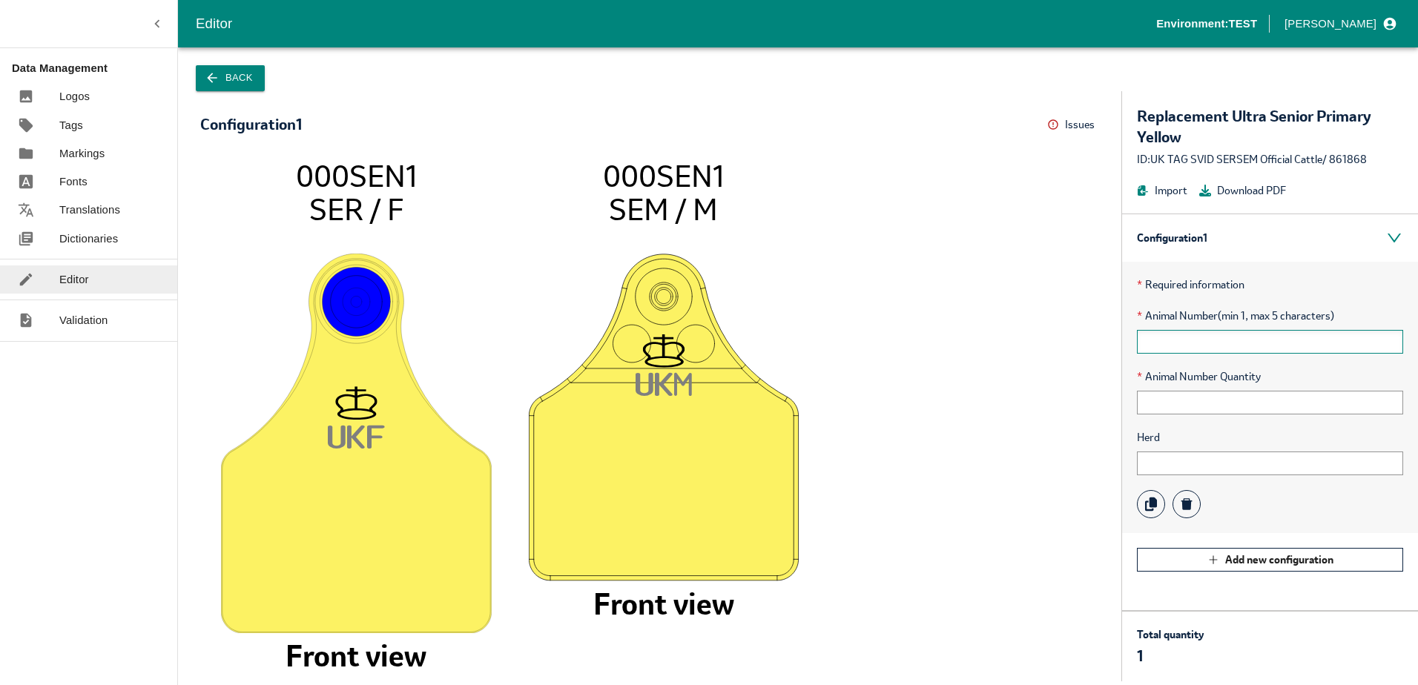
click at [1176, 347] on input "text" at bounding box center [1270, 342] width 266 height 24
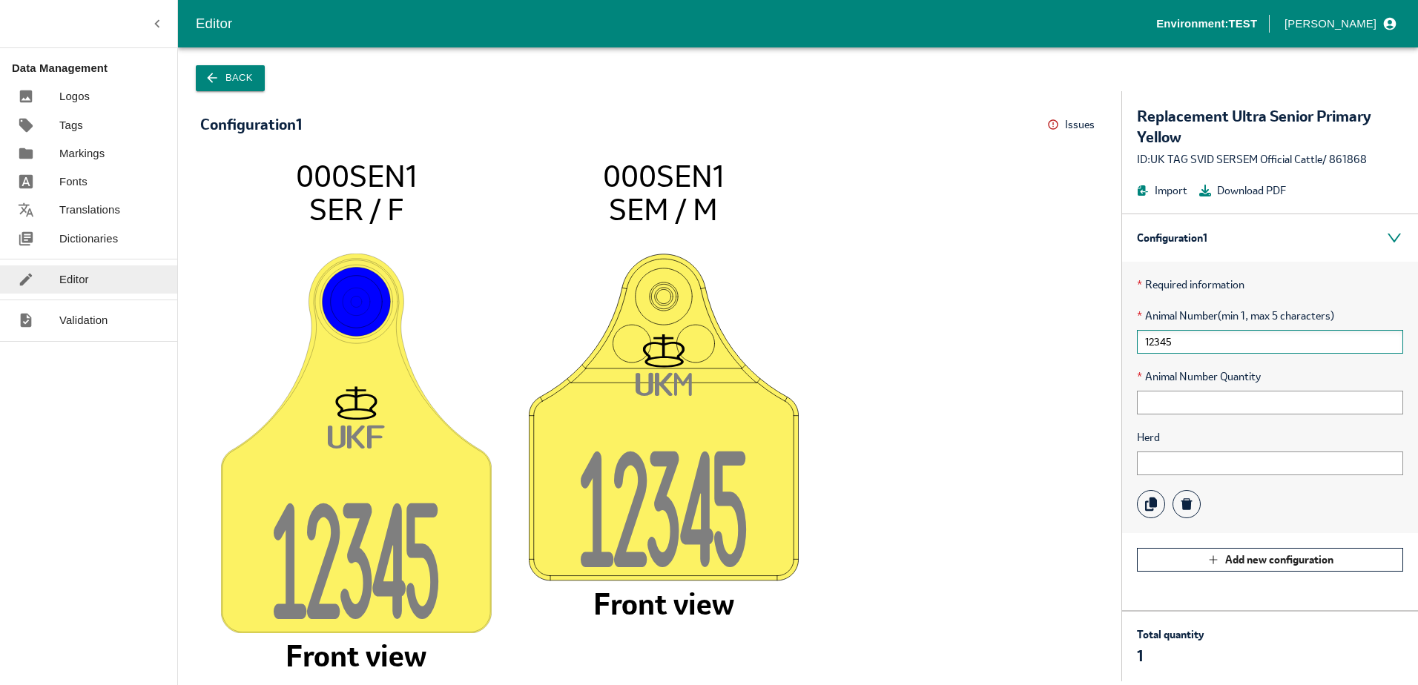
type input "12345"
click at [1192, 401] on input "text" at bounding box center [1270, 403] width 266 height 24
click at [1156, 466] on input "text" at bounding box center [1270, 464] width 266 height 24
click at [1173, 403] on input "text" at bounding box center [1270, 403] width 266 height 24
click at [1156, 462] on input "text" at bounding box center [1270, 464] width 266 height 24
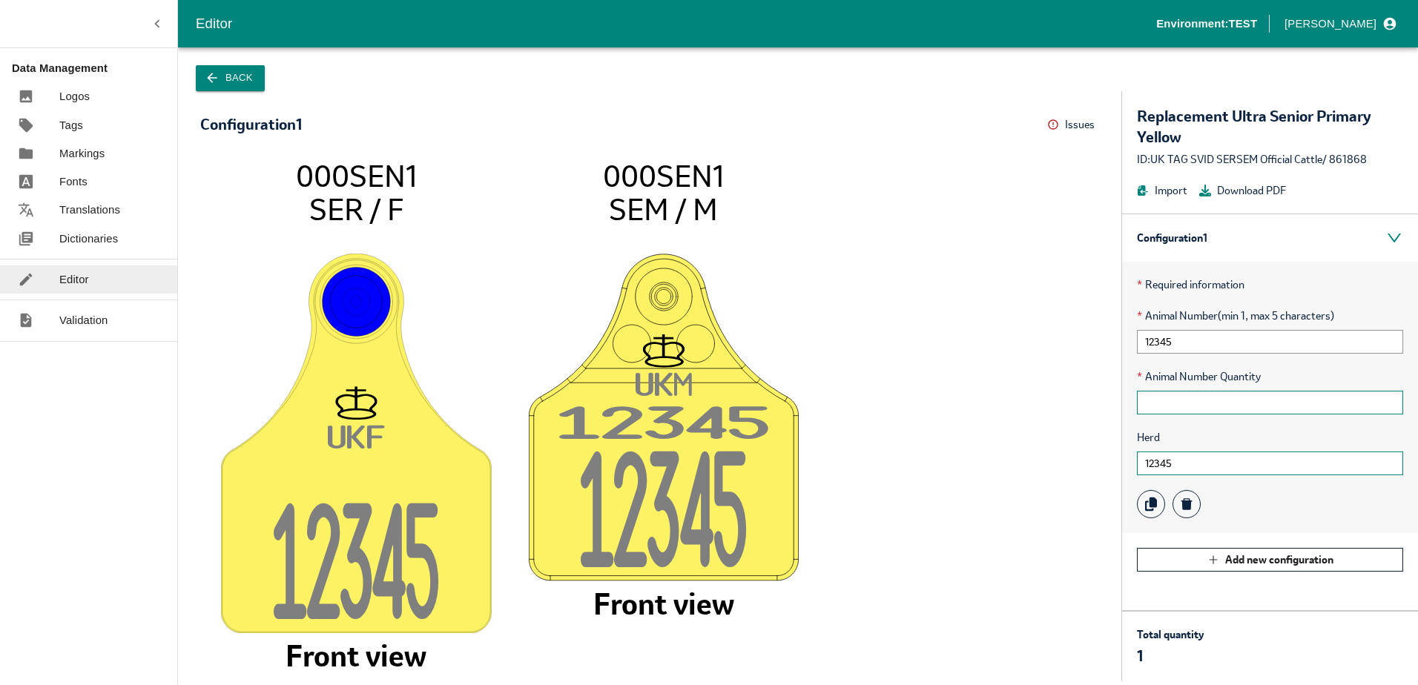
type input "12345"
click at [1213, 409] on input "text" at bounding box center [1270, 403] width 266 height 24
click at [1236, 340] on input "12345" at bounding box center [1270, 342] width 266 height 24
click at [96, 274] on div "Editor" at bounding box center [88, 280] width 177 height 28
click at [88, 242] on p "Dictionaries" at bounding box center [88, 239] width 59 height 16
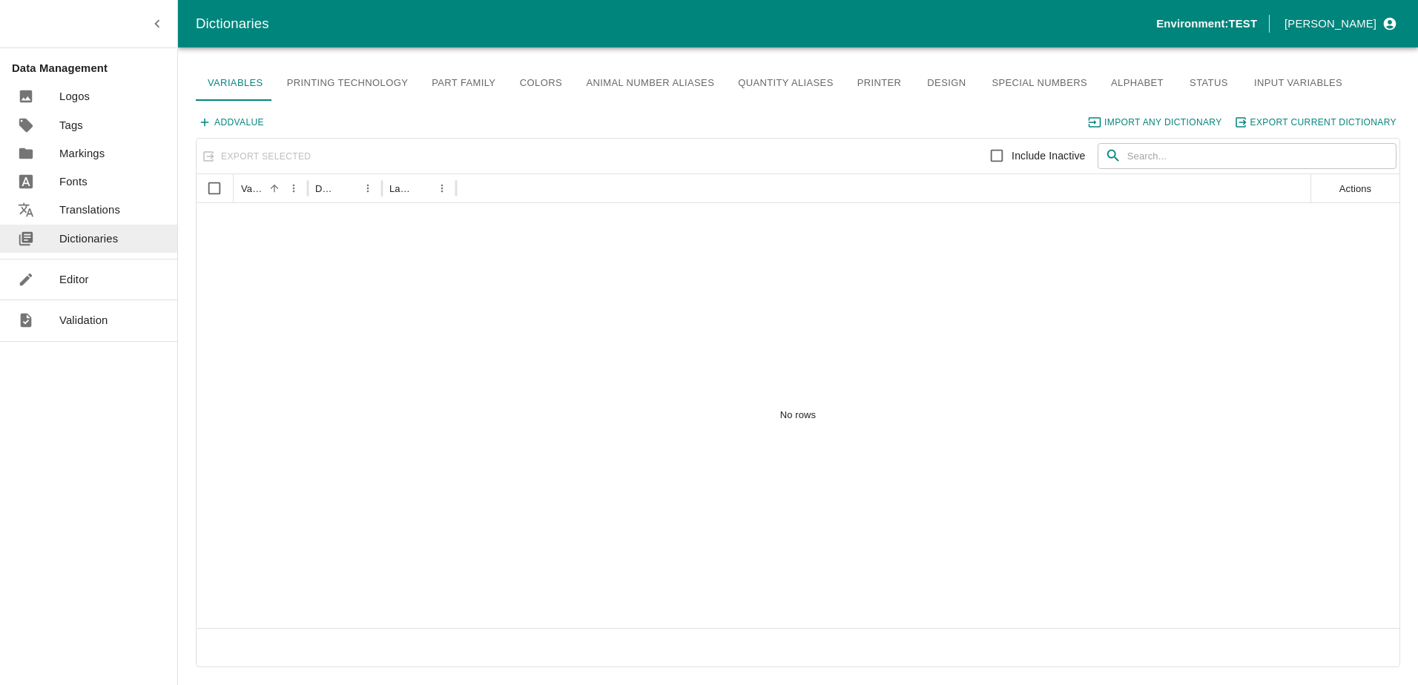
click at [88, 266] on link "Editor" at bounding box center [88, 280] width 177 height 28
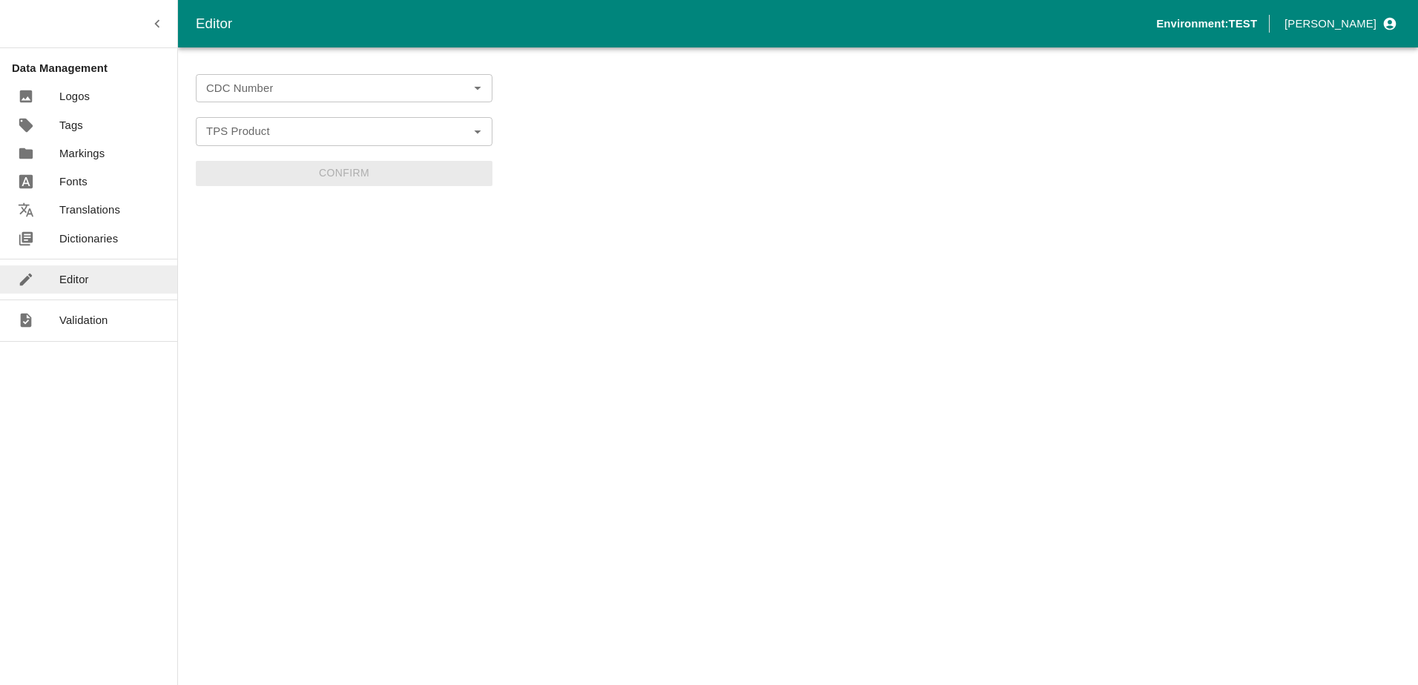
click at [238, 74] on div "CDC Number CDC Number TPS Product TPS Product Confirm" at bounding box center [344, 366] width 297 height 602
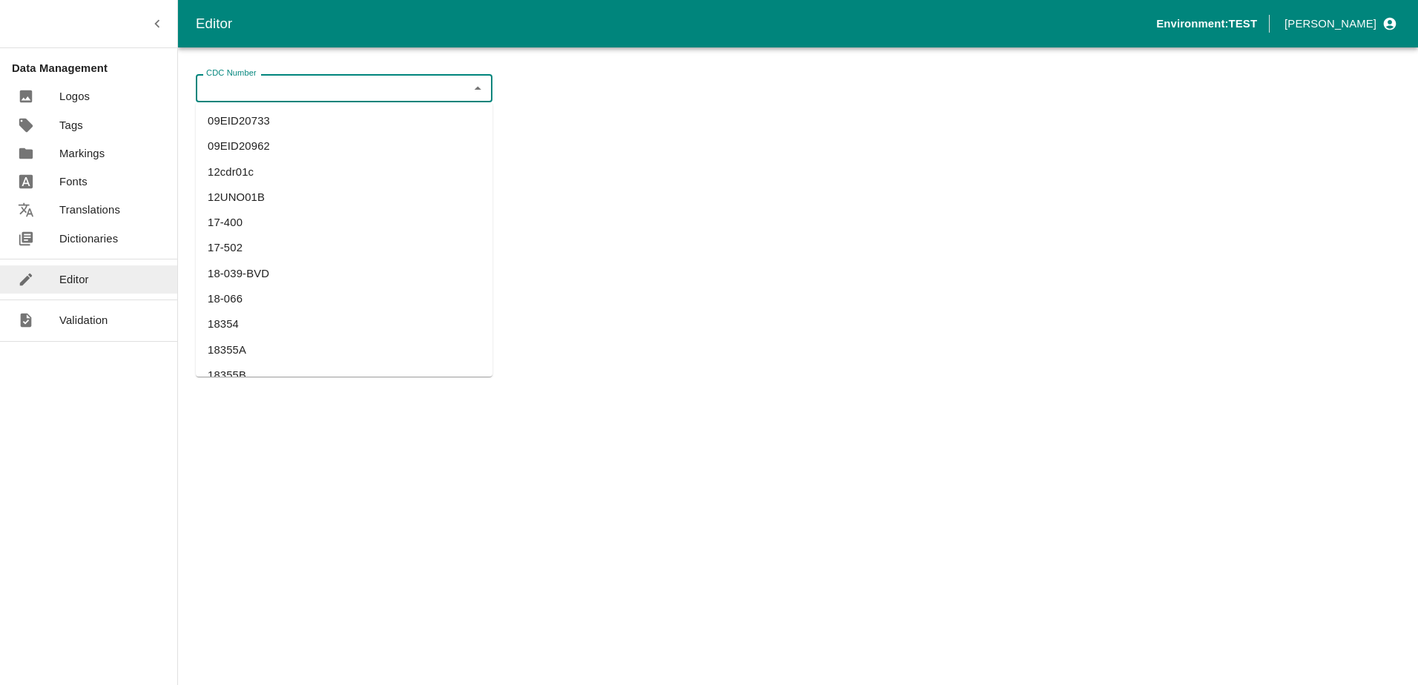
drag, startPoint x: 238, startPoint y: 74, endPoint x: 227, endPoint y: 90, distance: 19.7
click at [227, 90] on input "CDC Number" at bounding box center [331, 88] width 263 height 19
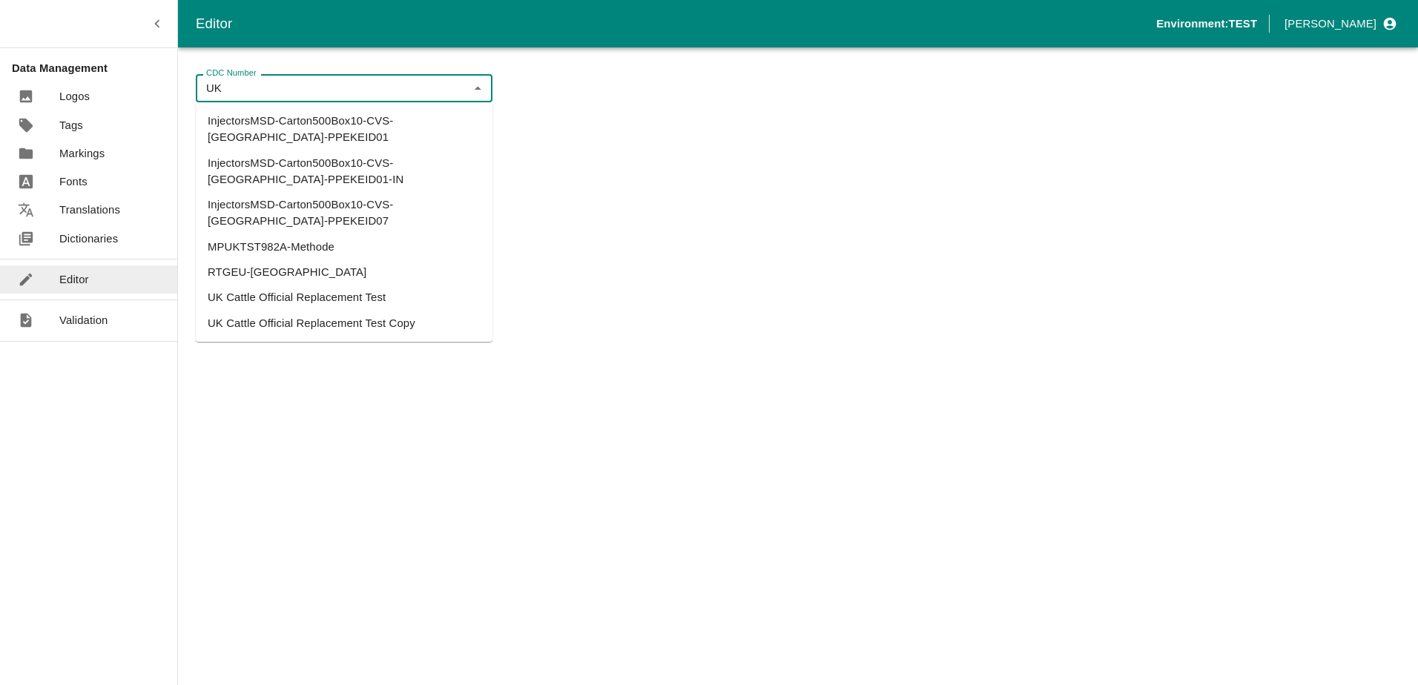
click at [275, 285] on li "UK Cattle Official Replacement Test" at bounding box center [344, 297] width 297 height 25
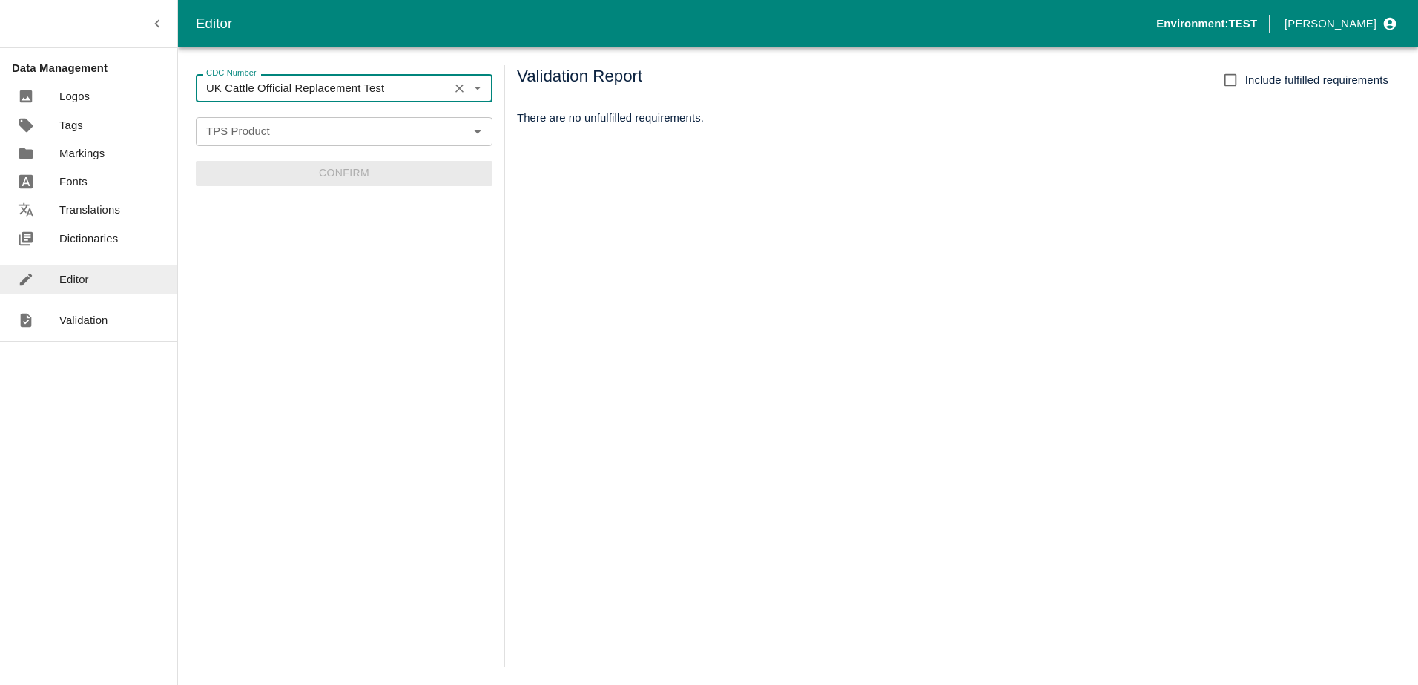
type input "UK Cattle Official Replacement Test"
click at [254, 136] on input "TPS Product" at bounding box center [331, 131] width 263 height 19
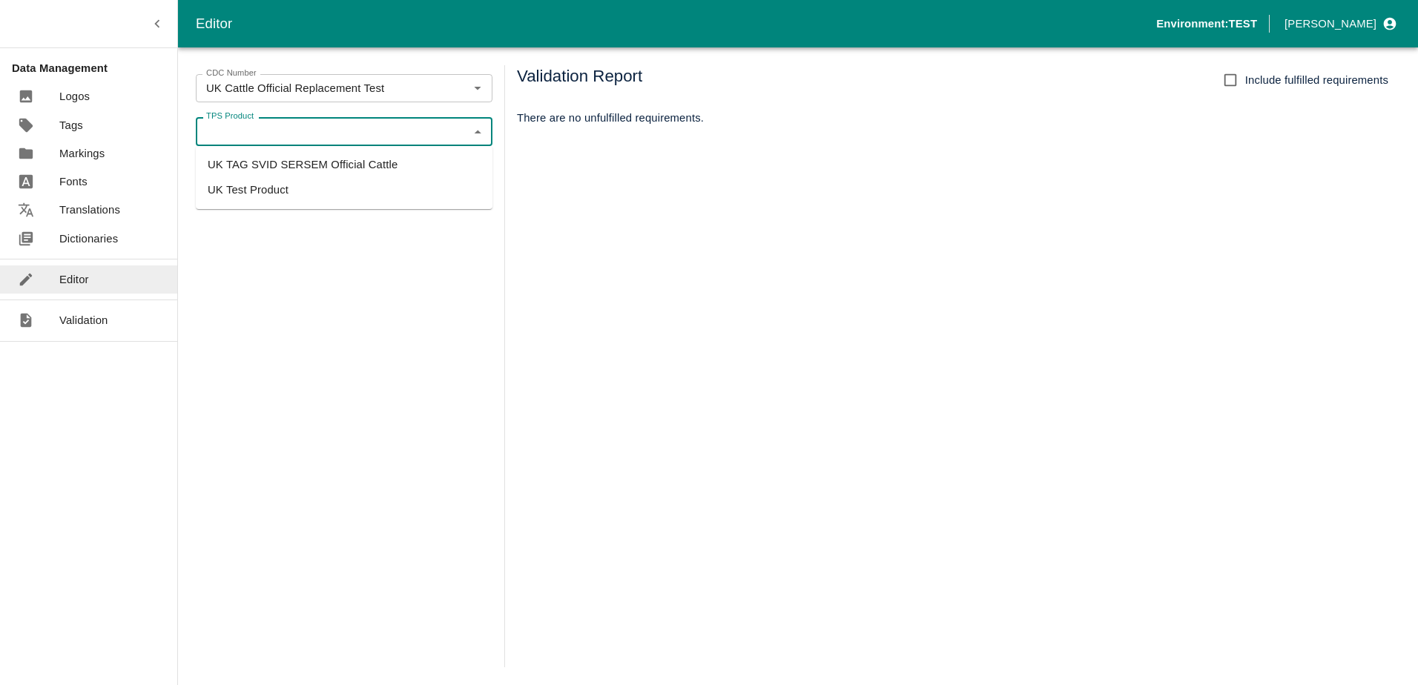
click at [257, 165] on li "UK TAG SVID SERSEM Official Cattle" at bounding box center [344, 164] width 297 height 25
type input "UK TAG SVID SERSEM Official Cattle"
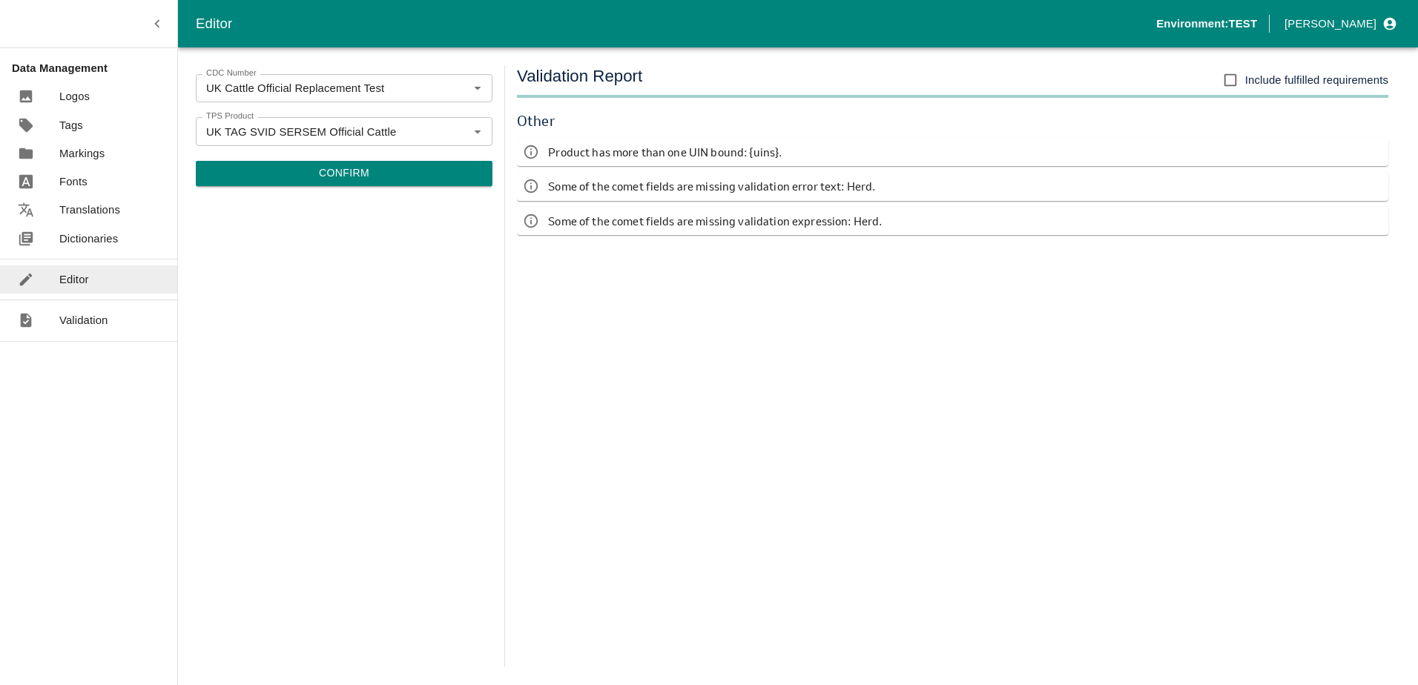
click at [326, 187] on div "CDC Number UK Cattle Official Replacement Test CDC Number TPS Product UK TAG SV…" at bounding box center [344, 366] width 297 height 602
click at [346, 172] on button "Confirm" at bounding box center [344, 173] width 297 height 25
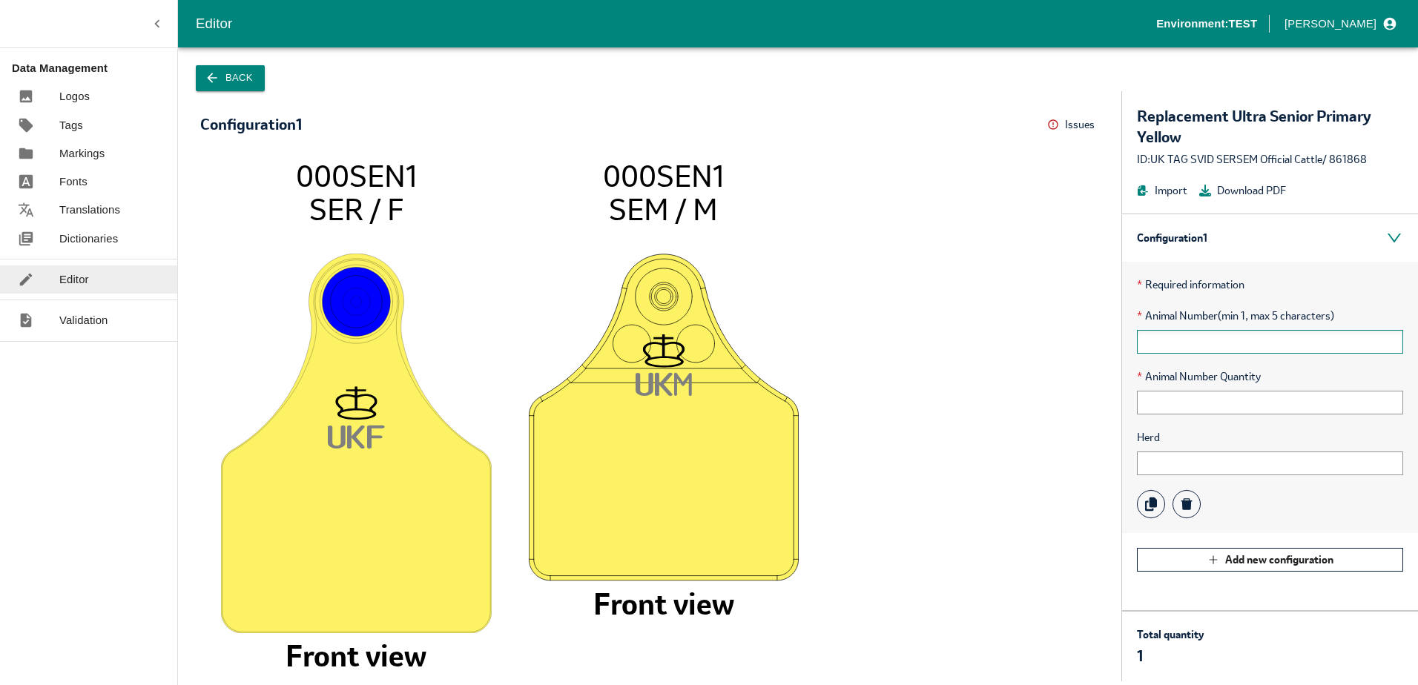
click at [1165, 352] on input "text" at bounding box center [1270, 342] width 266 height 24
type input "12345"
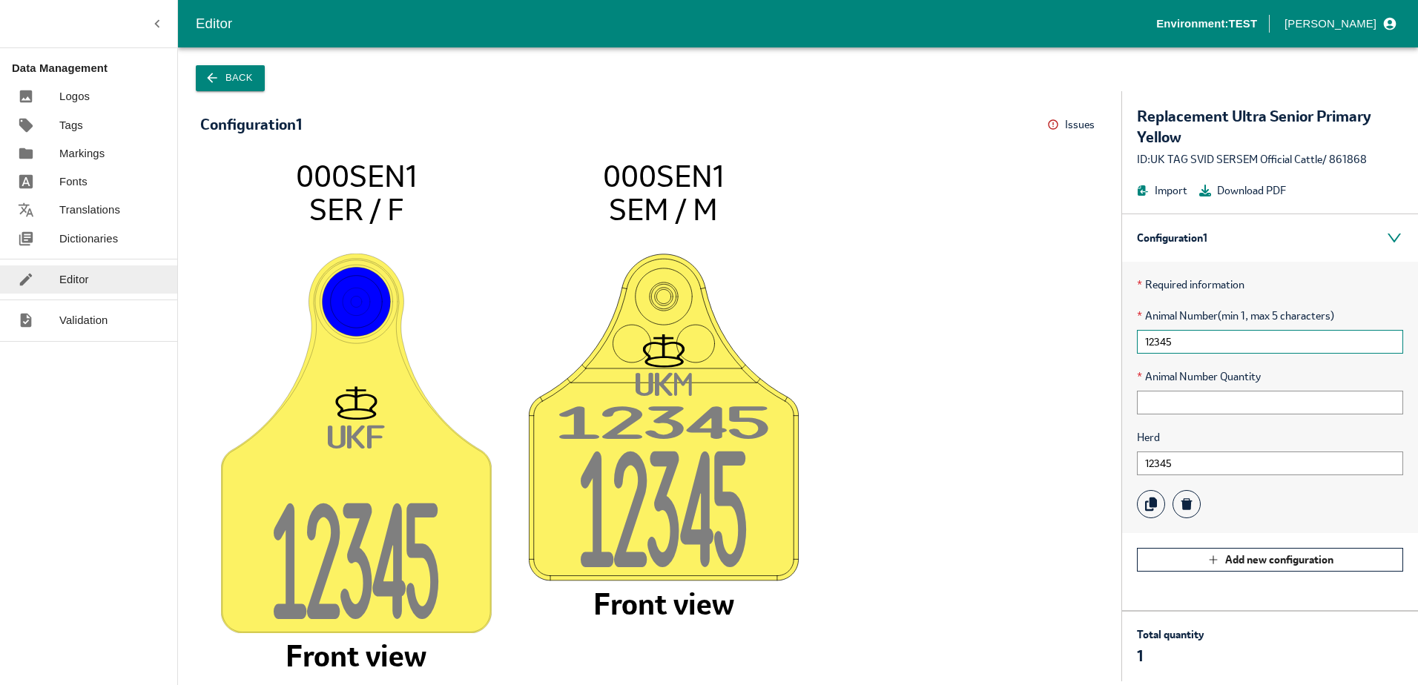
drag, startPoint x: 1184, startPoint y: 343, endPoint x: 1094, endPoint y: 339, distance: 90.6
click at [1094, 339] on div "Configuration 1 Issues Menu UK F 1234 5 000SEN1 SER / F Front view UK M 1234 5 …" at bounding box center [798, 386] width 1240 height 590
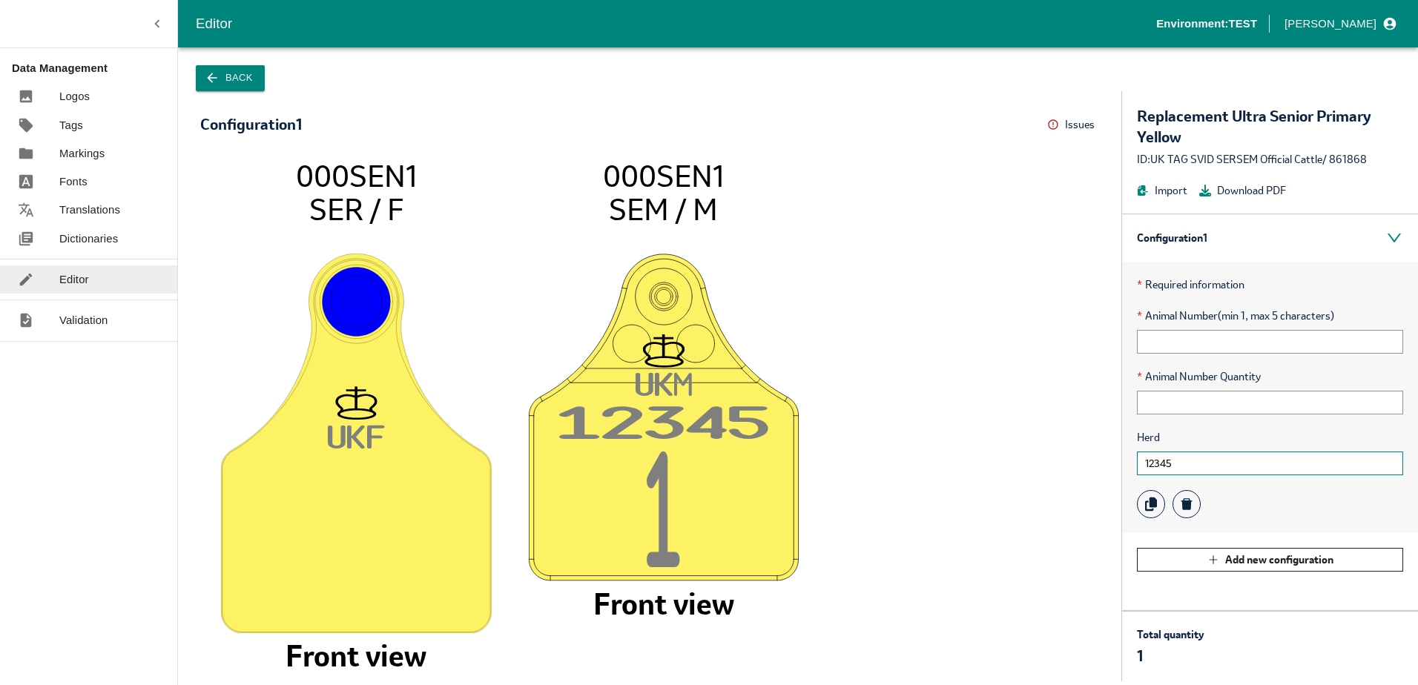
click at [1177, 460] on input "12345" at bounding box center [1270, 464] width 266 height 24
drag, startPoint x: 1189, startPoint y: 457, endPoint x: 1079, endPoint y: 454, distance: 109.8
click at [1079, 454] on div "Configuration 1 Issues Menu UK F 000SEN1 SER / F Front view UK M 1234 5 1 000SE…" at bounding box center [798, 386] width 1240 height 590
click at [1189, 332] on input "text" at bounding box center [1270, 342] width 266 height 24
type input "12345"
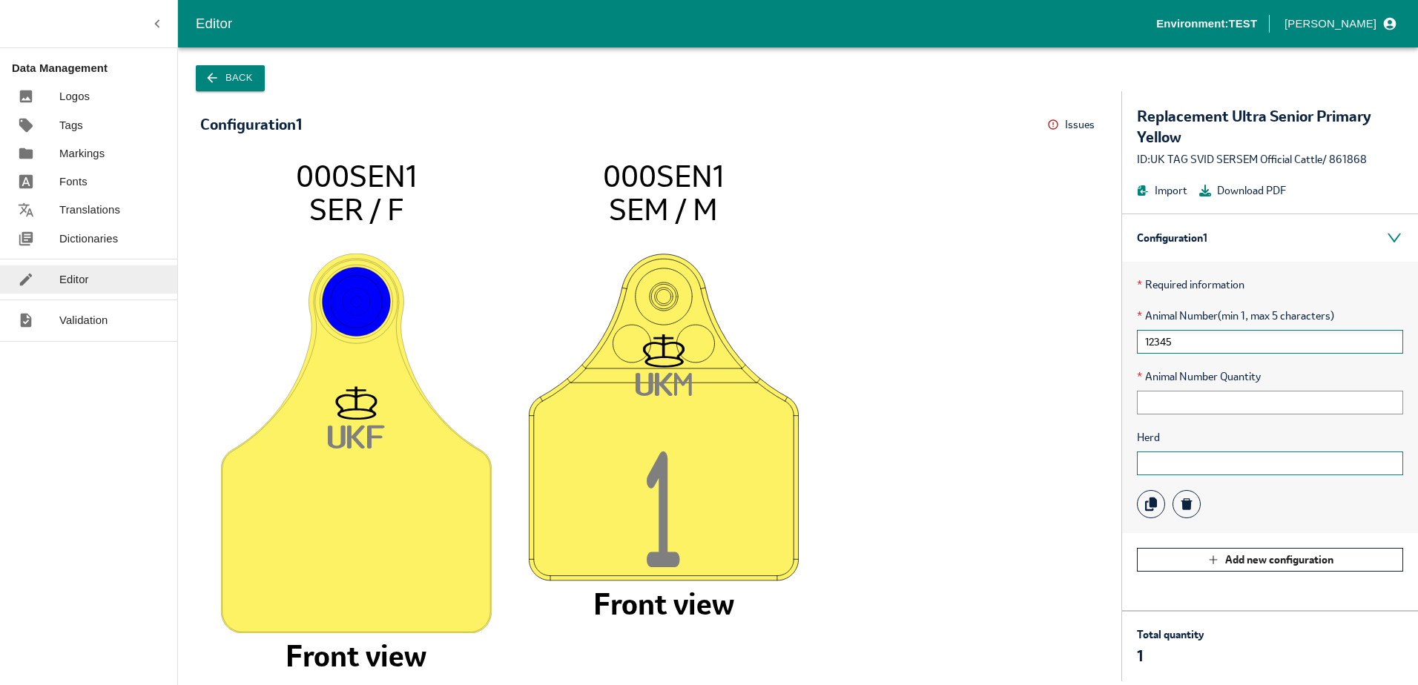
type input "12345"
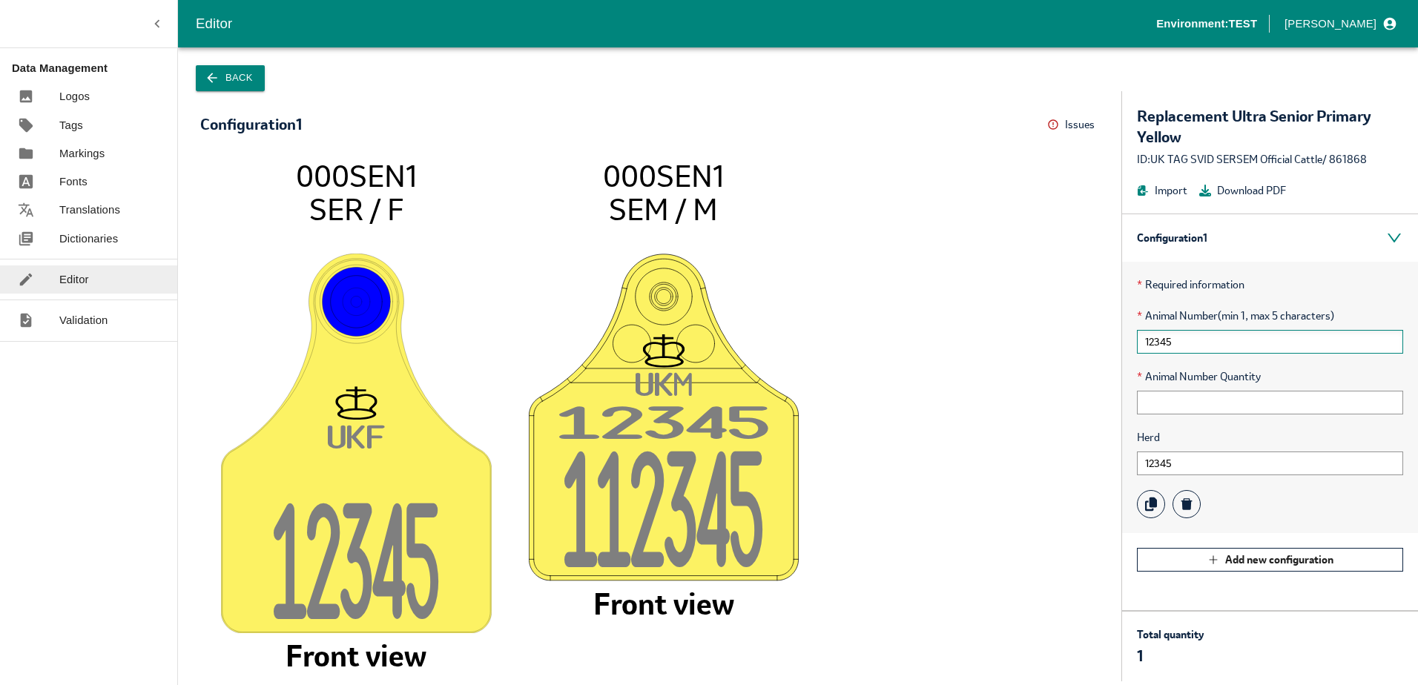
click at [1184, 343] on input "12345" at bounding box center [1270, 342] width 266 height 24
